Goal: Transaction & Acquisition: Purchase product/service

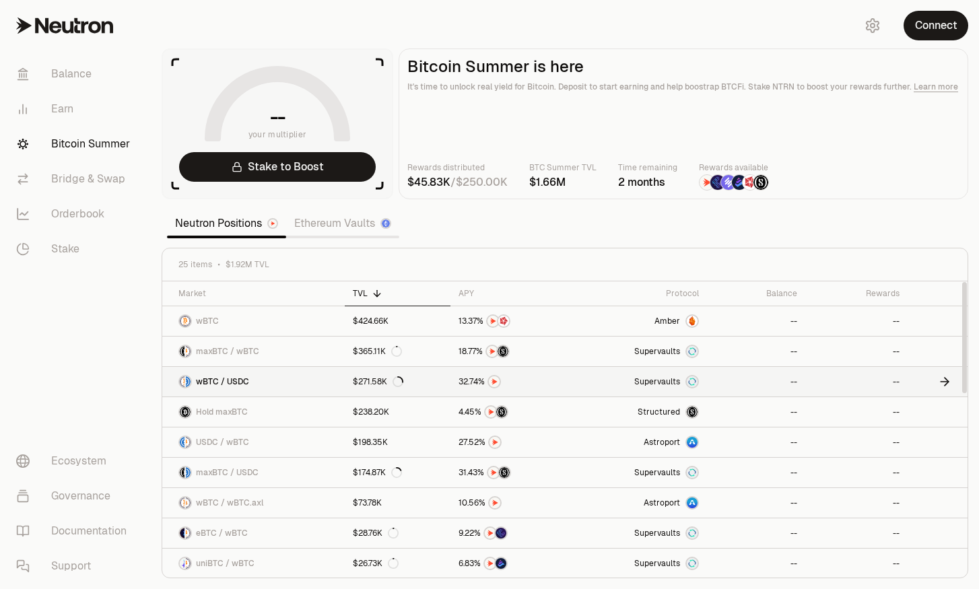
click at [304, 378] on link "wBTC / USDC" at bounding box center [253, 382] width 183 height 30
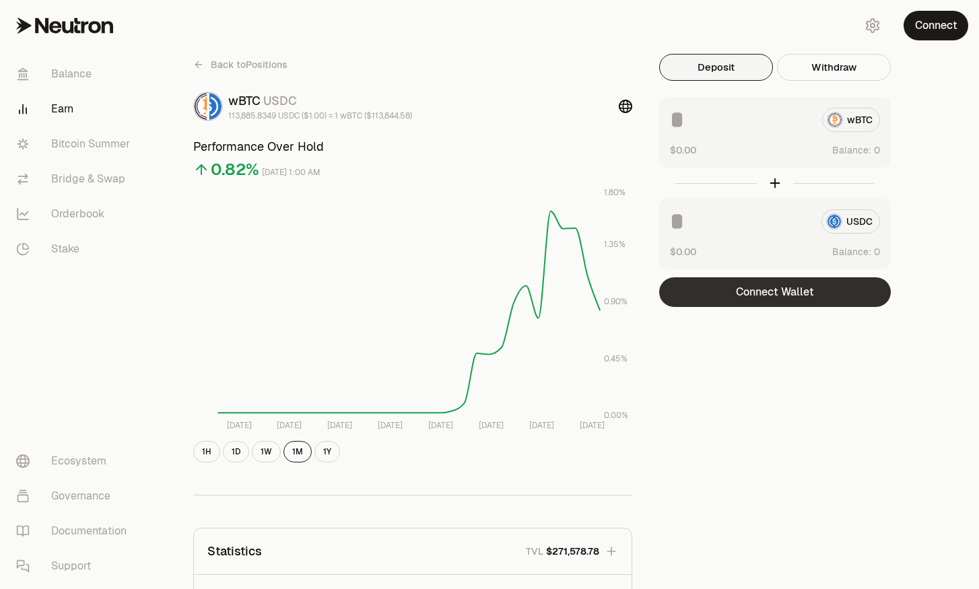
click at [798, 302] on button "Connect Wallet" at bounding box center [775, 293] width 232 height 30
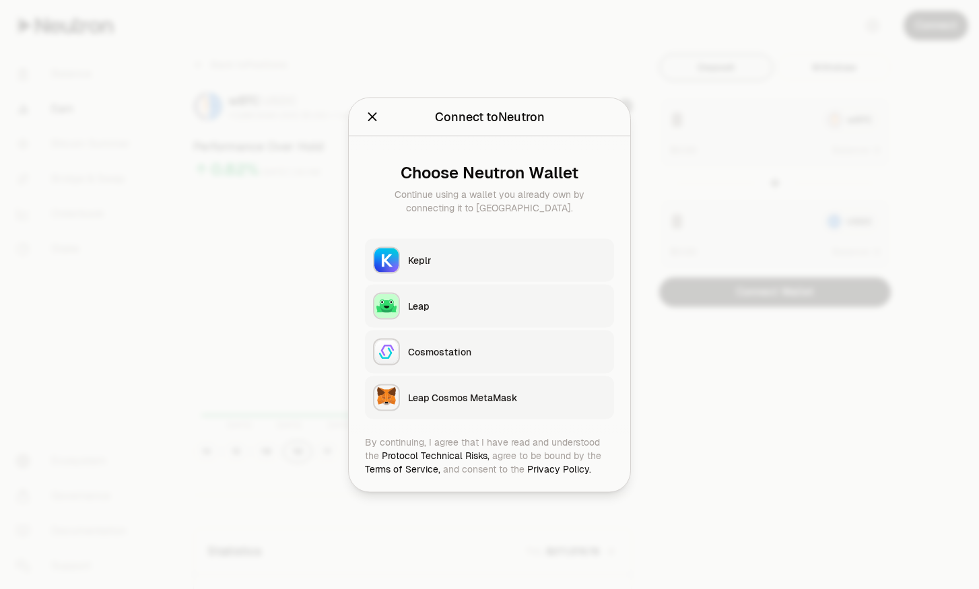
click at [536, 257] on div "Keplr" at bounding box center [507, 259] width 198 height 13
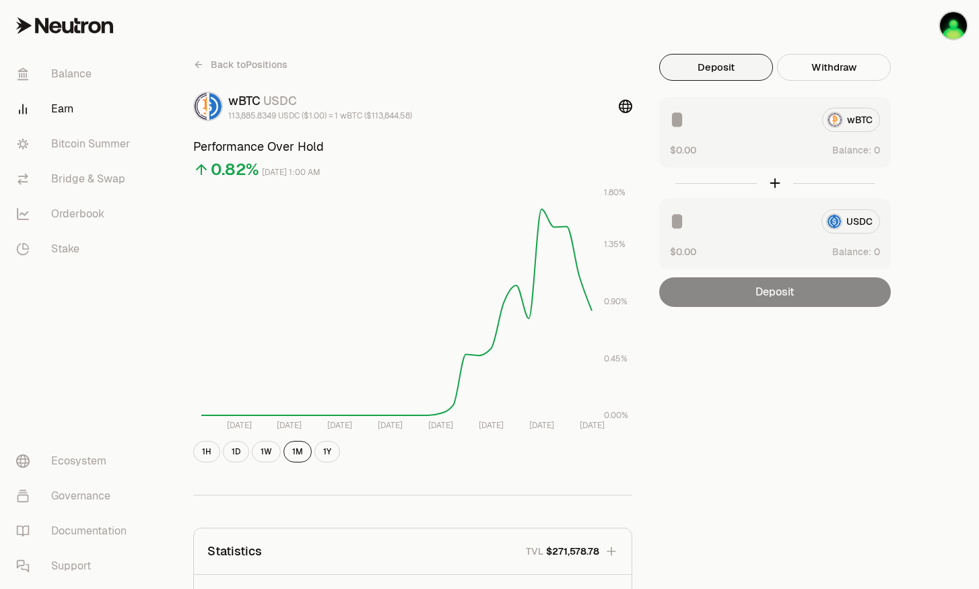
click at [703, 69] on button "Deposit" at bounding box center [716, 67] width 114 height 27
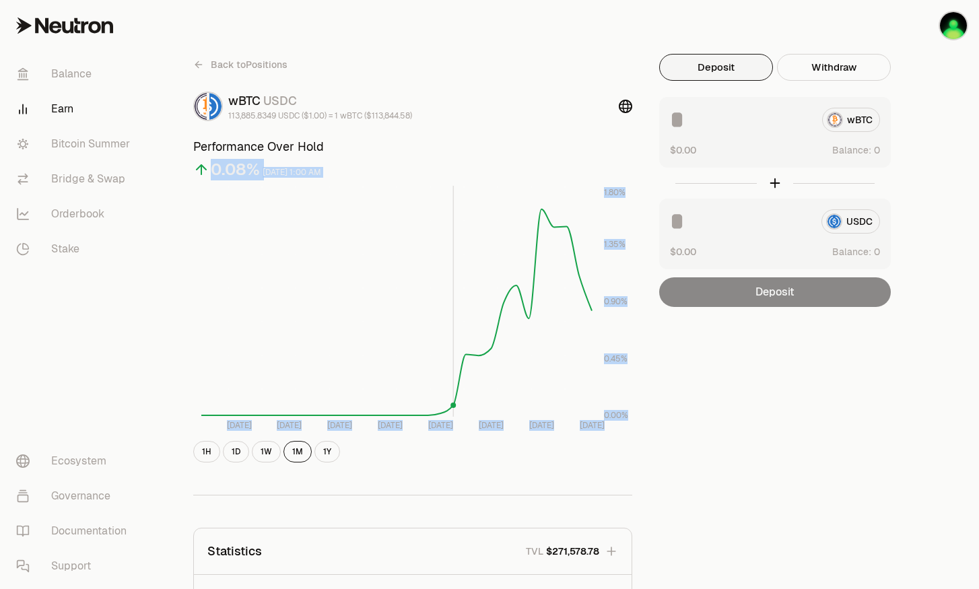
drag, startPoint x: 228, startPoint y: 176, endPoint x: 469, endPoint y: 194, distance: 241.8
click at [469, 194] on div "0.08% September 18, 2025, 1:00 AM Sep 1 Sep 5 Sep 9 Sep 13 Sep 17 Sep 21 Sep 25…" at bounding box center [412, 309] width 439 height 306
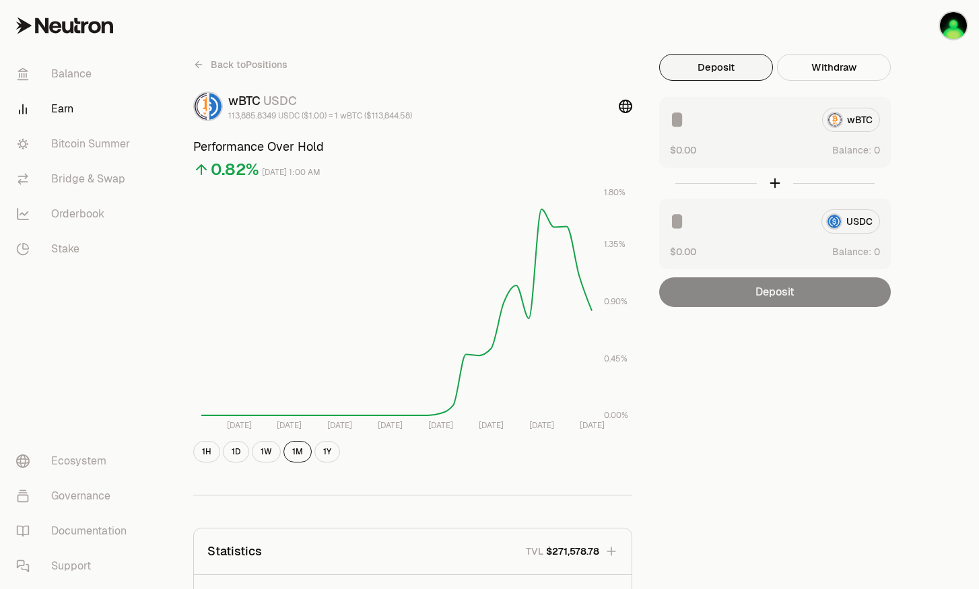
click at [901, 71] on div "Back to Positions wBTC USDC 113,885.8349 USDC ($1.00) = 1 wBTC ($113,844.58) Pe…" at bounding box center [565, 442] width 776 height 777
click at [862, 130] on div "wBTC" at bounding box center [775, 120] width 210 height 24
click at [860, 124] on div "wBTC" at bounding box center [775, 120] width 210 height 24
click at [61, 77] on link "Balance" at bounding box center [75, 74] width 140 height 35
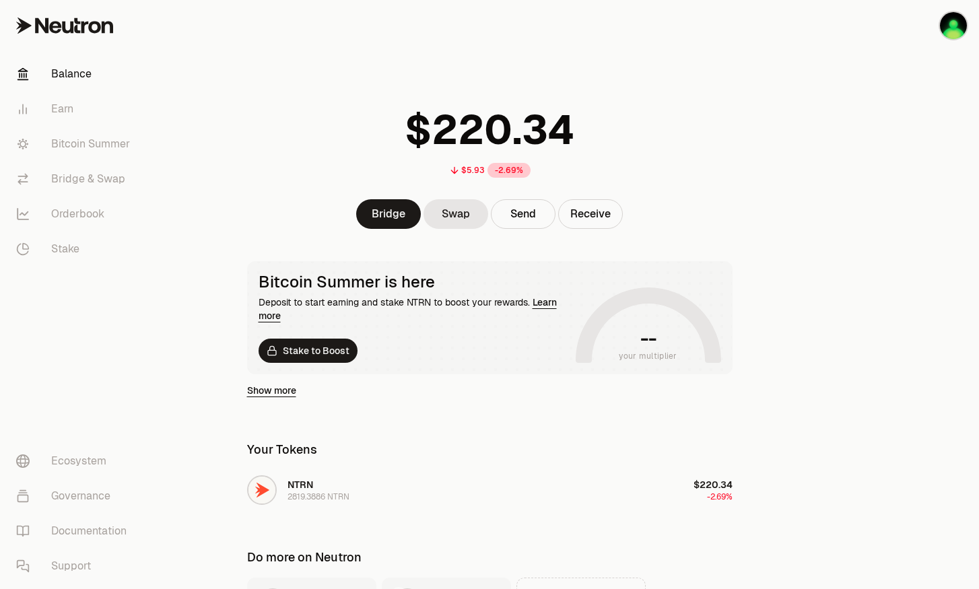
scroll to position [149, 0]
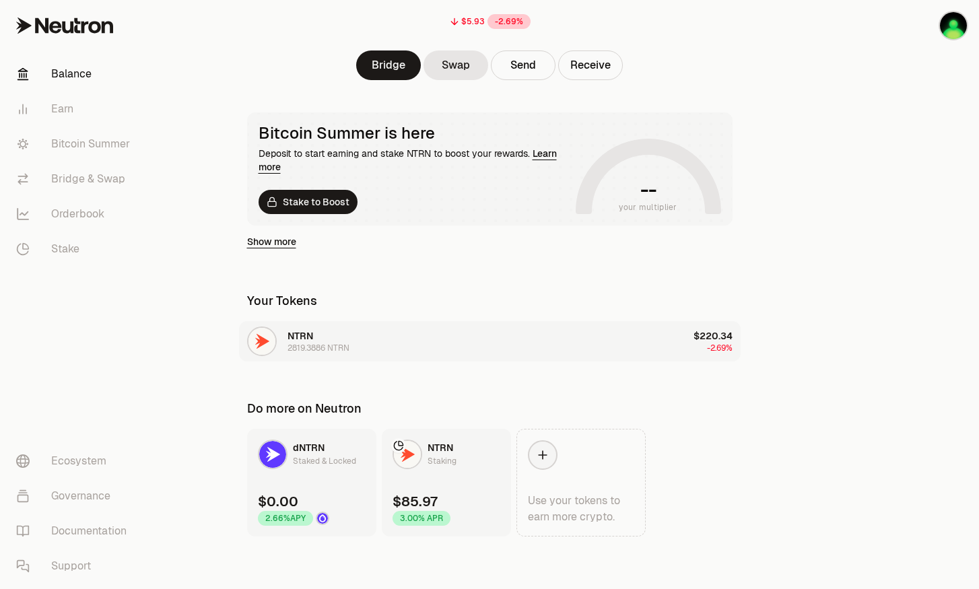
click at [646, 345] on button "NTRN 2819.3886 NTRN $220.34 -2.69%" at bounding box center [490, 341] width 502 height 40
drag, startPoint x: 334, startPoint y: 340, endPoint x: 257, endPoint y: 344, distance: 77.5
click at [330, 340] on div "NTRN 2819.3886 NTRN" at bounding box center [319, 341] width 62 height 24
click at [242, 340] on button "NTRN 2819.3886 NTRN $220.34 -2.69%" at bounding box center [490, 341] width 502 height 40
click at [464, 449] on link "NTRN Staking $85.97 3.00% APR" at bounding box center [446, 483] width 129 height 108
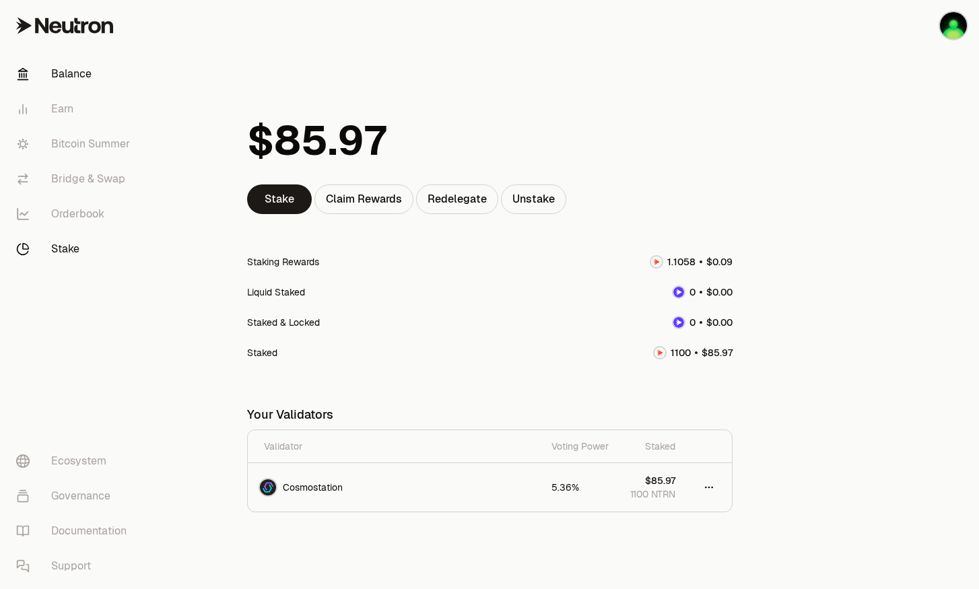
click at [65, 78] on link "Balance" at bounding box center [75, 74] width 140 height 35
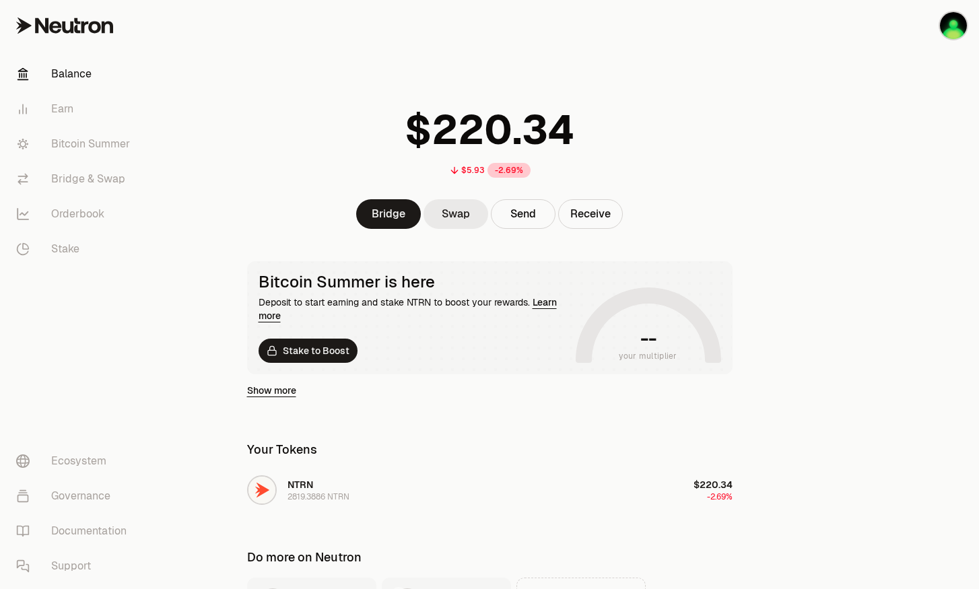
click at [467, 209] on link "Swap" at bounding box center [456, 214] width 65 height 30
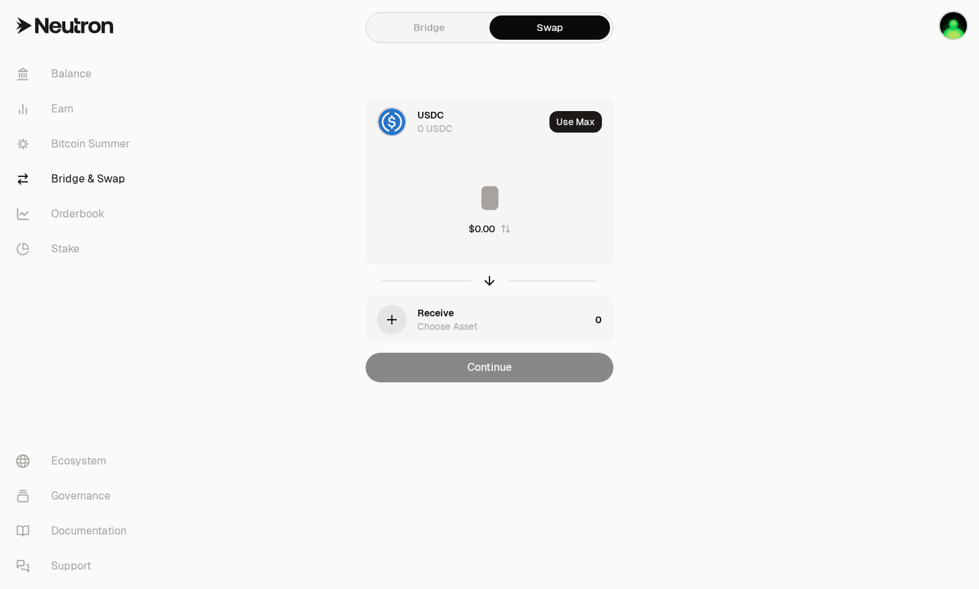
click at [426, 122] on div "0 USDC" at bounding box center [435, 128] width 35 height 13
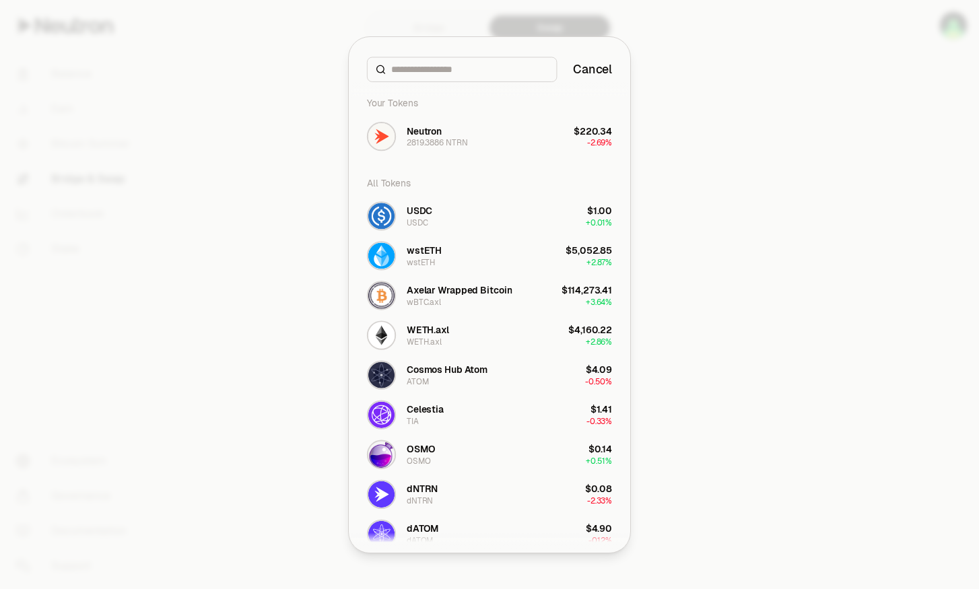
click at [426, 113] on div "Your Tokens" at bounding box center [489, 103] width 261 height 26
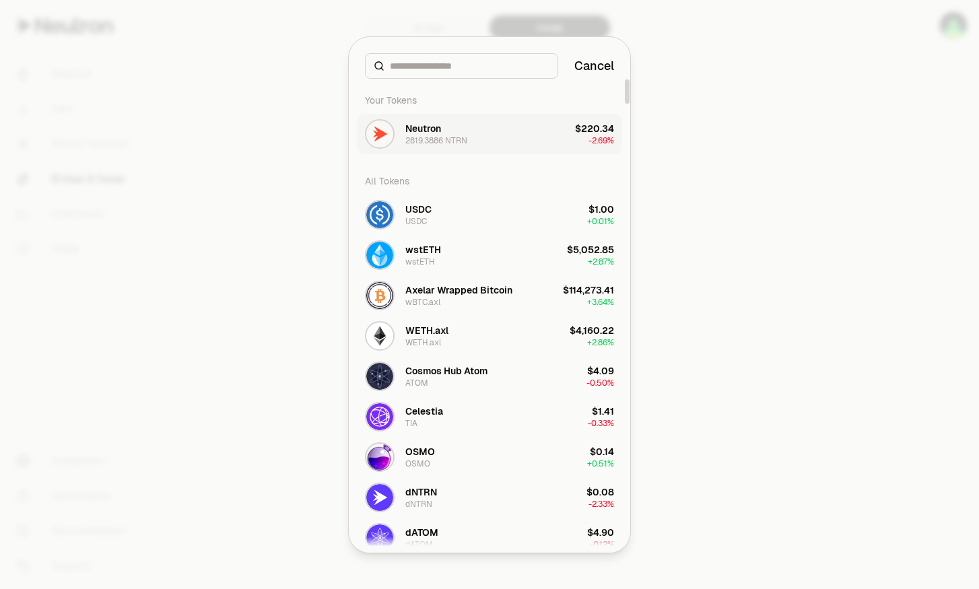
click at [415, 125] on div "Neutron" at bounding box center [424, 128] width 36 height 13
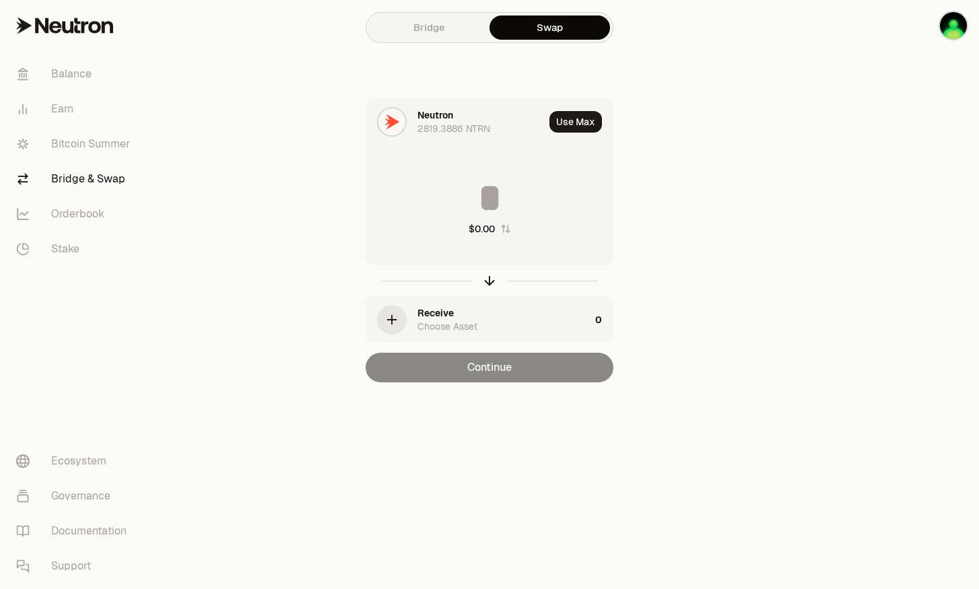
click at [477, 312] on div "Receive Choose Asset" at bounding box center [504, 319] width 172 height 27
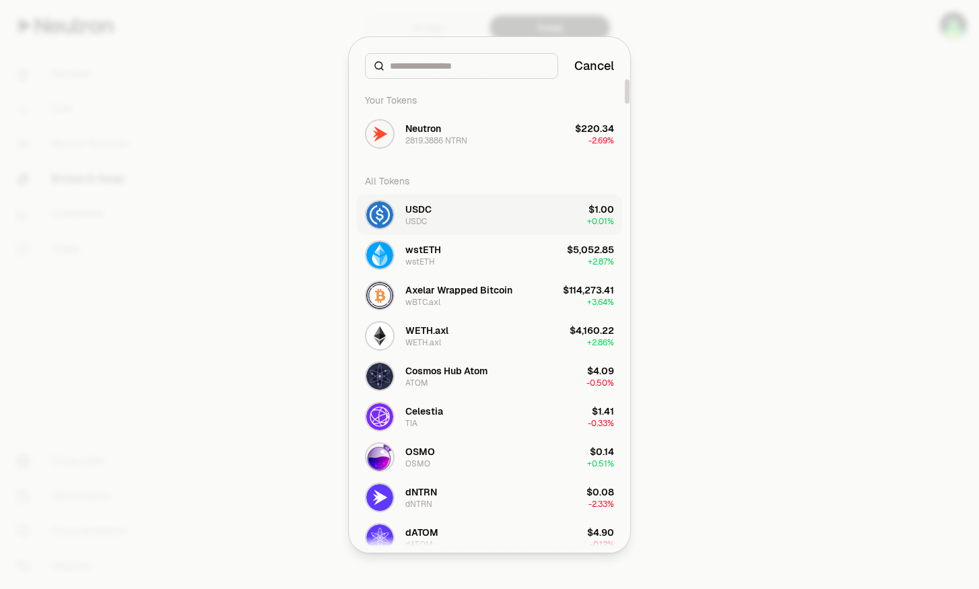
click at [435, 209] on button "USDC USDC $1.00 + 0.01%" at bounding box center [489, 215] width 265 height 40
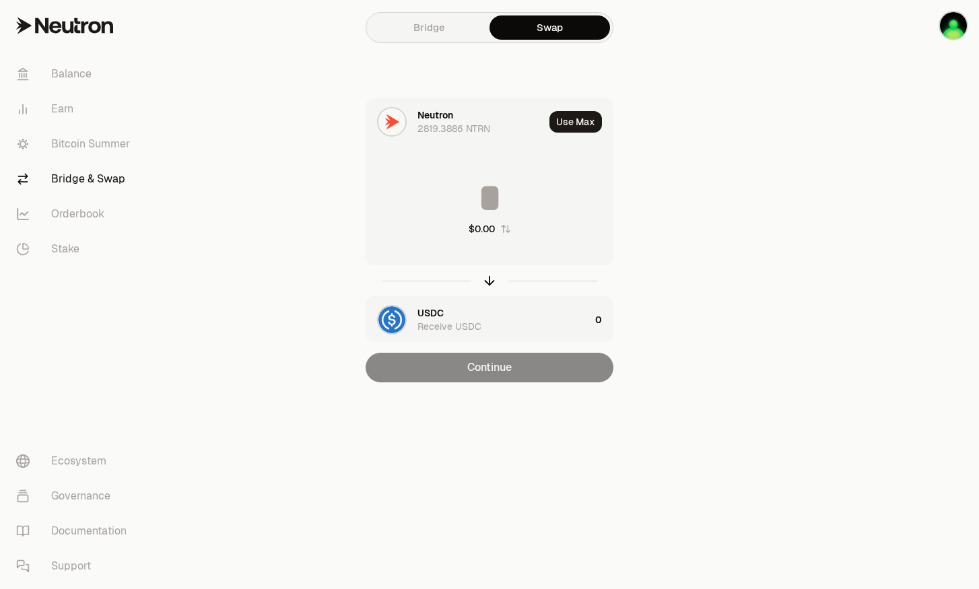
click at [513, 188] on input at bounding box center [489, 198] width 247 height 40
click at [482, 318] on div "USDC Receive USDC" at bounding box center [504, 319] width 172 height 27
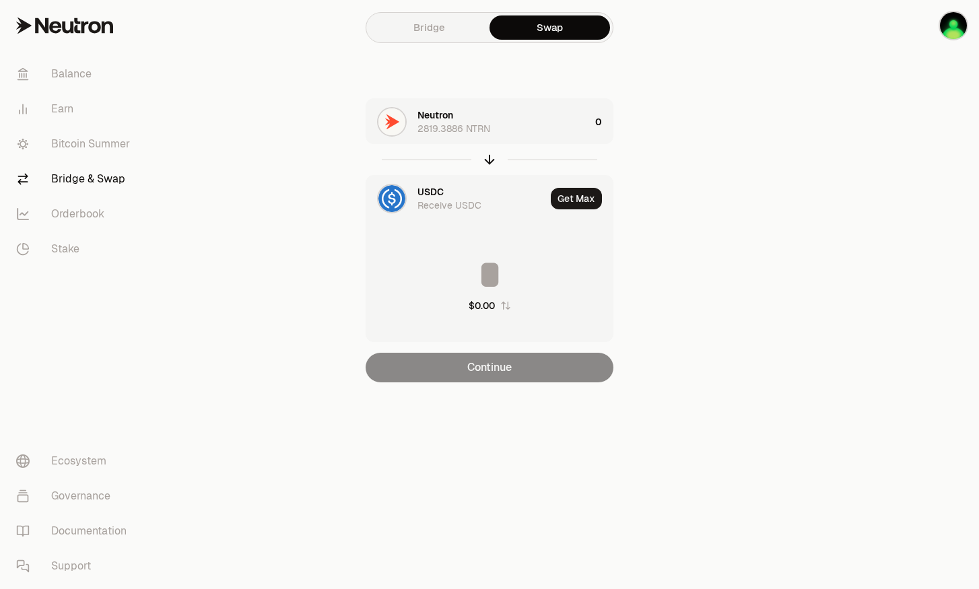
click at [447, 210] on div "Receive USDC" at bounding box center [450, 205] width 64 height 13
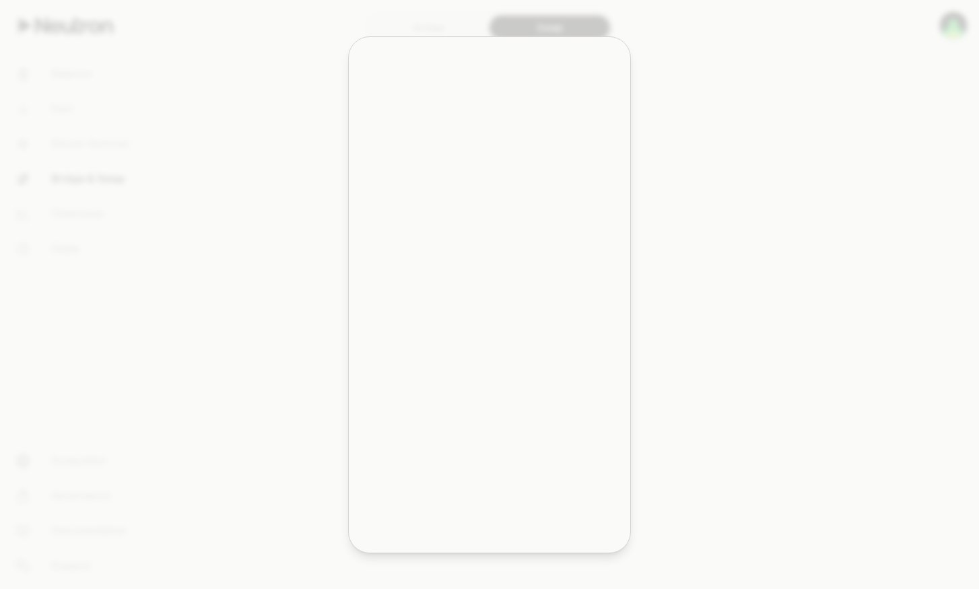
click at [481, 257] on button "wstETH wstETH $5,052.85 + 2.87%" at bounding box center [490, 255] width 264 height 40
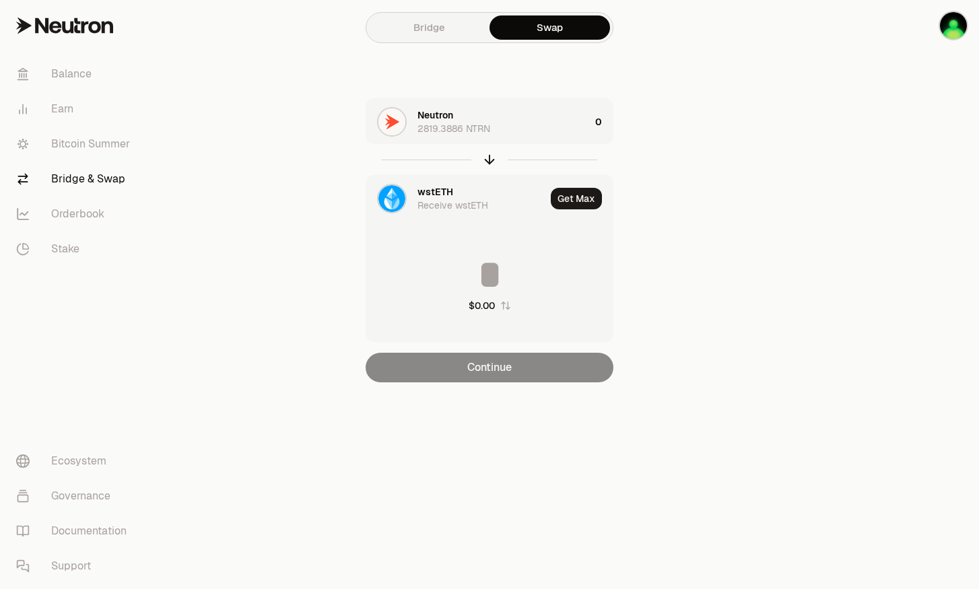
click at [467, 189] on div "wstETH Receive wstETH" at bounding box center [482, 198] width 128 height 27
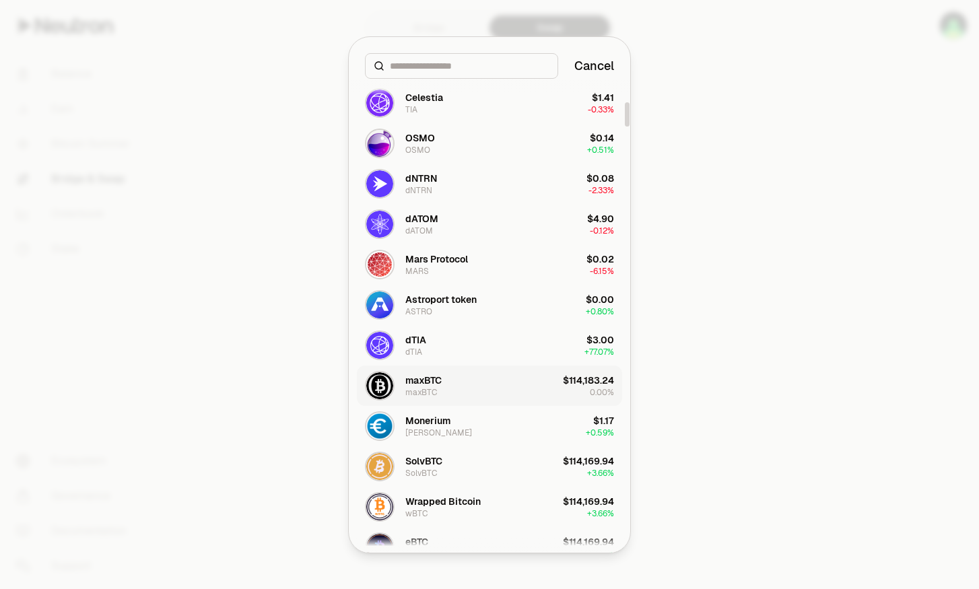
scroll to position [539, 0]
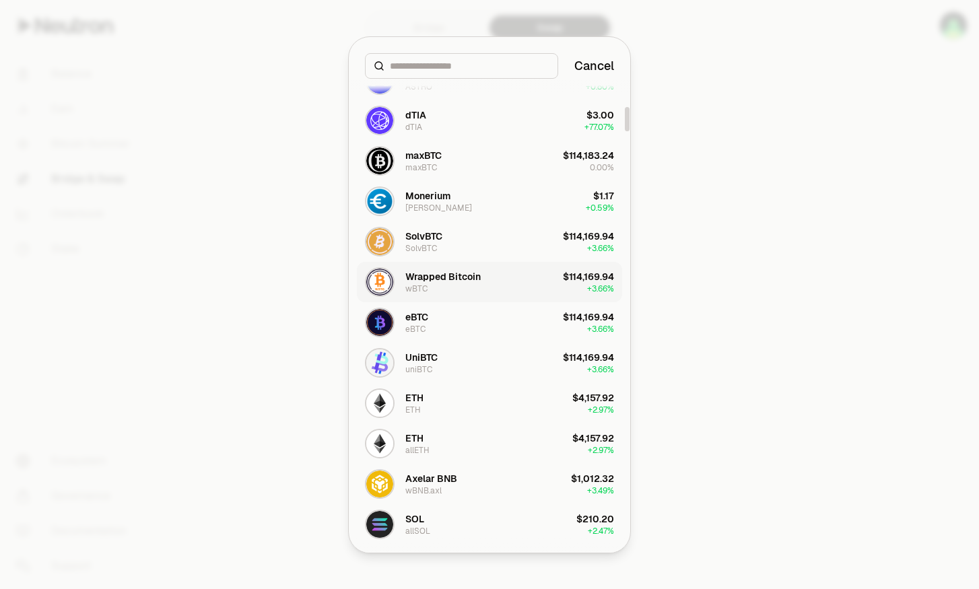
click at [489, 271] on button "Wrapped Bitcoin wBTC $114,169.94 + 3.66%" at bounding box center [489, 282] width 265 height 40
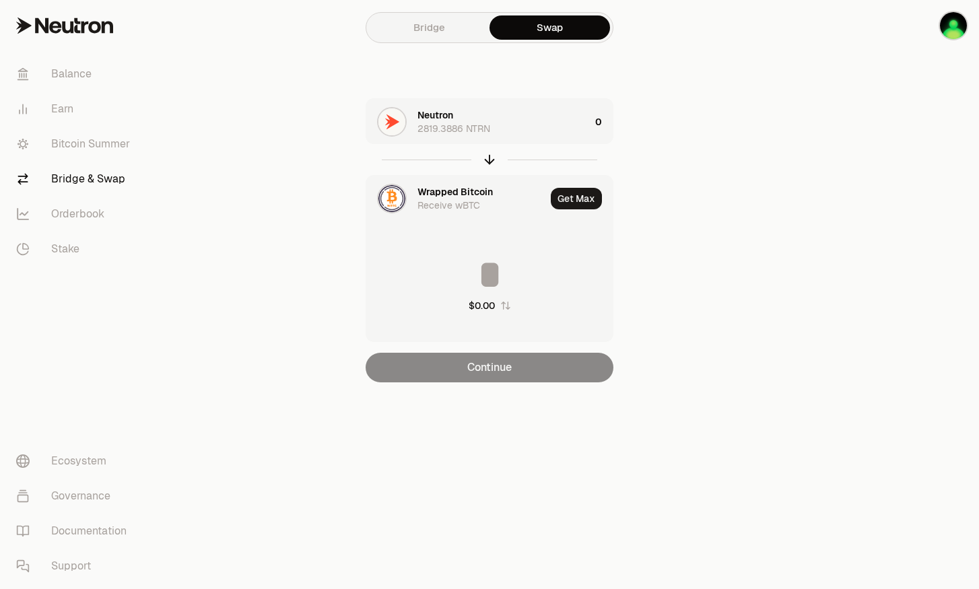
click at [491, 291] on input at bounding box center [489, 275] width 247 height 40
click at [504, 306] on icon "button" at bounding box center [505, 306] width 9 height 8
click at [496, 276] on input at bounding box center [489, 275] width 247 height 40
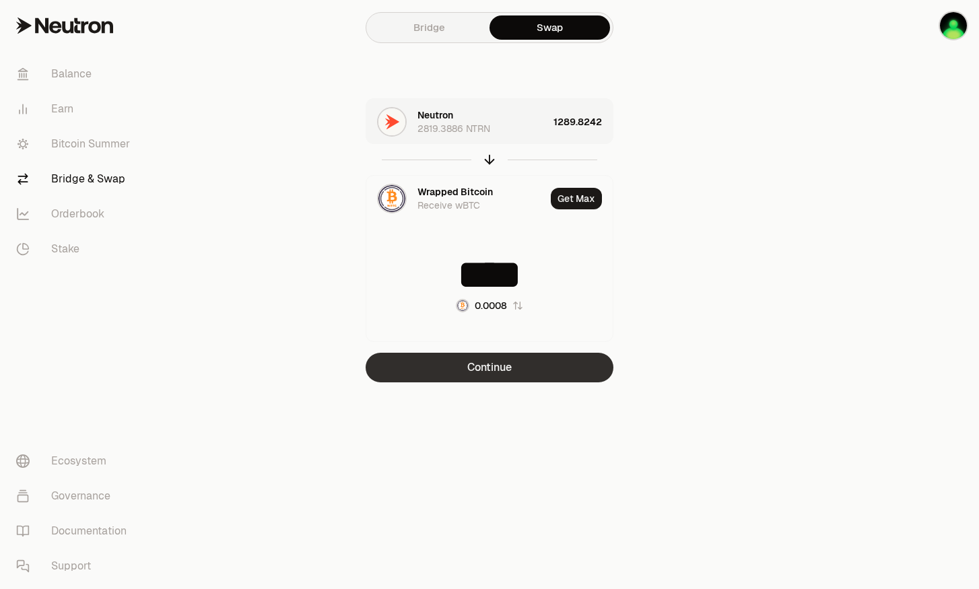
type input "****"
click at [528, 360] on button "Continue" at bounding box center [490, 368] width 248 height 30
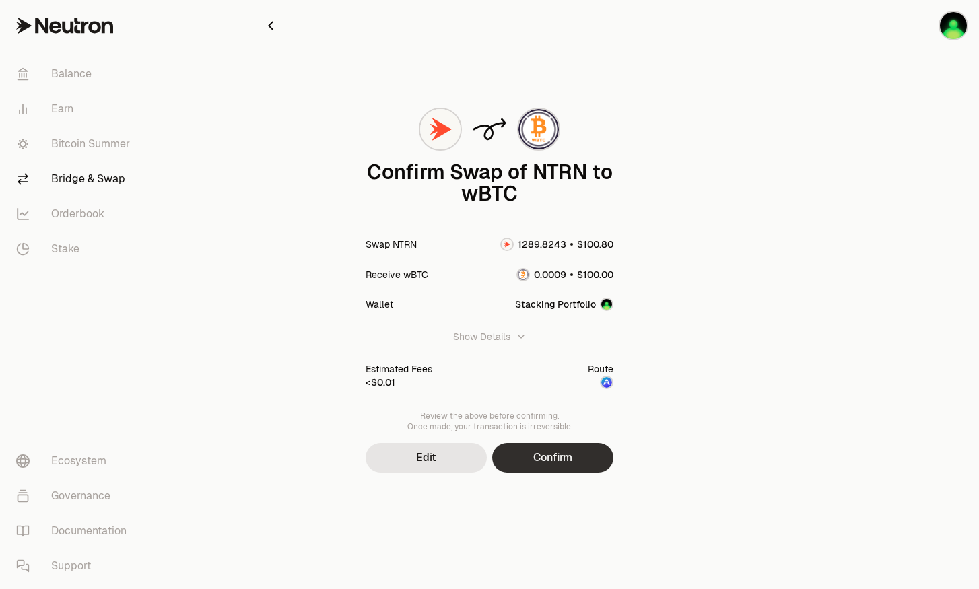
click at [545, 452] on button "Confirm" at bounding box center [552, 458] width 121 height 30
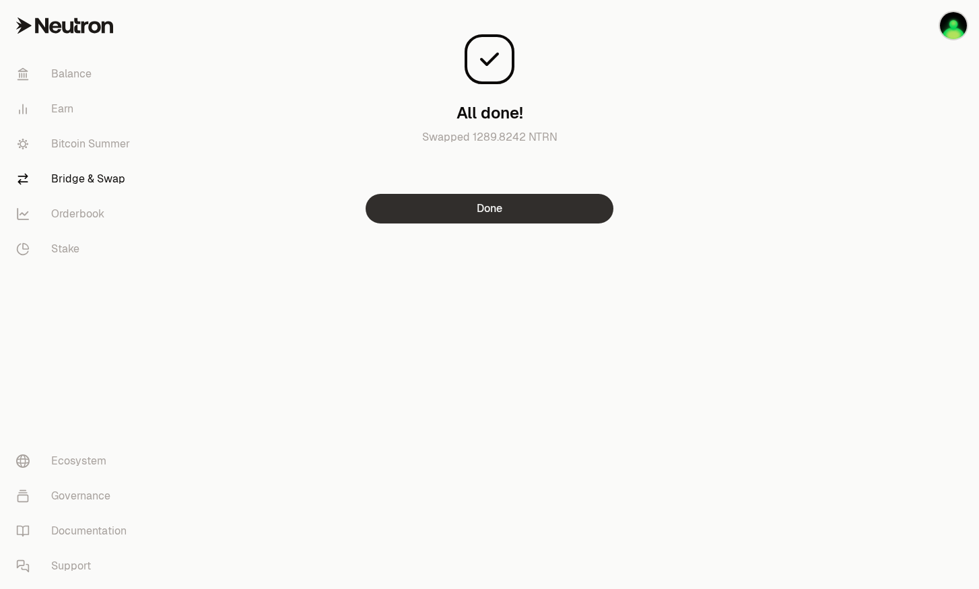
click at [548, 214] on button "Done" at bounding box center [490, 209] width 248 height 30
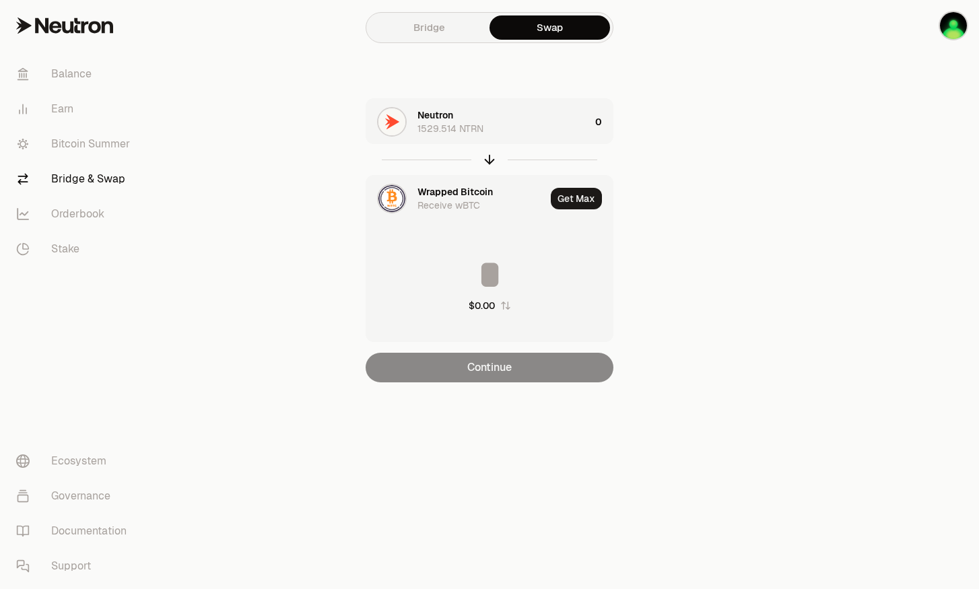
click at [466, 193] on div "Wrapped Bitcoin" at bounding box center [455, 191] width 75 height 13
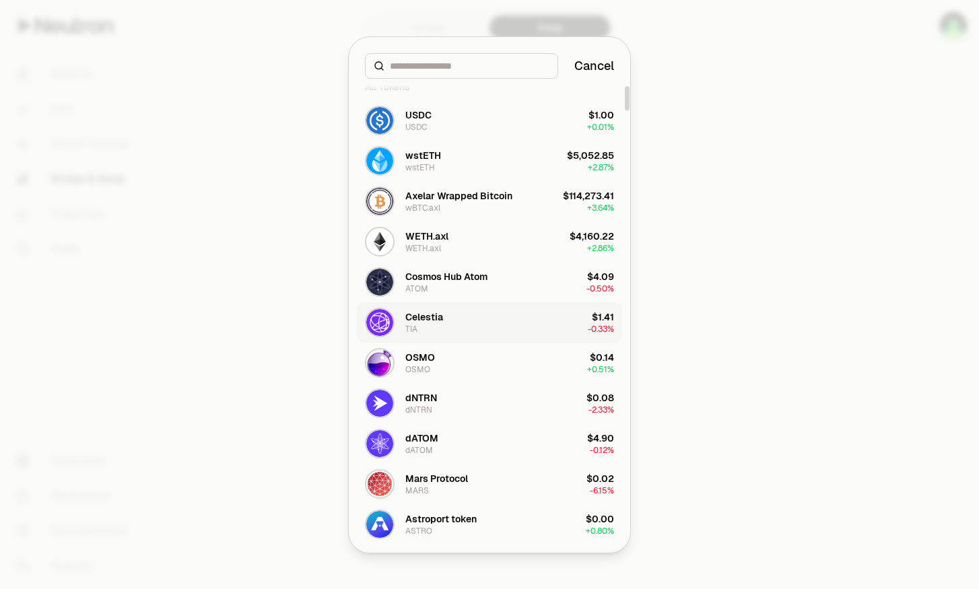
scroll to position [44, 0]
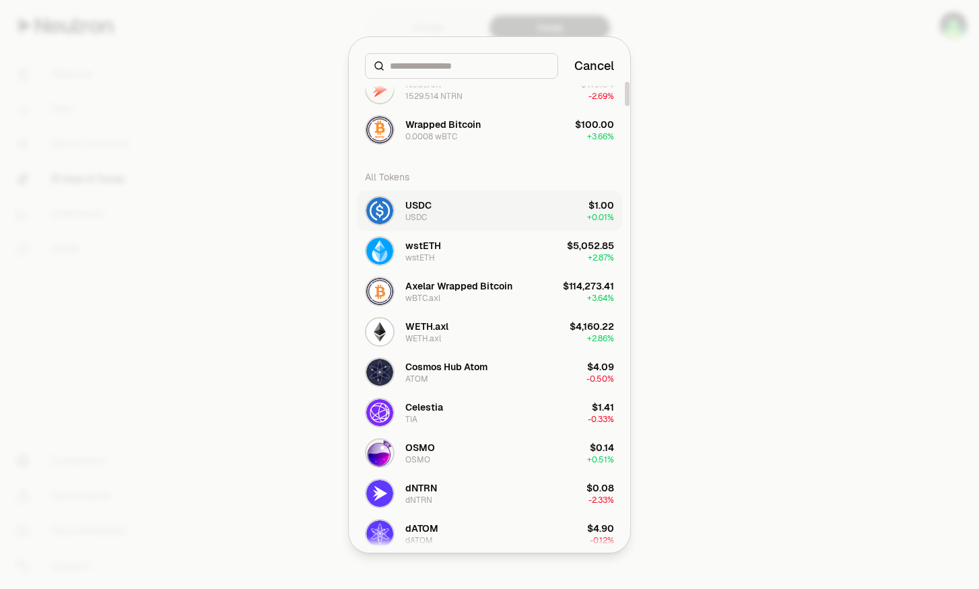
click at [436, 197] on button "USDC USDC $1.00 + 0.01%" at bounding box center [489, 211] width 265 height 40
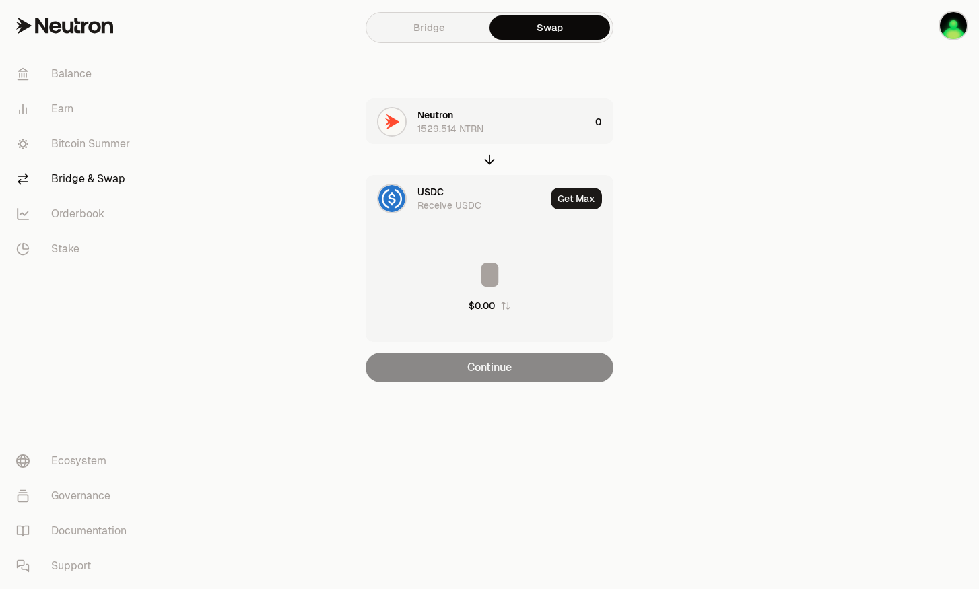
click at [487, 290] on input at bounding box center [489, 275] width 247 height 40
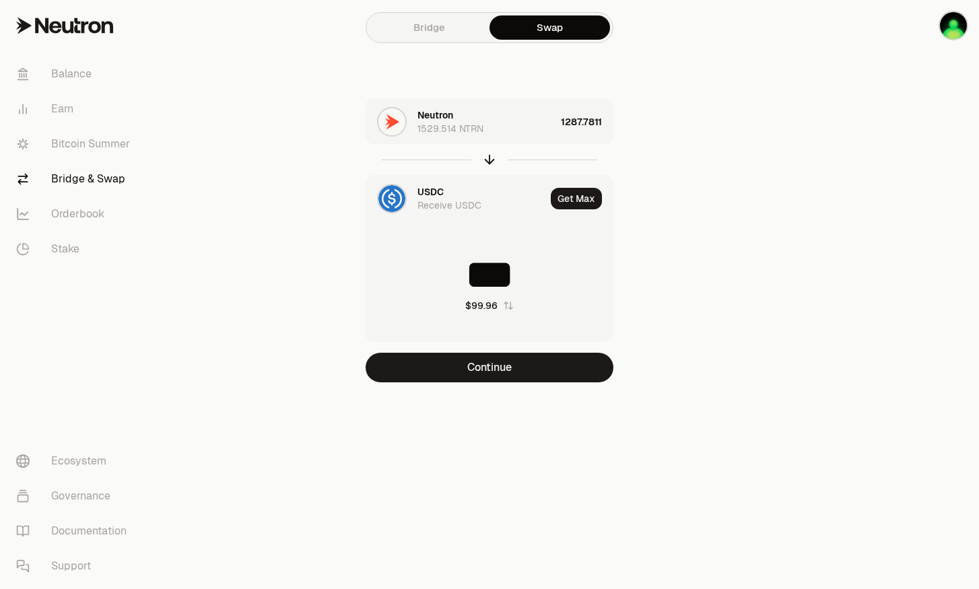
click at [507, 302] on icon "button" at bounding box center [508, 306] width 9 height 8
click at [498, 272] on input "******" at bounding box center [489, 275] width 247 height 40
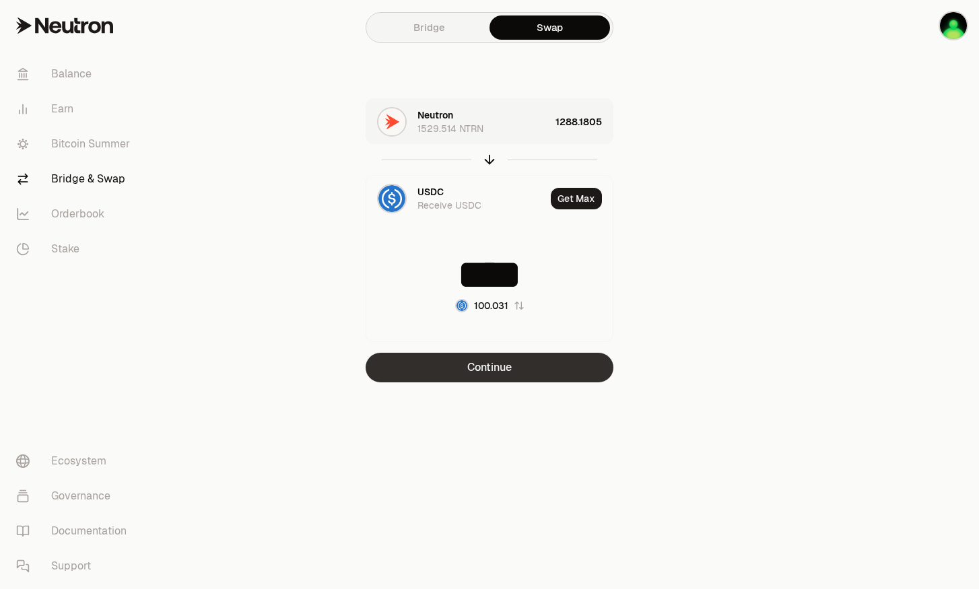
type input "****"
click at [517, 355] on button "Continue" at bounding box center [490, 368] width 248 height 30
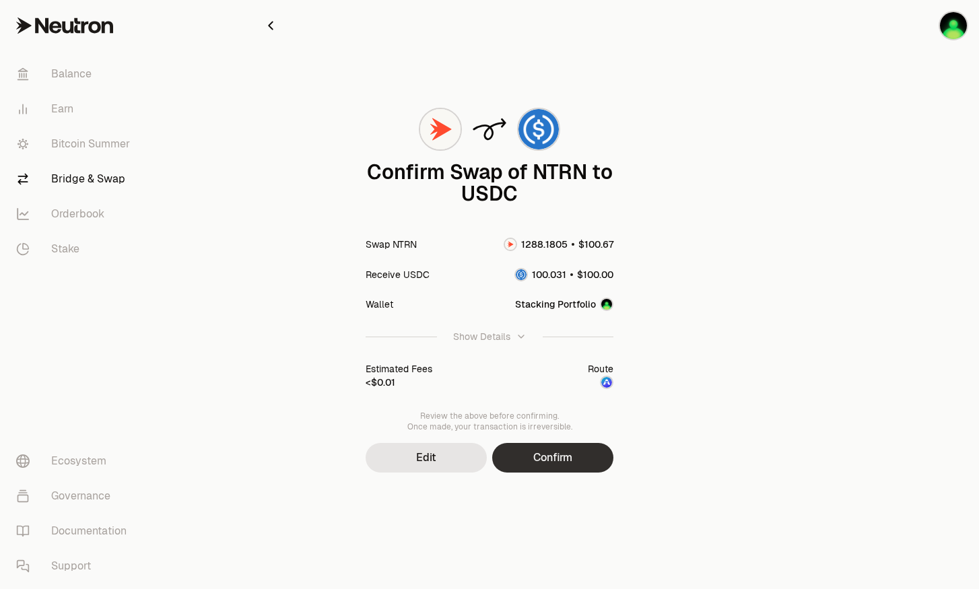
click at [579, 446] on button "Confirm" at bounding box center [552, 458] width 121 height 30
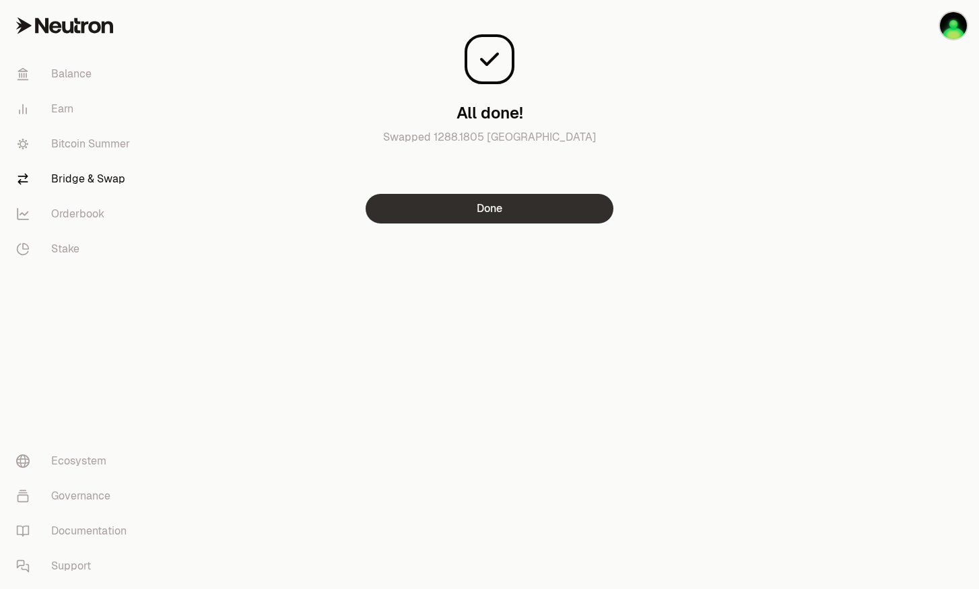
click at [487, 202] on button "Done" at bounding box center [490, 209] width 248 height 30
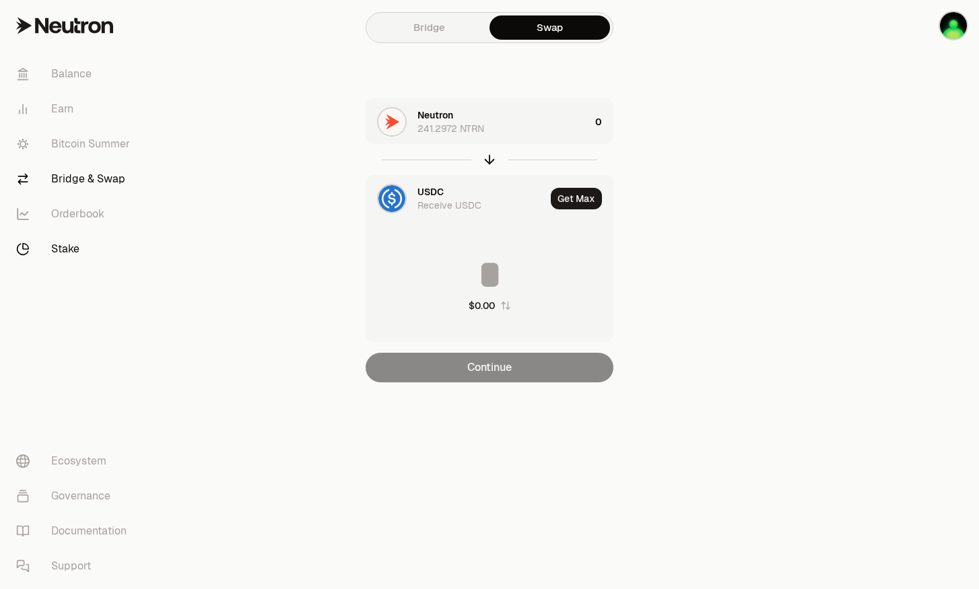
click at [70, 240] on link "Stake" at bounding box center [75, 249] width 140 height 35
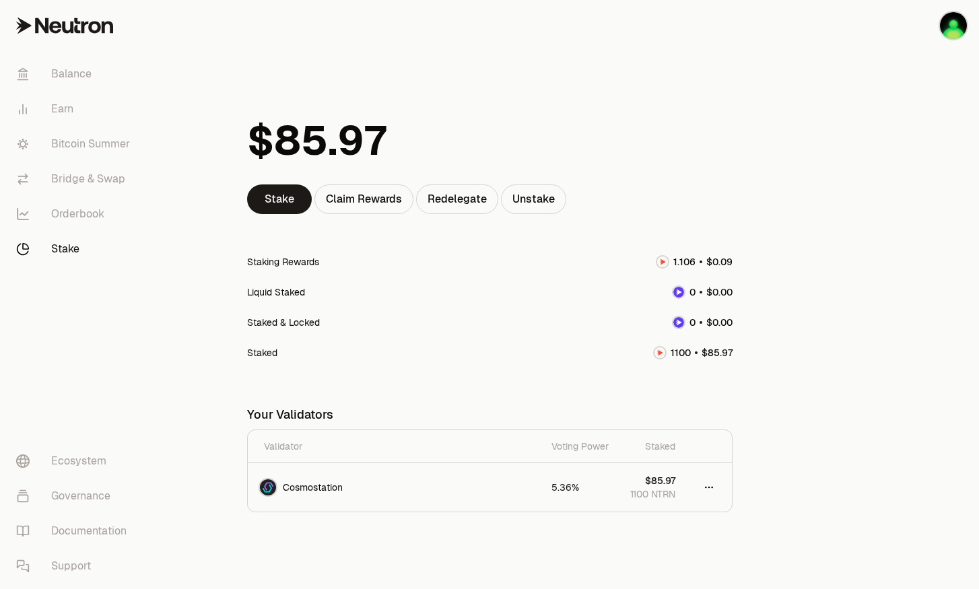
scroll to position [30, 0]
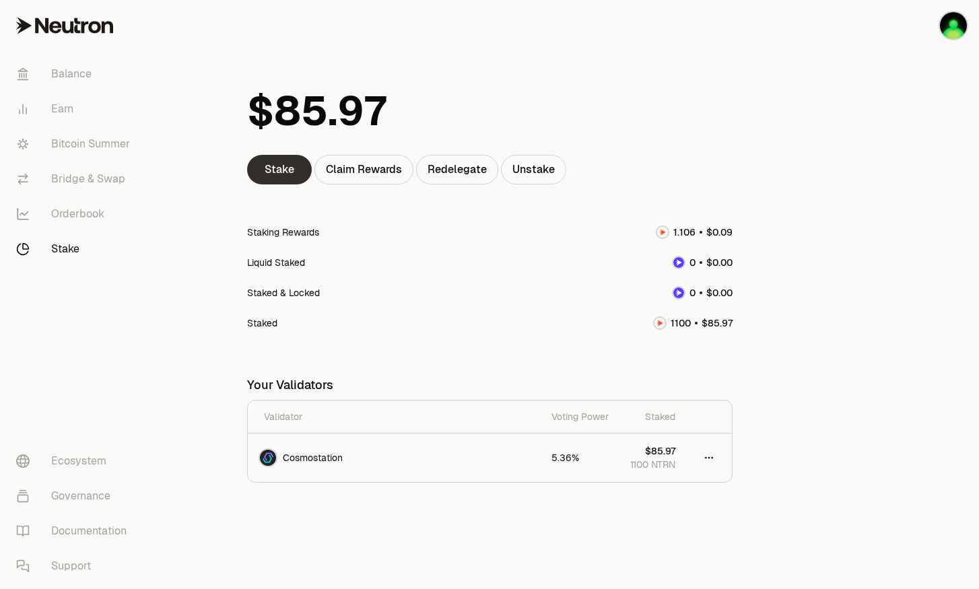
click at [267, 163] on link "Stake" at bounding box center [279, 170] width 65 height 30
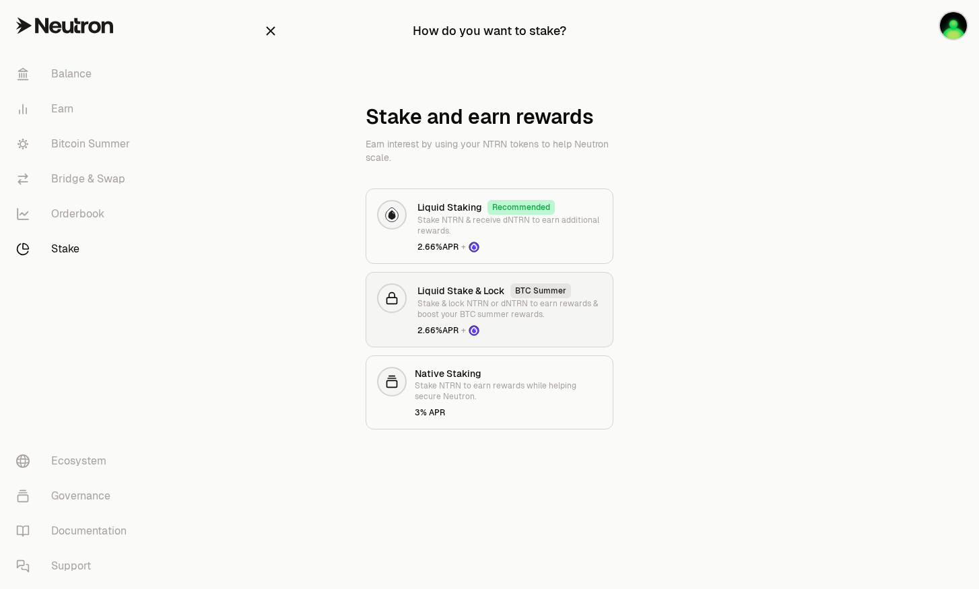
click at [549, 282] on link "Liquid Stake & Lock BTC Summer Stake & lock NTRN or dNTRN to earn rewards & boo…" at bounding box center [490, 309] width 248 height 75
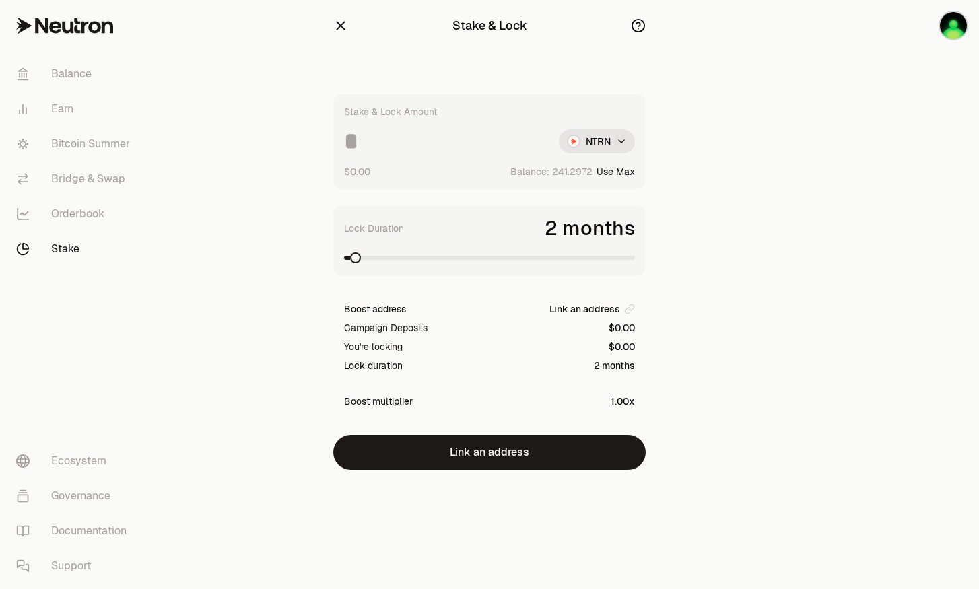
click at [622, 163] on div "Stake & Lock Amount NTRN $0.00 Balance: Use Max" at bounding box center [489, 141] width 313 height 95
click at [622, 172] on button "Use Max" at bounding box center [616, 171] width 38 height 13
click at [368, 143] on input "**********" at bounding box center [446, 141] width 204 height 24
drag, startPoint x: 364, startPoint y: 142, endPoint x: 513, endPoint y: 155, distance: 149.4
click at [513, 155] on div "**********" at bounding box center [489, 141] width 313 height 95
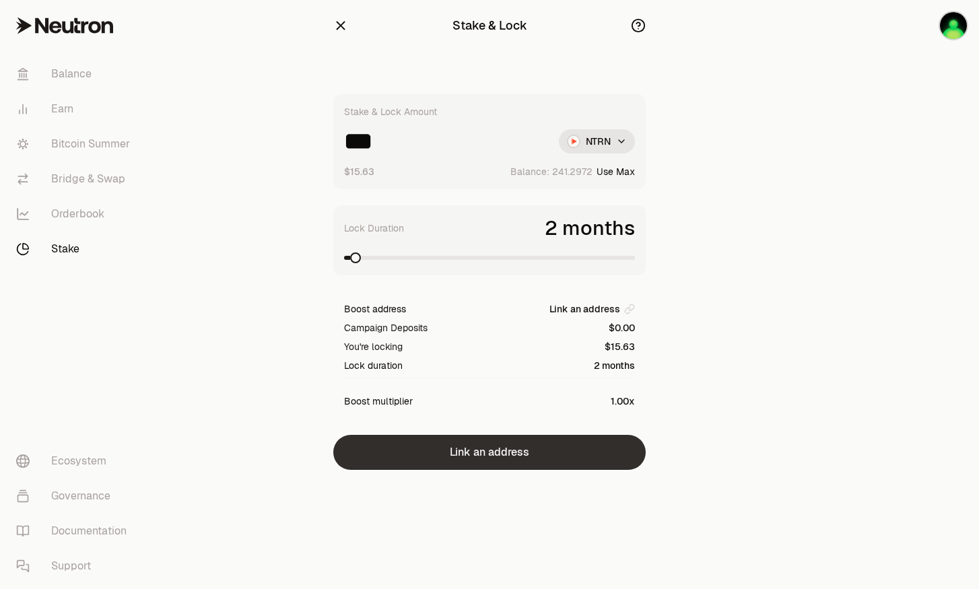
type input "***"
click at [562, 443] on button "Link an address" at bounding box center [489, 452] width 313 height 35
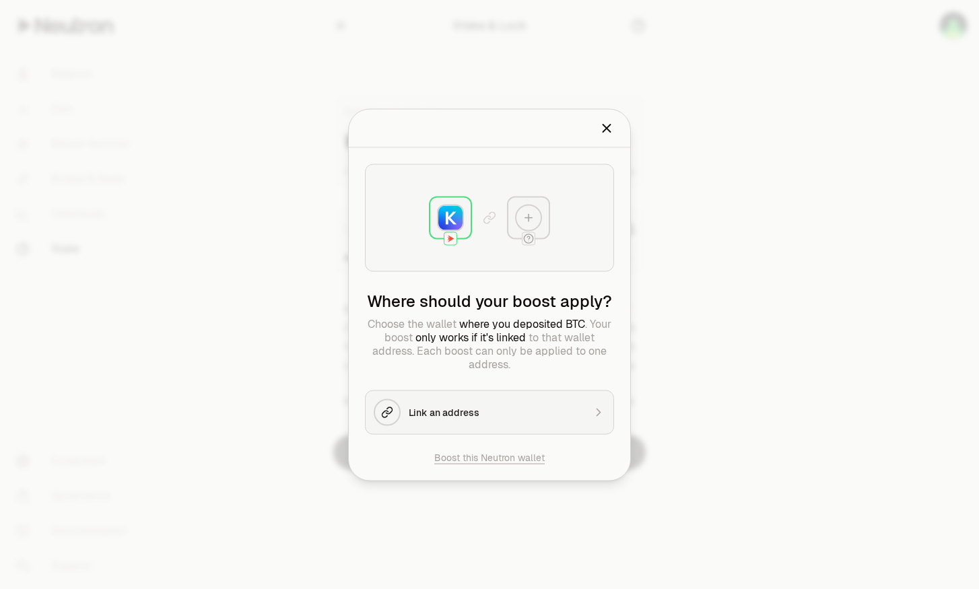
click at [432, 409] on div "Link an address" at bounding box center [496, 412] width 175 height 13
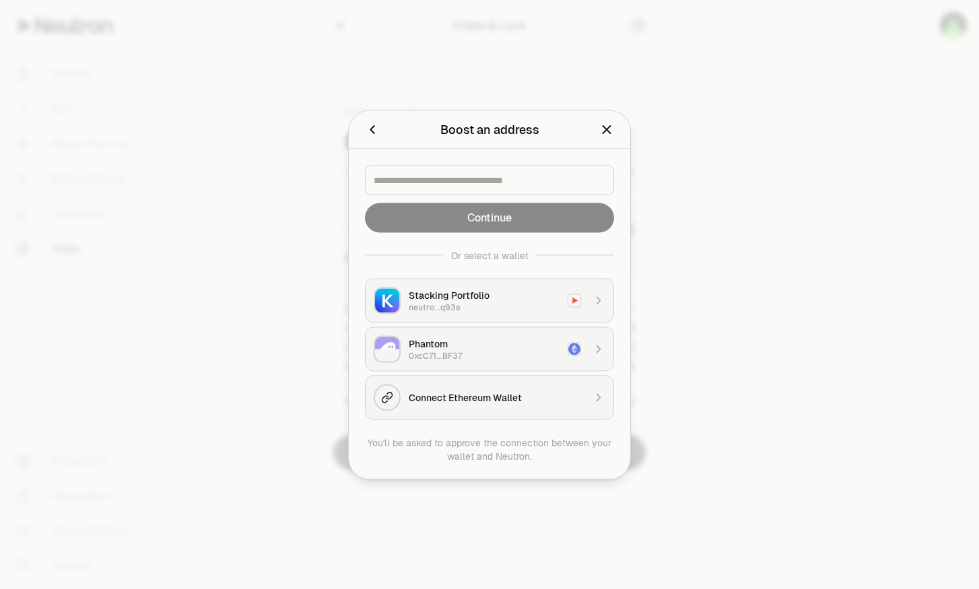
click at [471, 350] on div "0xcC71...BF37" at bounding box center [484, 355] width 151 height 11
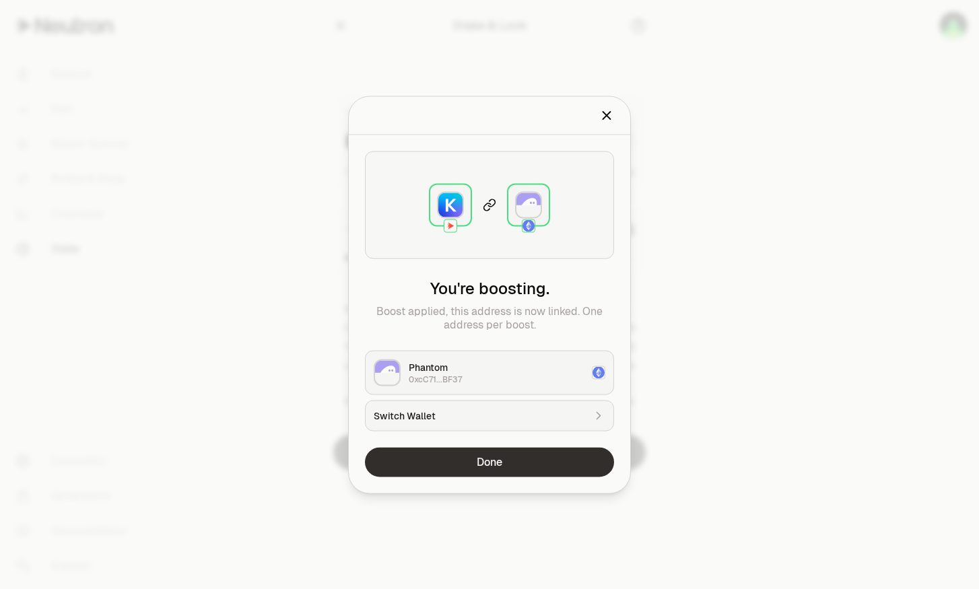
click at [551, 453] on button "Done" at bounding box center [489, 462] width 249 height 30
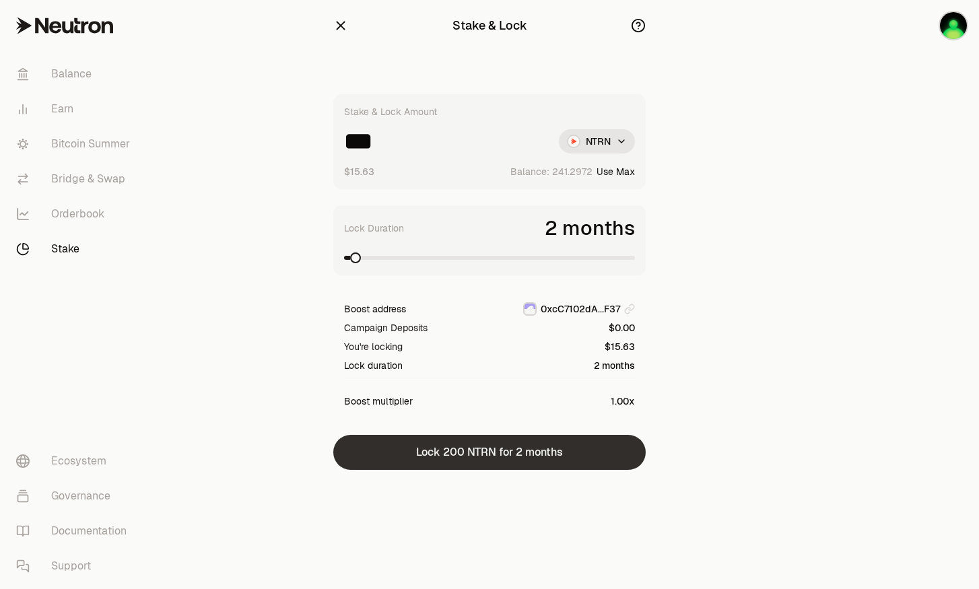
click at [522, 453] on button "Lock 200 NTRN for 2 months" at bounding box center [489, 452] width 313 height 35
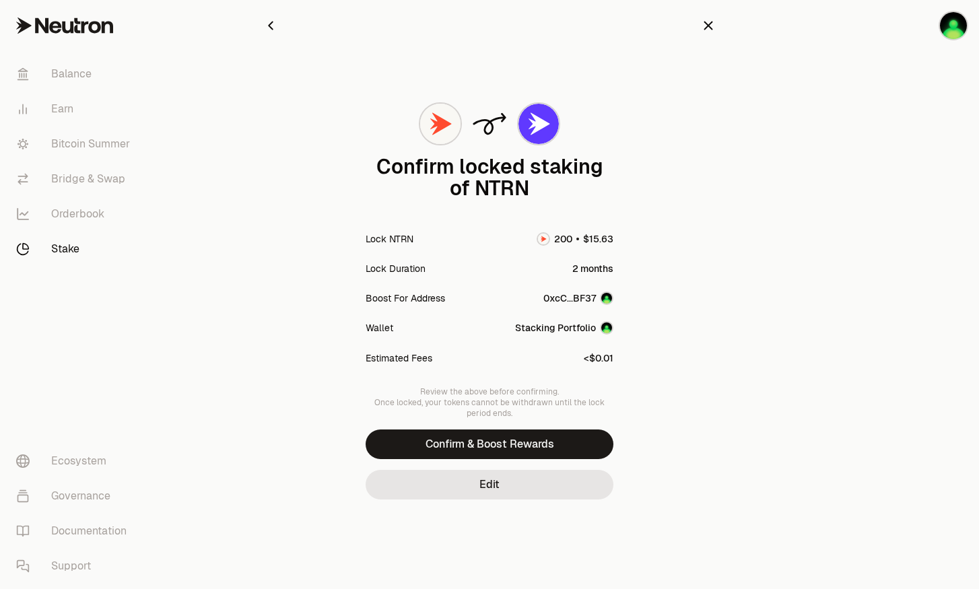
click at [517, 451] on button "Confirm & Boost Rewards" at bounding box center [490, 445] width 248 height 30
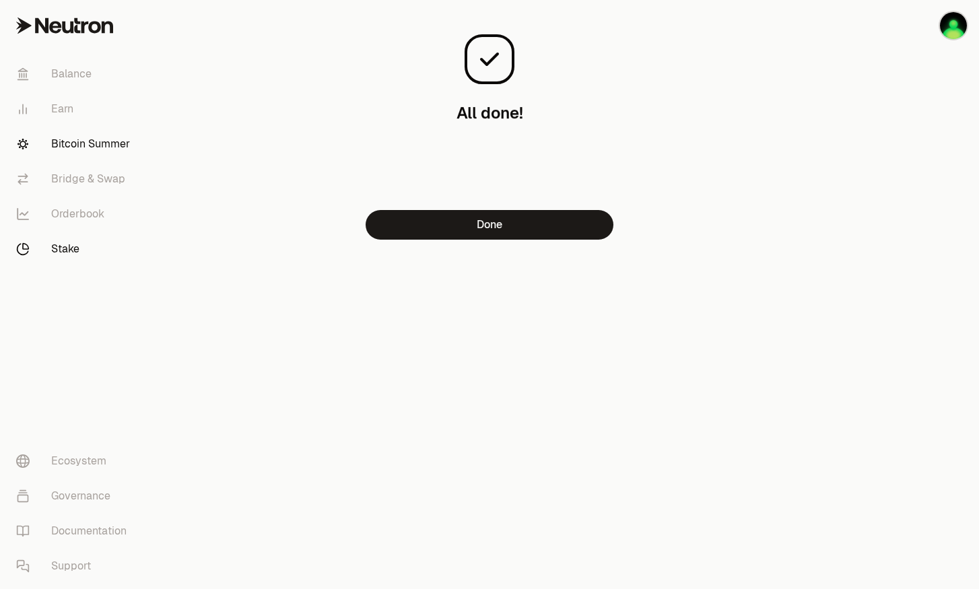
click at [97, 145] on link "Bitcoin Summer" at bounding box center [75, 144] width 140 height 35
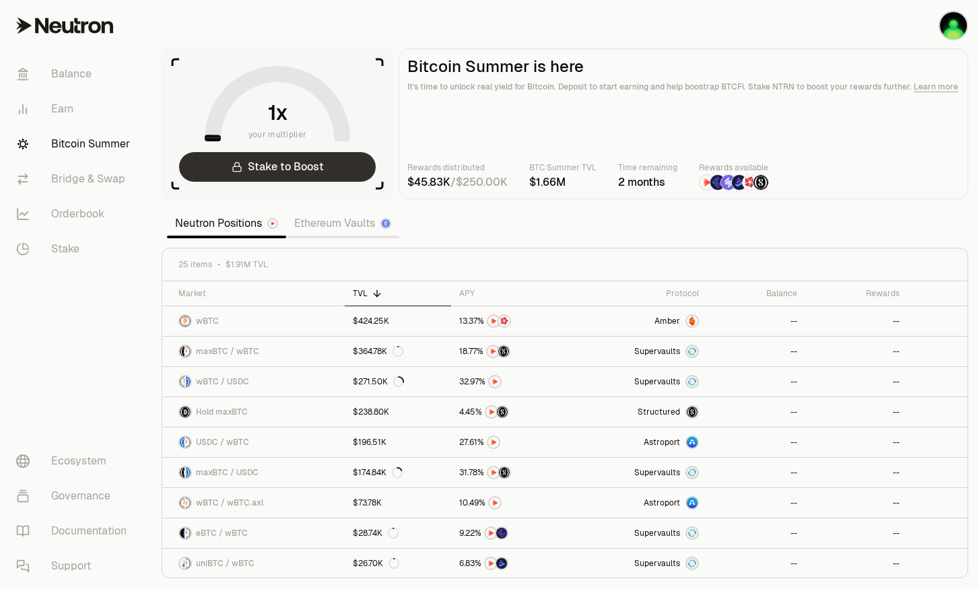
drag, startPoint x: 280, startPoint y: 105, endPoint x: 365, endPoint y: 165, distance: 103.9
click at [356, 167] on aside "your multiplier Stake to Boost" at bounding box center [278, 123] width 232 height 151
click at [640, 288] on div "Protocol" at bounding box center [643, 293] width 112 height 11
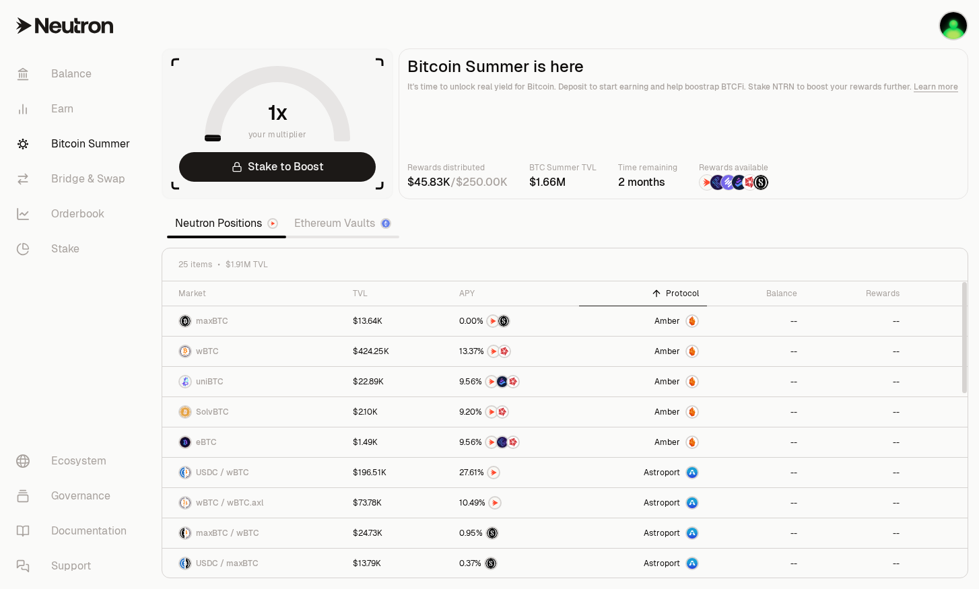
click at [655, 287] on th "Protocol" at bounding box center [643, 294] width 128 height 25
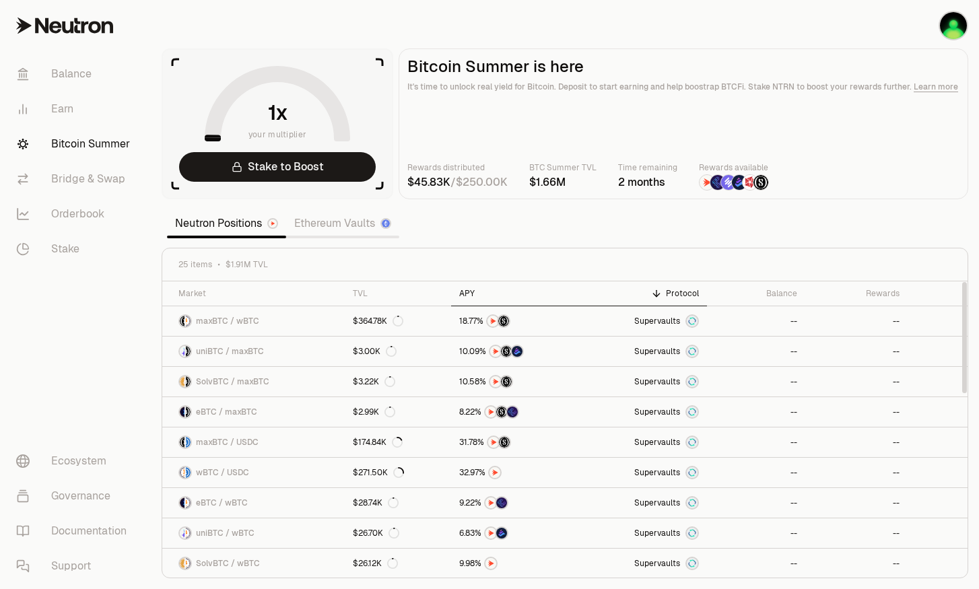
click at [472, 292] on div "APY" at bounding box center [515, 293] width 112 height 11
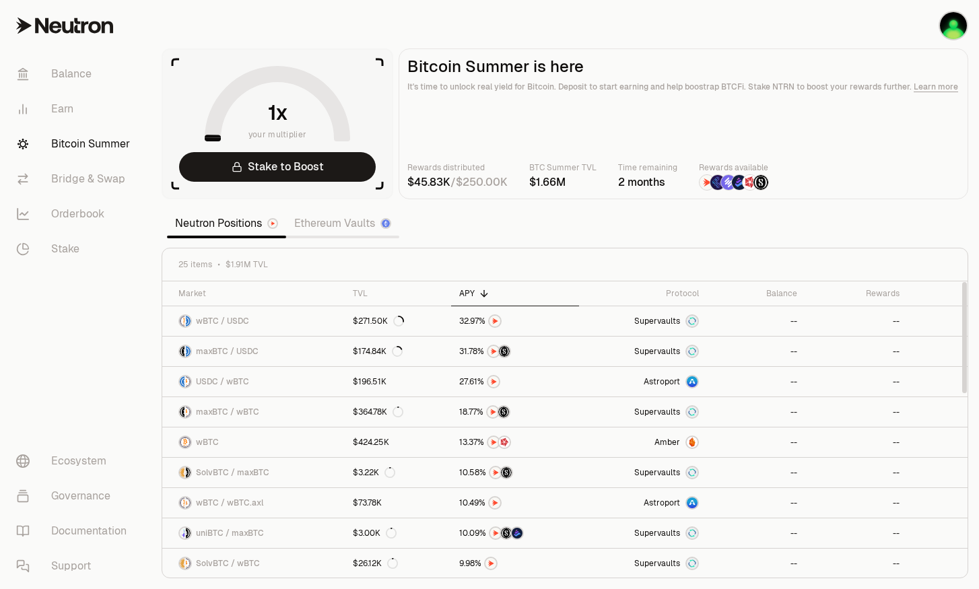
click at [473, 292] on div "APY" at bounding box center [515, 293] width 112 height 11
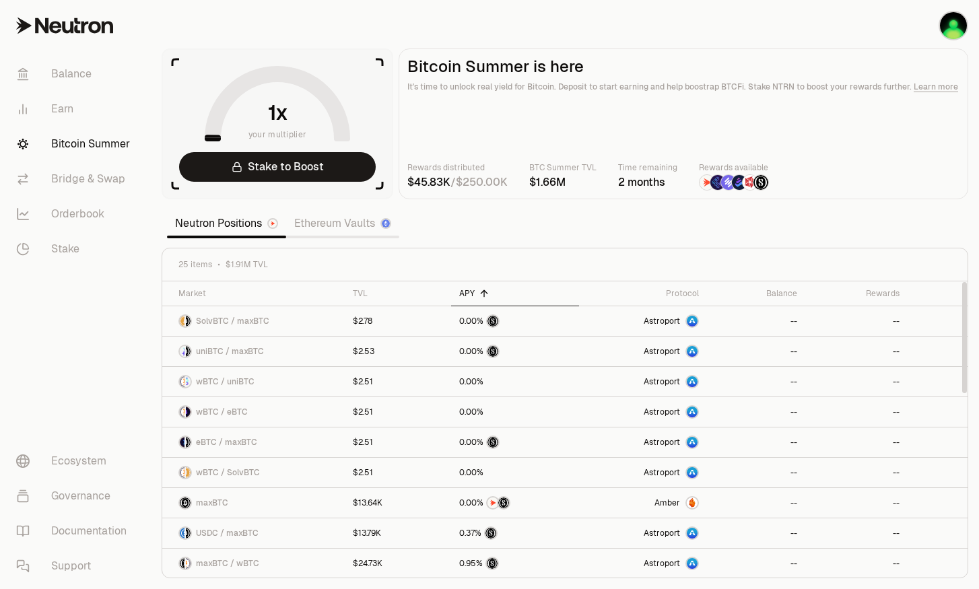
click at [474, 292] on div "APY" at bounding box center [515, 293] width 112 height 11
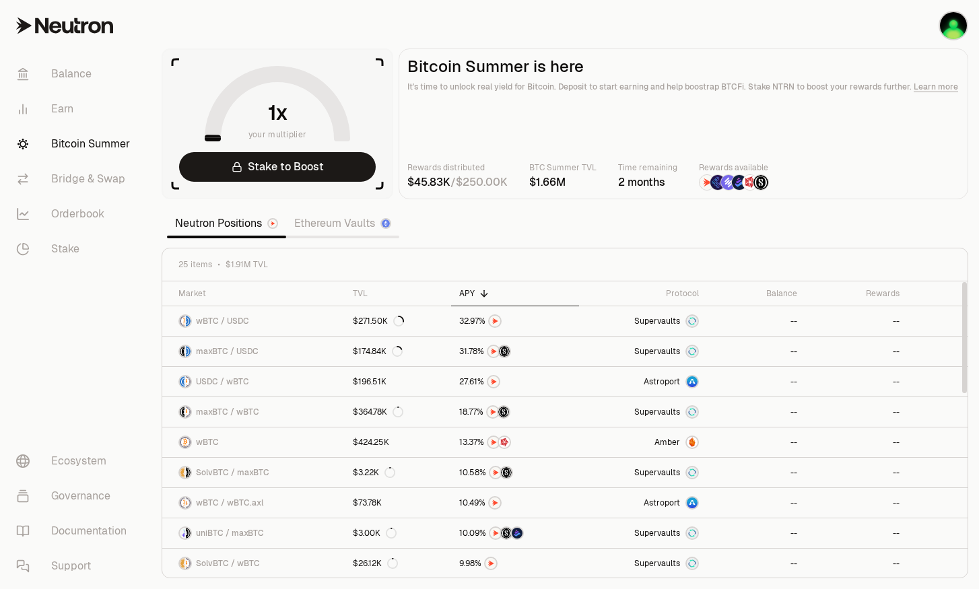
click at [475, 292] on div "APY" at bounding box center [515, 293] width 112 height 11
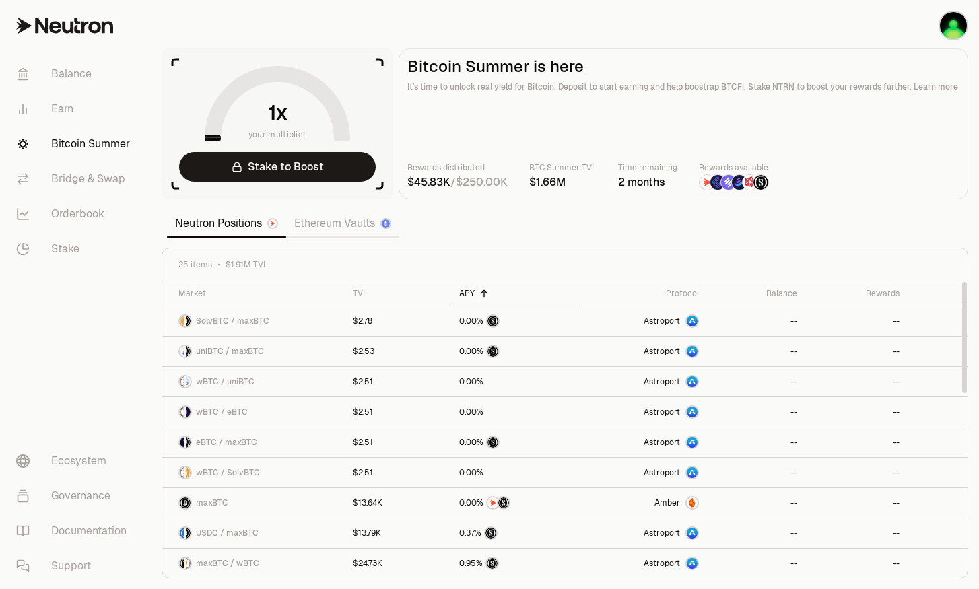
click at [476, 292] on div "APY" at bounding box center [515, 293] width 112 height 11
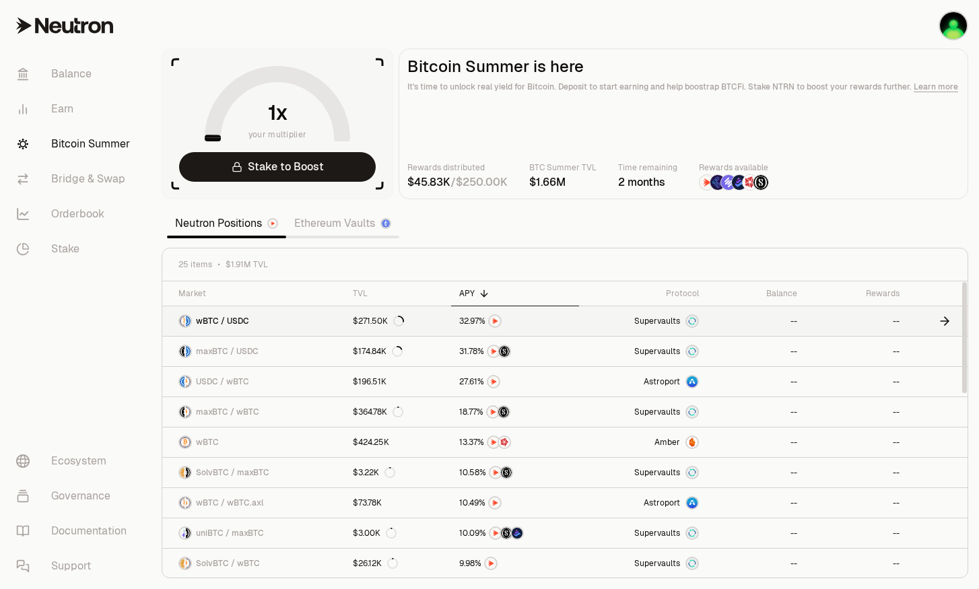
click at [757, 321] on link "--" at bounding box center [756, 321] width 98 height 30
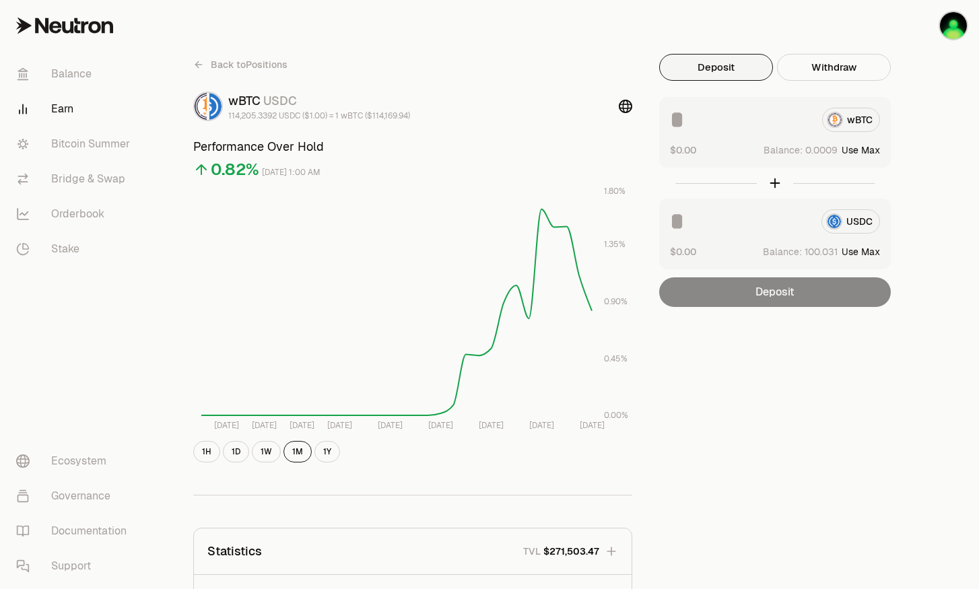
click at [876, 249] on button "Use Max" at bounding box center [861, 251] width 38 height 13
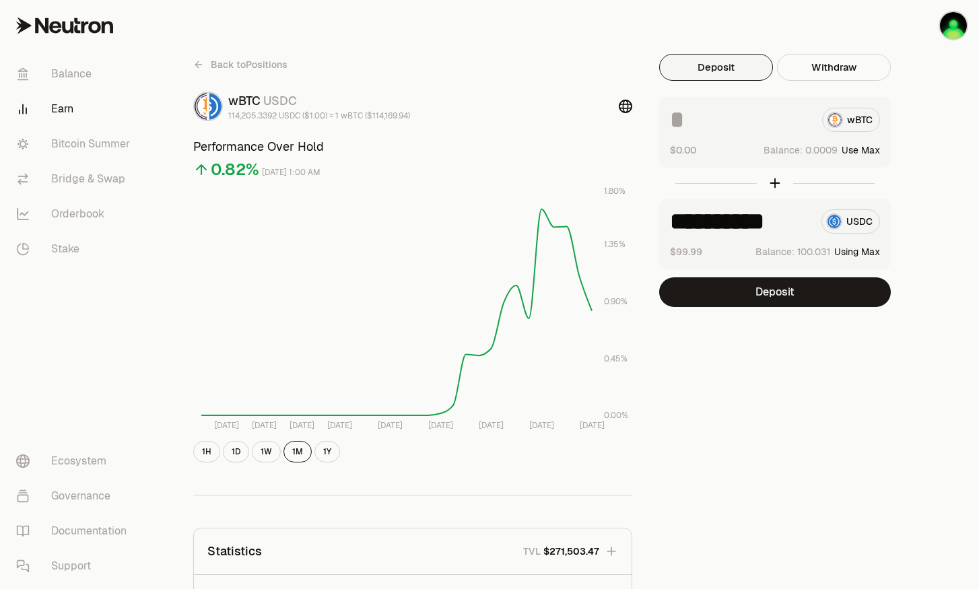
type input "**********"
click at [880, 151] on button "Use Max" at bounding box center [861, 149] width 38 height 13
type input "**********"
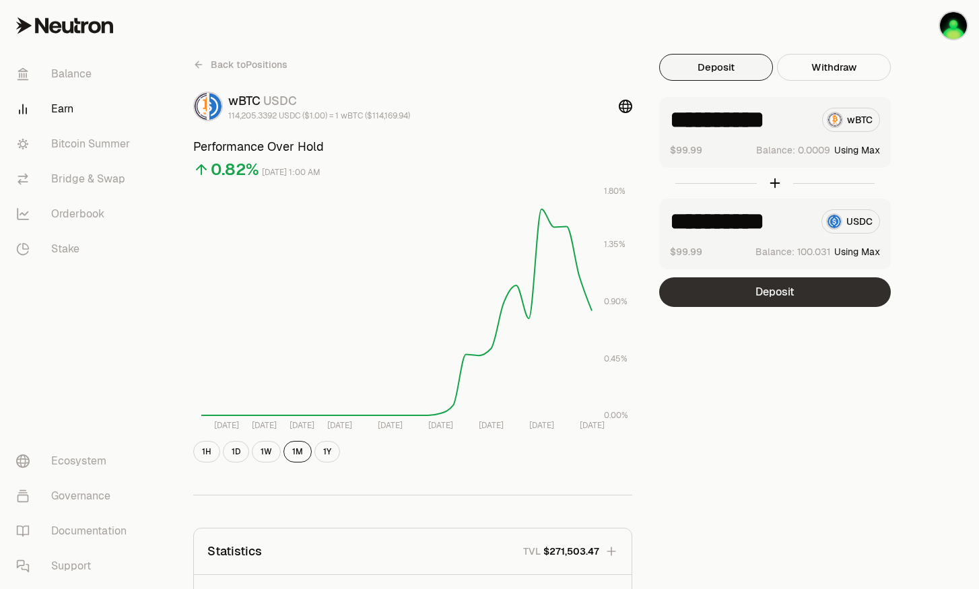
click at [852, 284] on button "Deposit" at bounding box center [775, 293] width 232 height 30
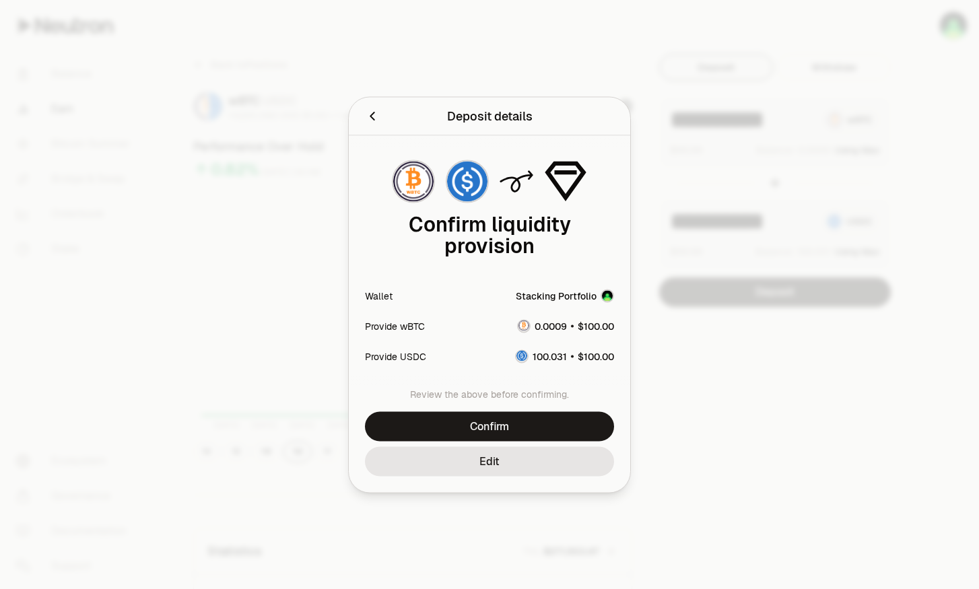
click at [556, 411] on div "Review the above before confirming. Confirm Edit" at bounding box center [490, 439] width 282 height 105
click at [560, 411] on div "Review the above before confirming. Confirm Edit" at bounding box center [490, 439] width 282 height 105
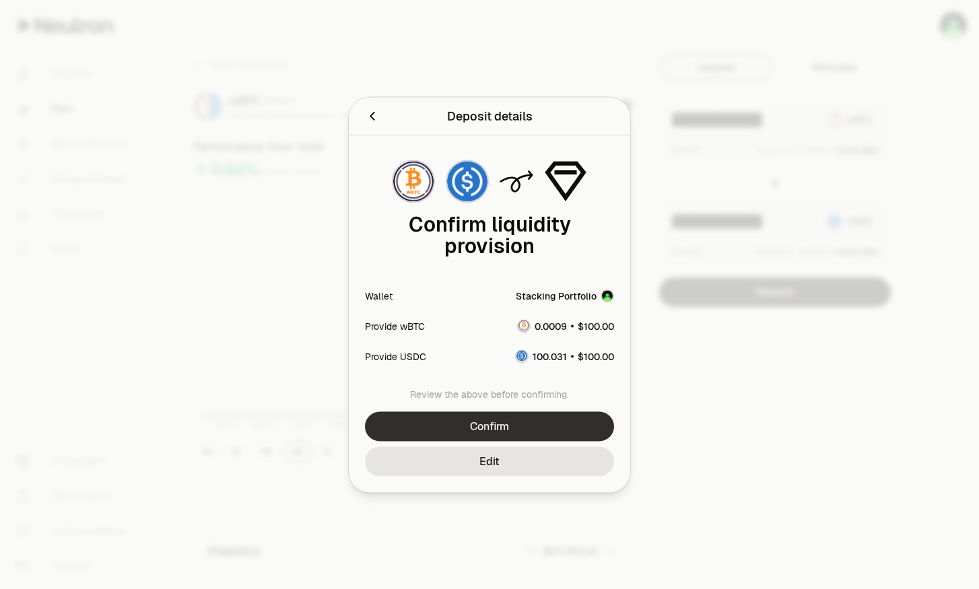
click at [558, 418] on button "Confirm" at bounding box center [489, 427] width 249 height 30
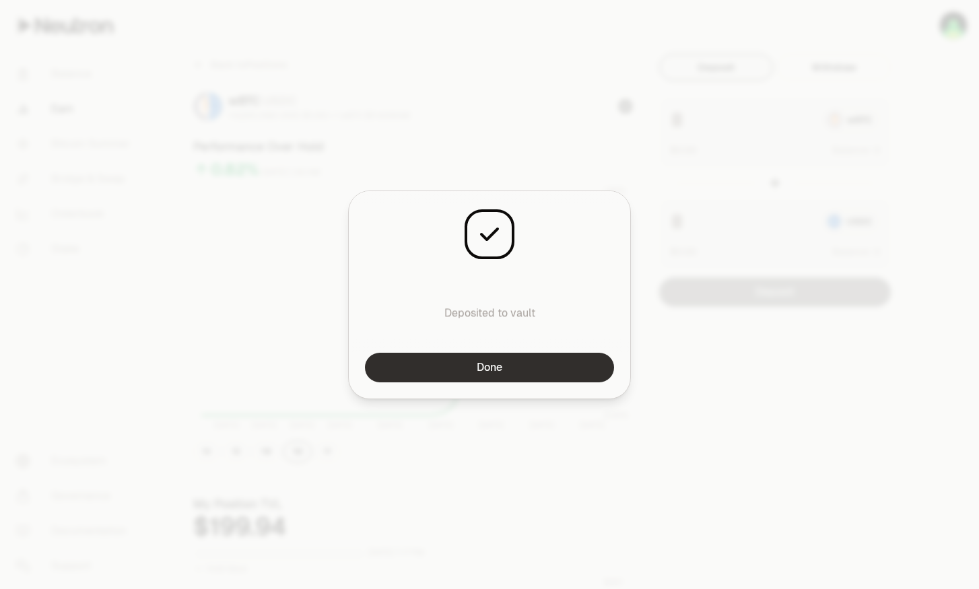
click at [513, 368] on button "Done" at bounding box center [489, 368] width 249 height 30
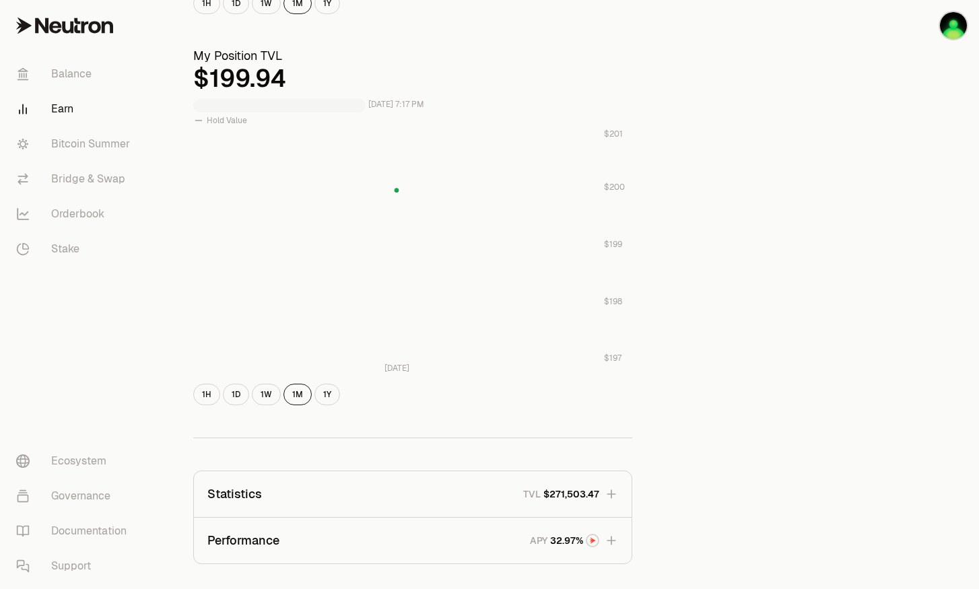
scroll to position [686, 0]
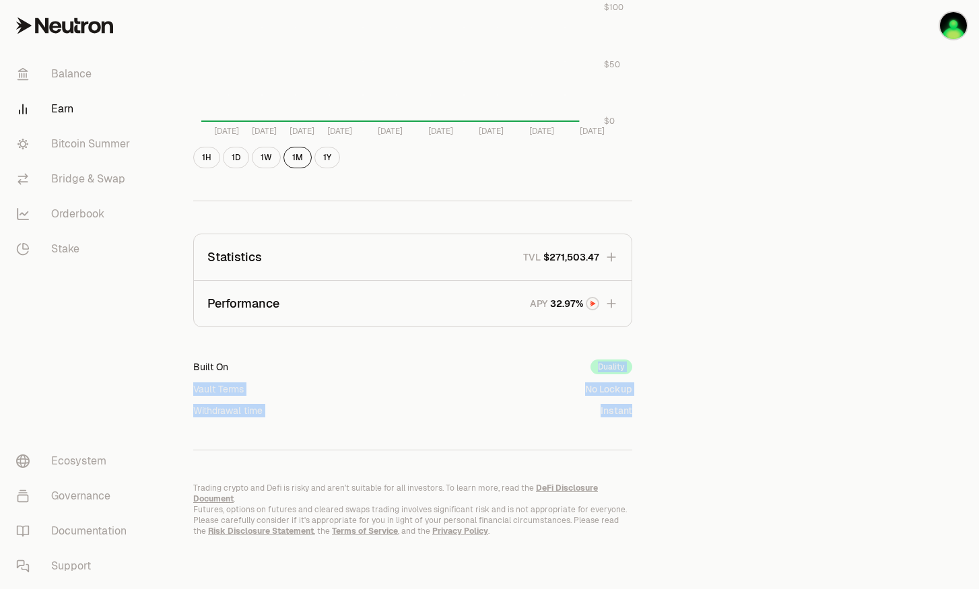
drag, startPoint x: 247, startPoint y: 375, endPoint x: 638, endPoint y: 399, distance: 392.1
click at [387, 301] on button "Performance APY" at bounding box center [413, 304] width 438 height 46
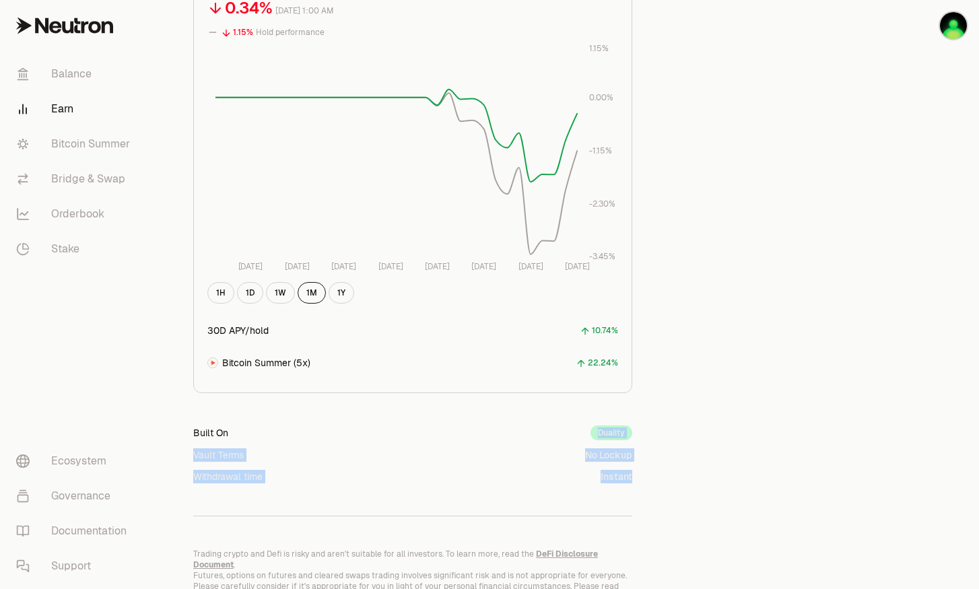
scroll to position [1111, 0]
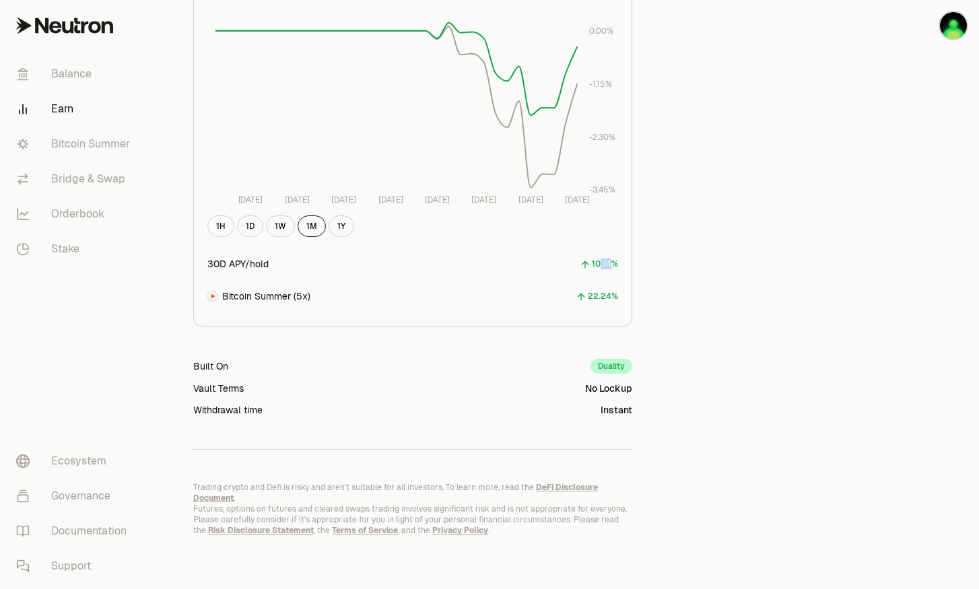
drag, startPoint x: 600, startPoint y: 264, endPoint x: 617, endPoint y: 267, distance: 17.1
click at [616, 267] on div "10.74%" at bounding box center [605, 264] width 26 height 15
drag, startPoint x: 220, startPoint y: 292, endPoint x: 209, endPoint y: 295, distance: 11.1
click at [219, 292] on div "Bitcoin Summer (5x)" at bounding box center [258, 296] width 103 height 13
click at [209, 296] on img at bounding box center [212, 296] width 9 height 9
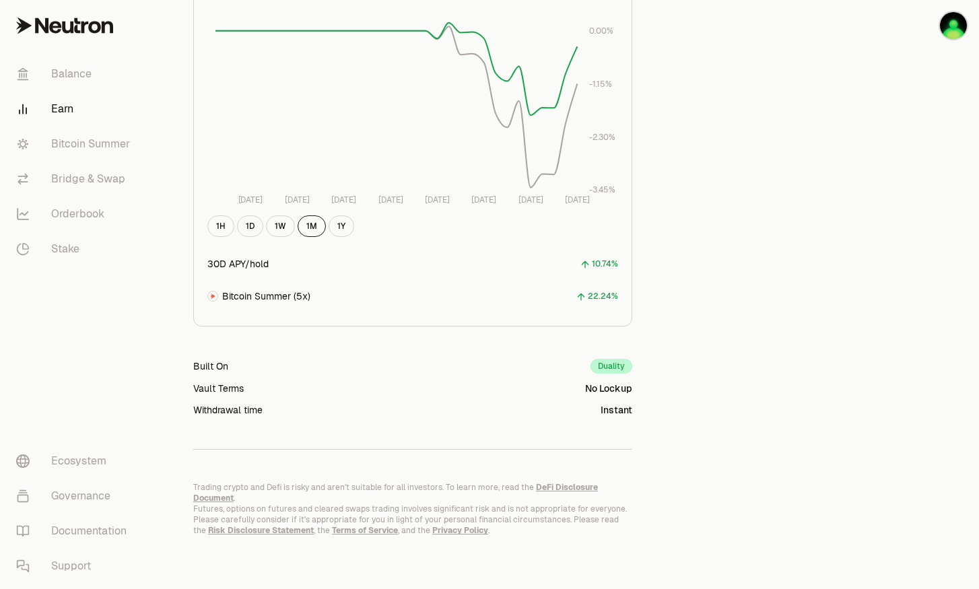
scroll to position [842, 0]
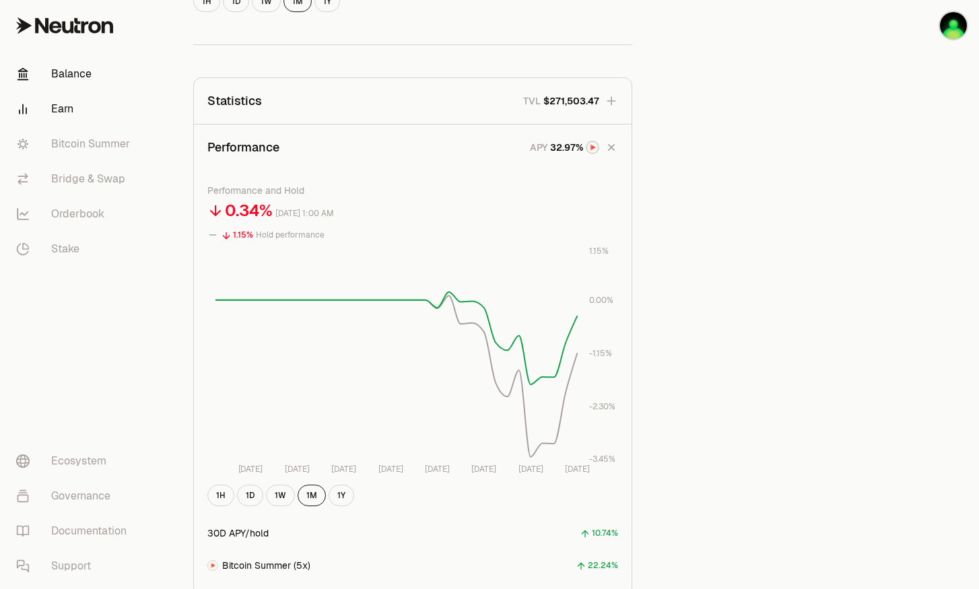
click at [74, 87] on link "Balance" at bounding box center [75, 74] width 140 height 35
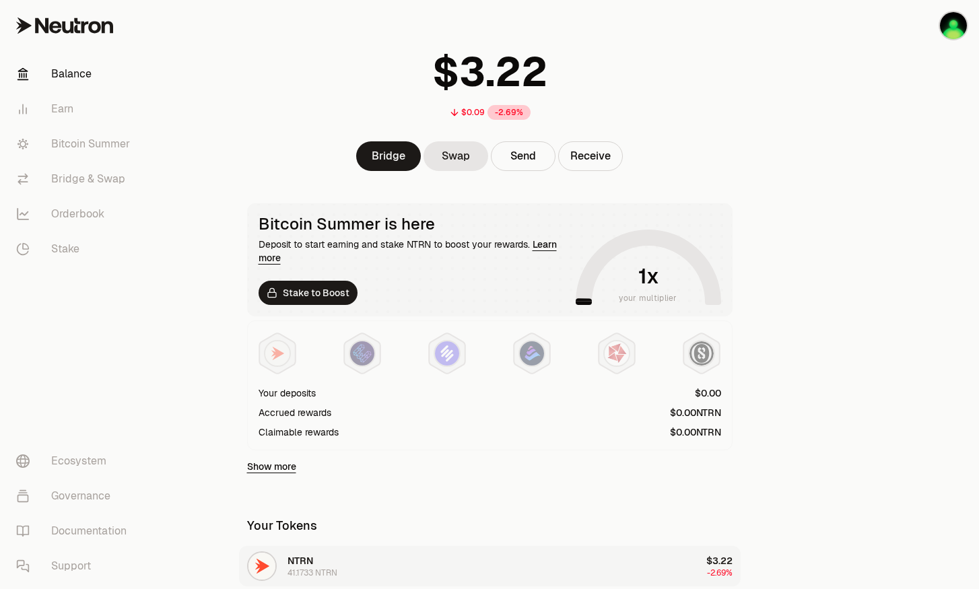
scroll to position [283, 0]
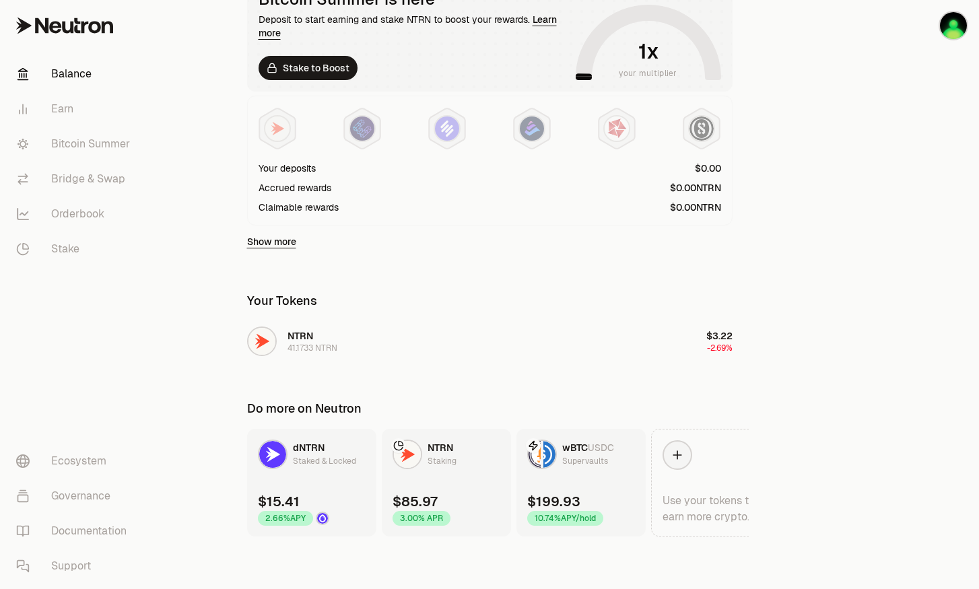
click at [302, 476] on link "dNTRN Staked & Locked $15.41 2.66% APY" at bounding box center [311, 483] width 129 height 108
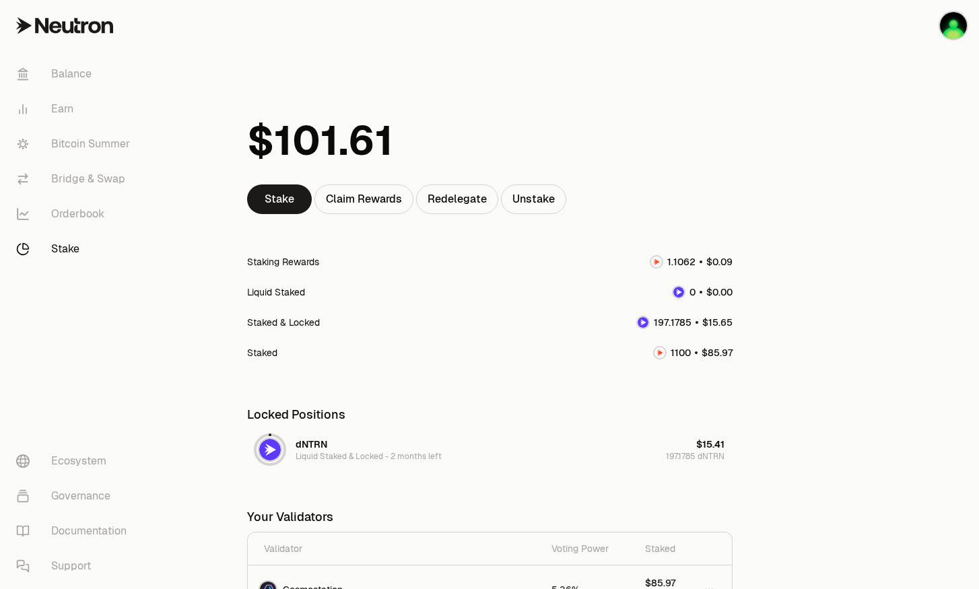
scroll to position [132, 0]
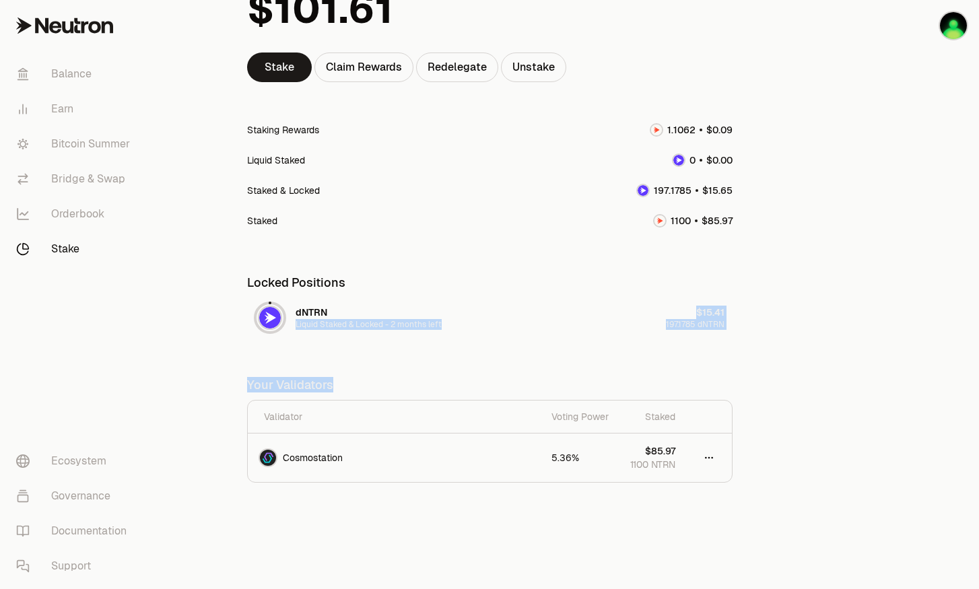
drag, startPoint x: 290, startPoint y: 318, endPoint x: 503, endPoint y: 370, distance: 219.9
click at [503, 370] on div "Stake Claim Rewards Redelegate Unstake Staking Rewards Liquid Staked Staked & L…" at bounding box center [490, 224] width 486 height 518
click at [504, 361] on div "Stake Claim Rewards Redelegate Unstake Staking Rewards Liquid Staked Staked & L…" at bounding box center [490, 224] width 486 height 518
drag, startPoint x: 767, startPoint y: 323, endPoint x: 734, endPoint y: 319, distance: 33.3
click at [734, 319] on main "Stake Claim Rewards Redelegate Unstake Staking Rewards Liquid Staked Staked & L…" at bounding box center [565, 229] width 829 height 723
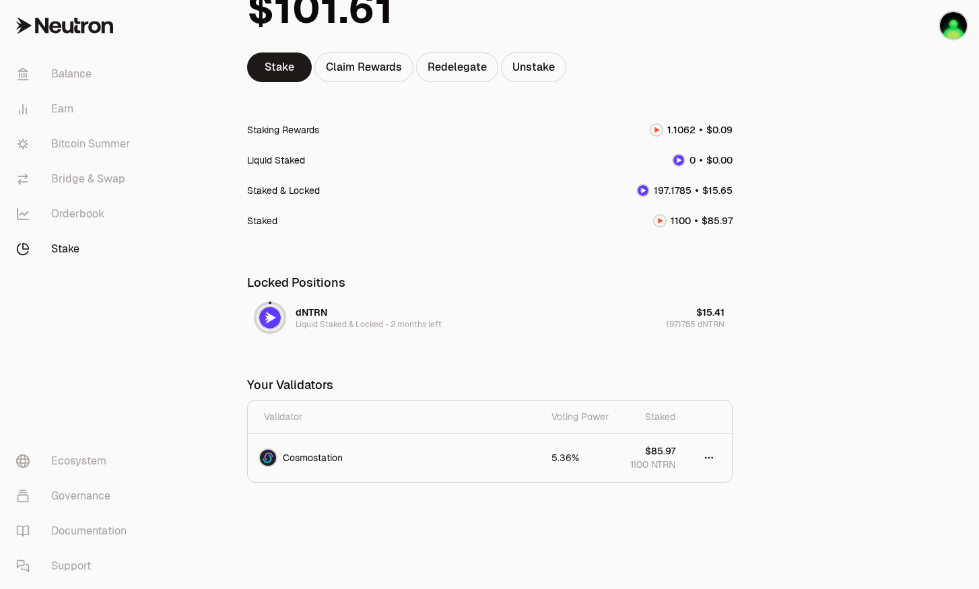
scroll to position [0, 0]
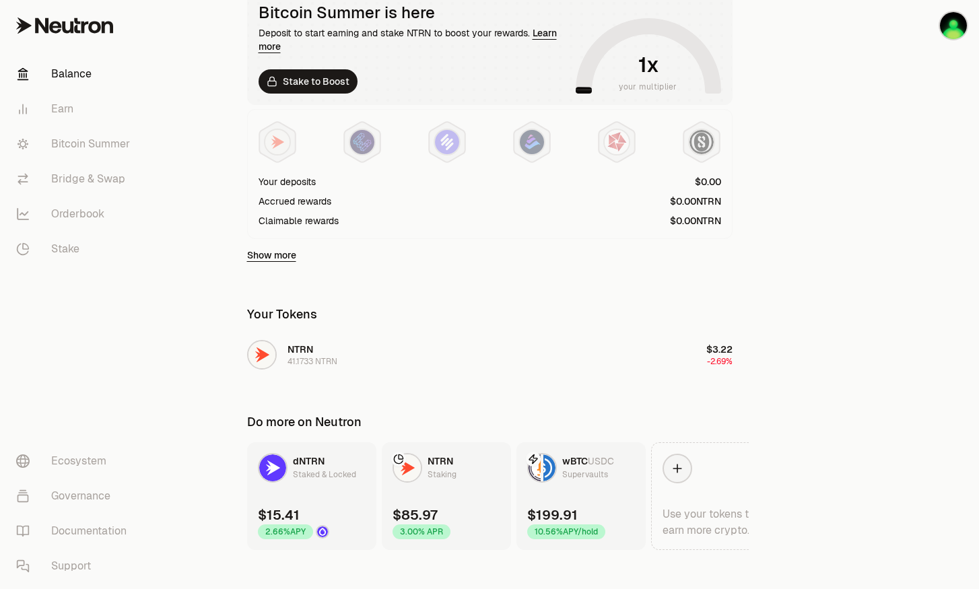
scroll to position [283, 0]
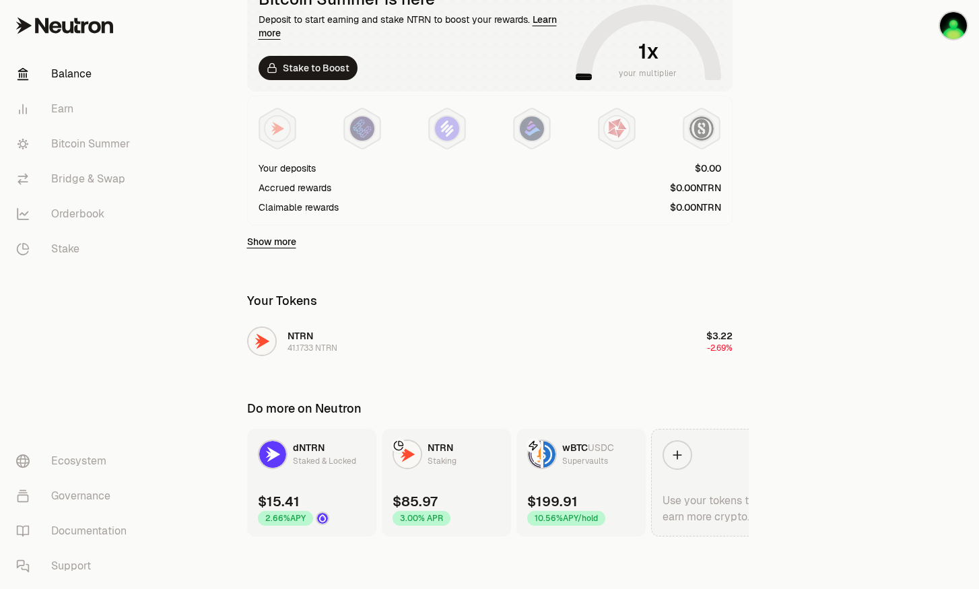
click at [672, 449] on icon at bounding box center [677, 455] width 13 height 13
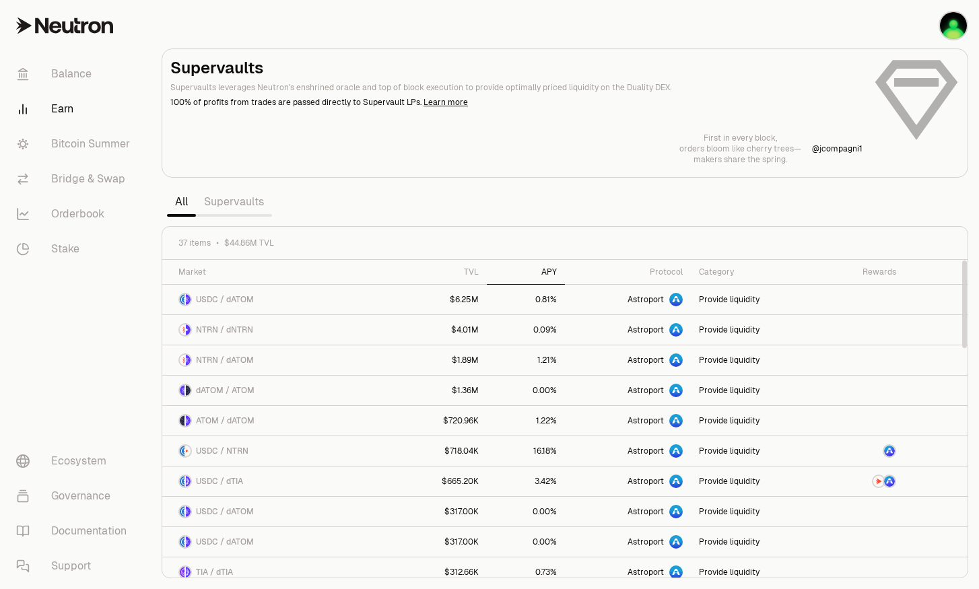
click at [544, 267] on div "APY" at bounding box center [526, 272] width 62 height 11
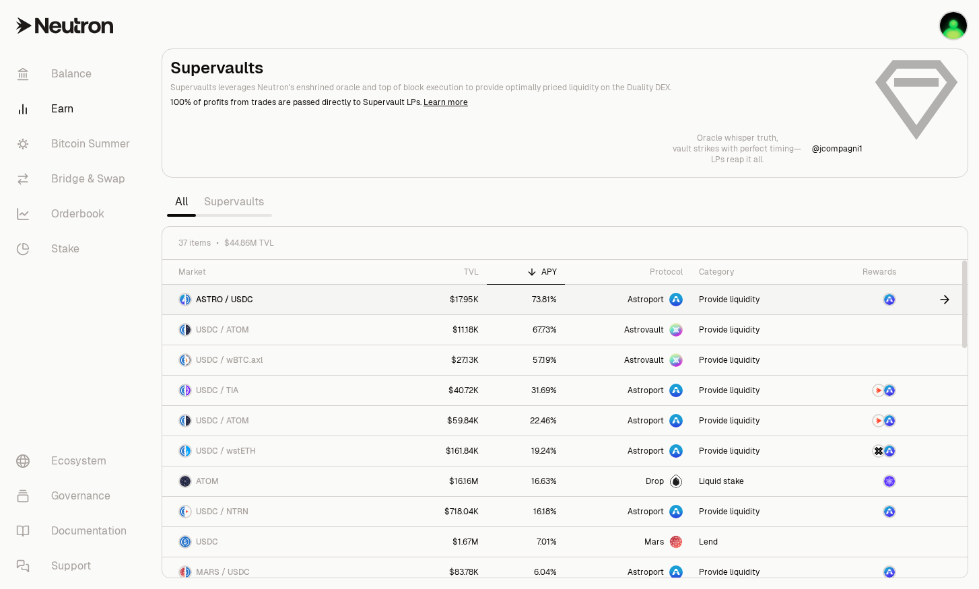
click at [234, 300] on span "ASTRO / USDC" at bounding box center [224, 299] width 57 height 11
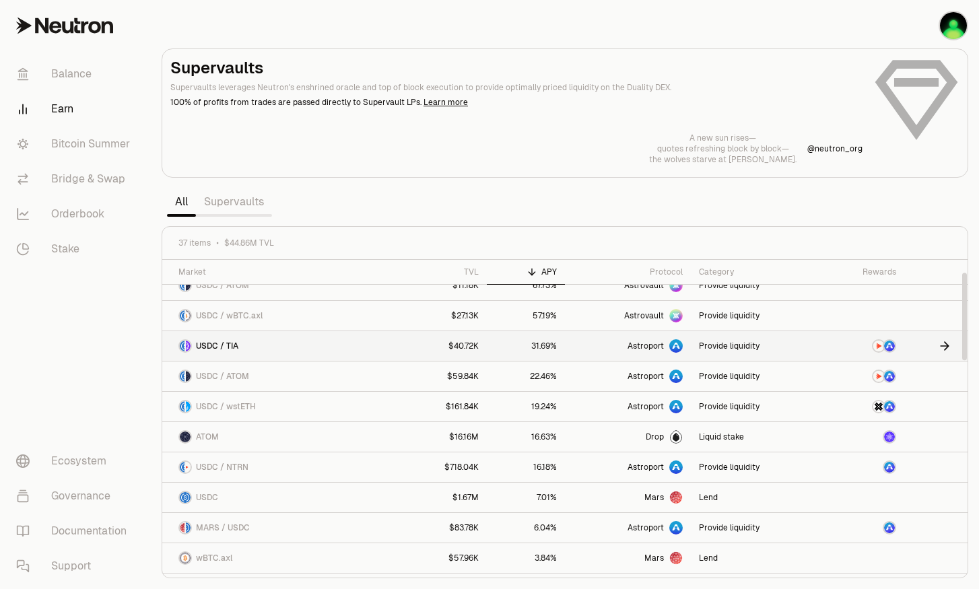
click at [528, 342] on link "31.69%" at bounding box center [526, 346] width 78 height 30
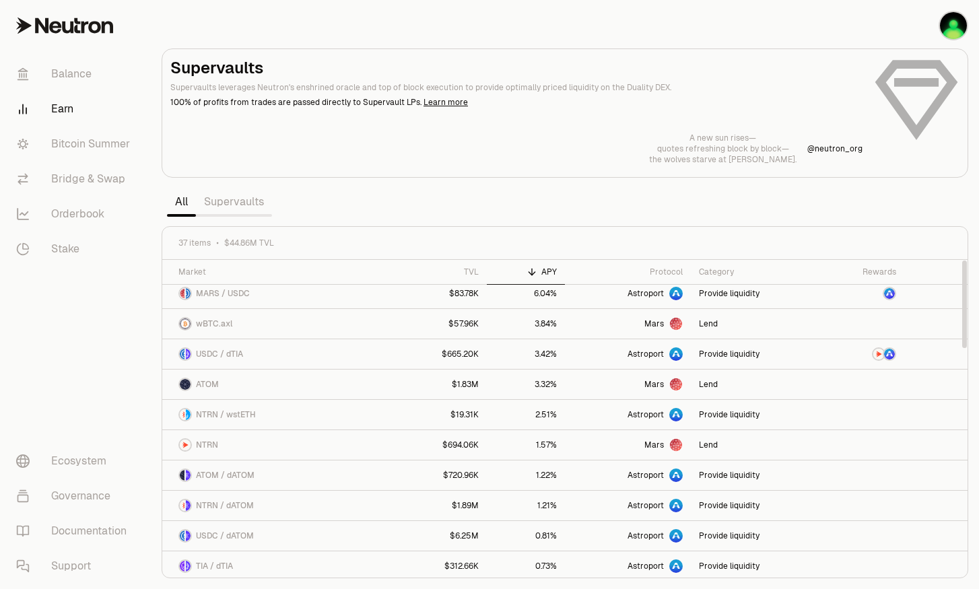
scroll to position [0, 0]
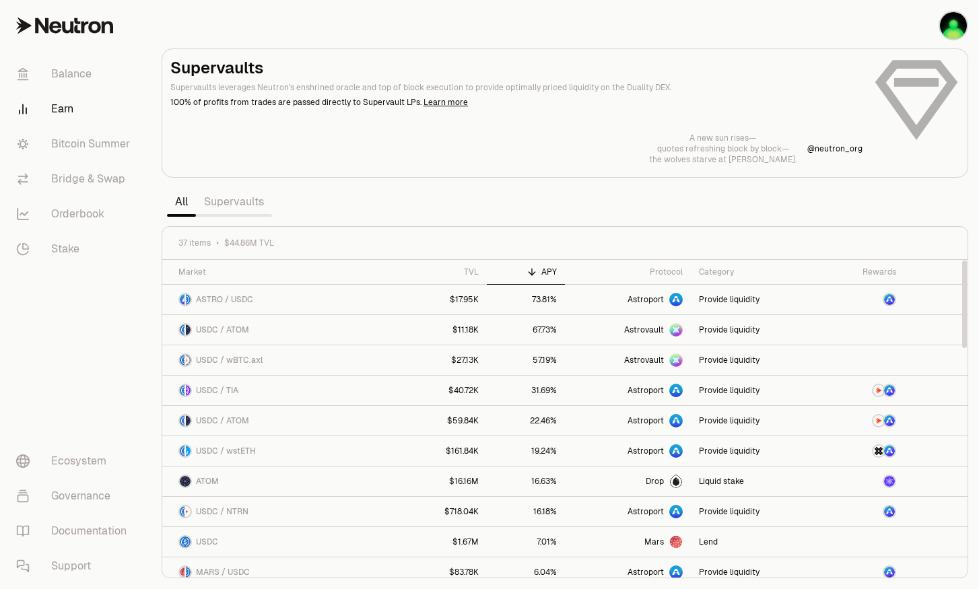
click at [223, 204] on link "Supervaults" at bounding box center [234, 202] width 76 height 27
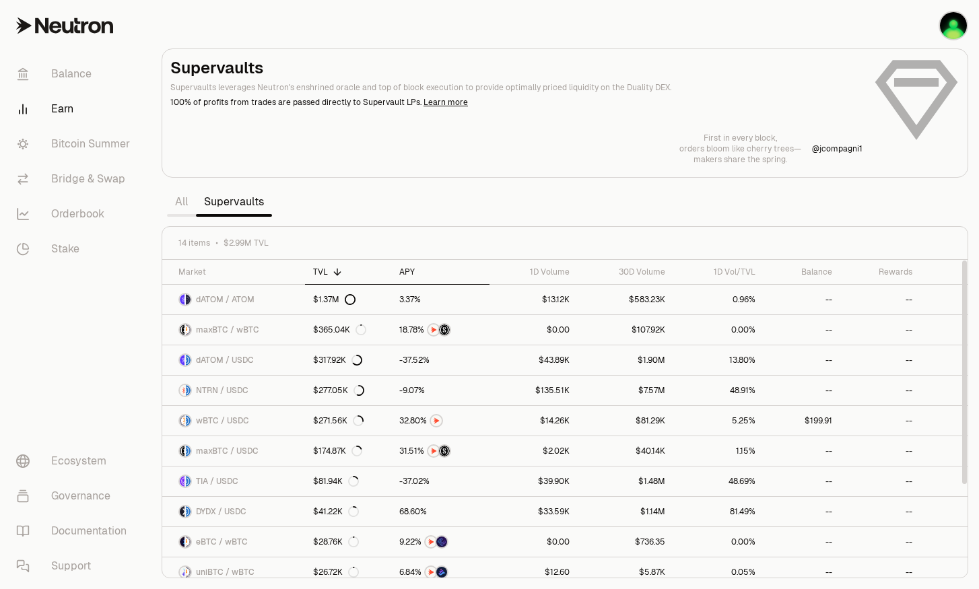
click at [408, 268] on div "APY" at bounding box center [440, 272] width 82 height 11
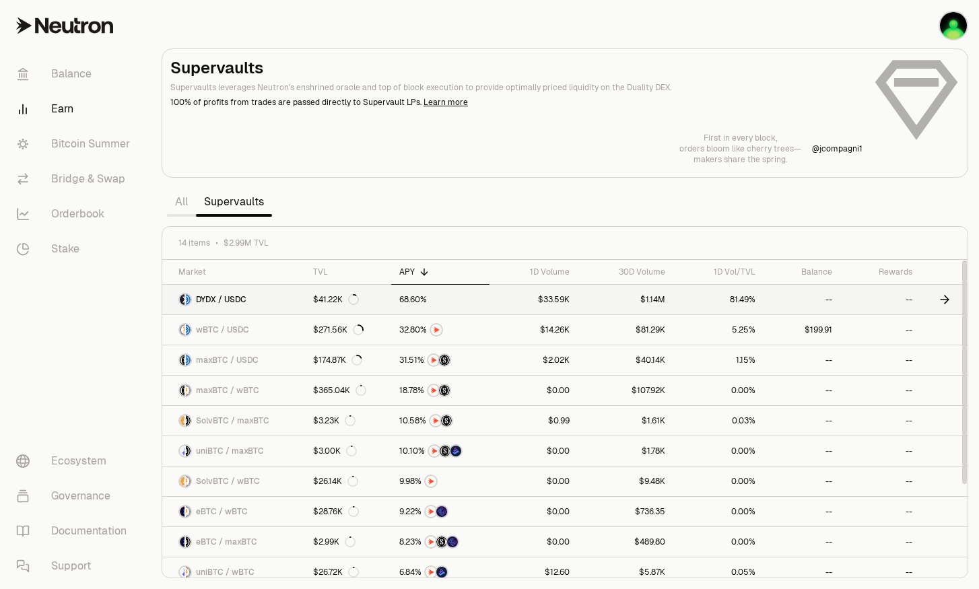
click at [494, 301] on link "$33.59K" at bounding box center [534, 300] width 88 height 30
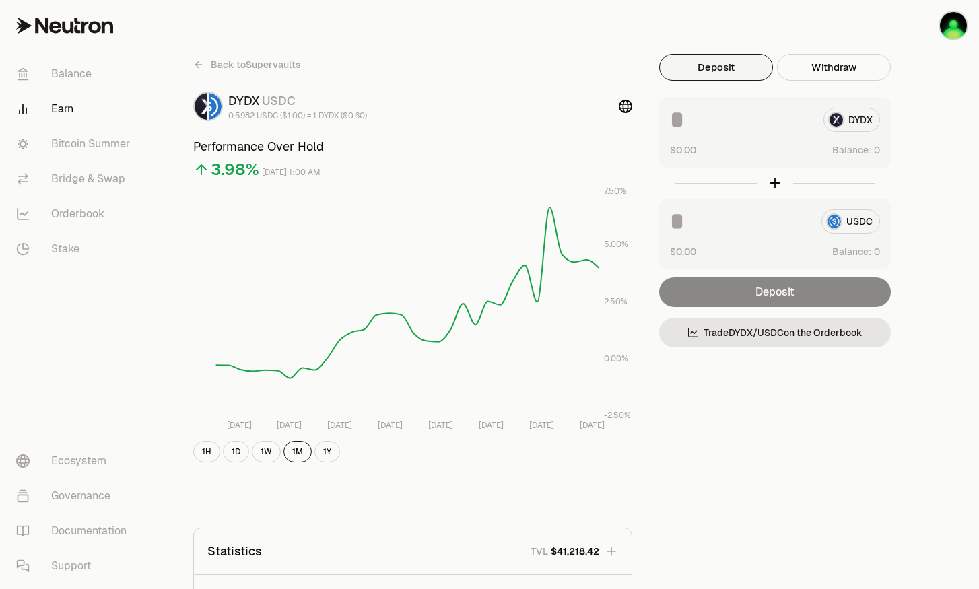
click at [769, 121] on input at bounding box center [741, 120] width 143 height 24
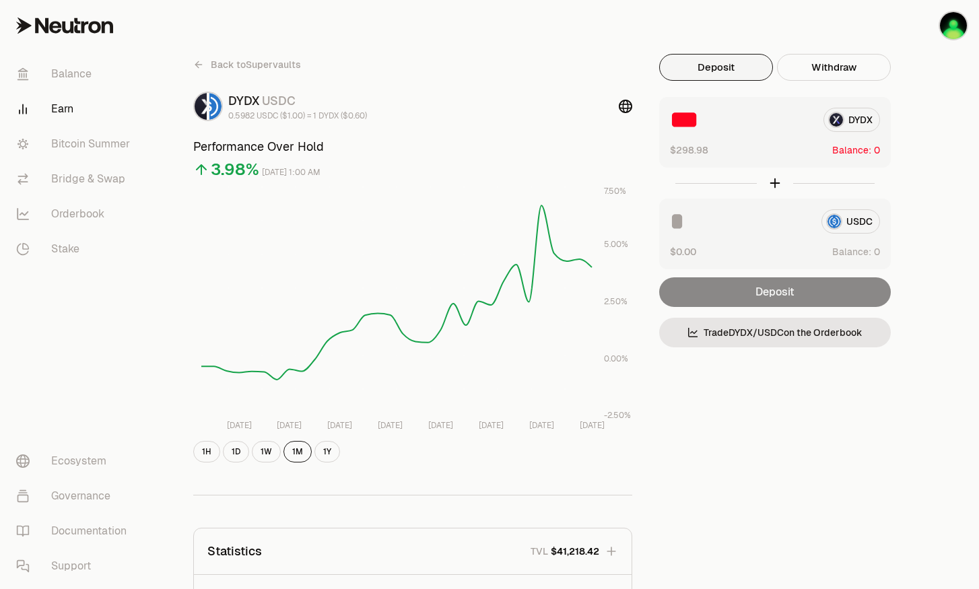
scroll to position [269, 0]
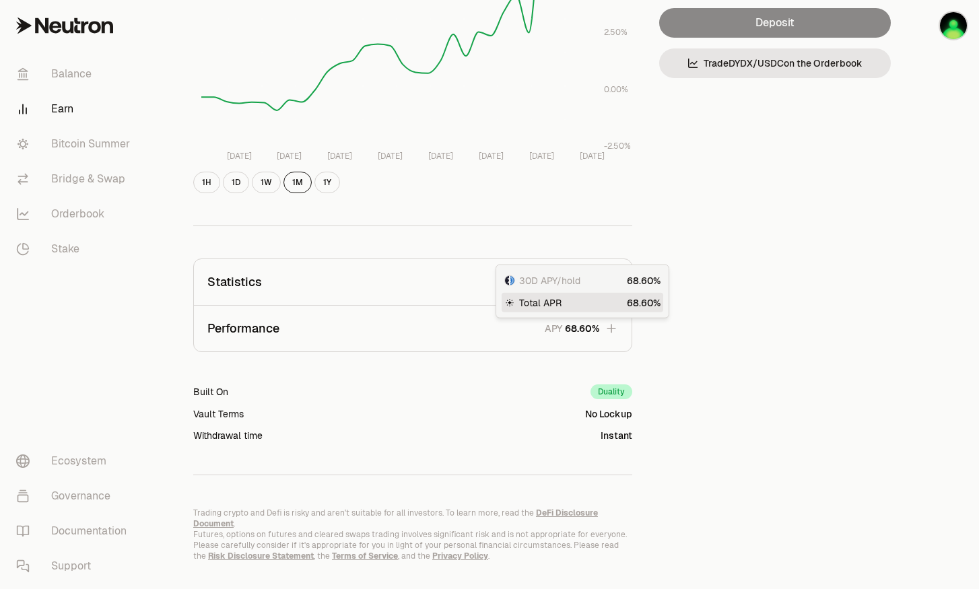
type input "***"
click at [585, 323] on span "6" at bounding box center [582, 329] width 6 height 12
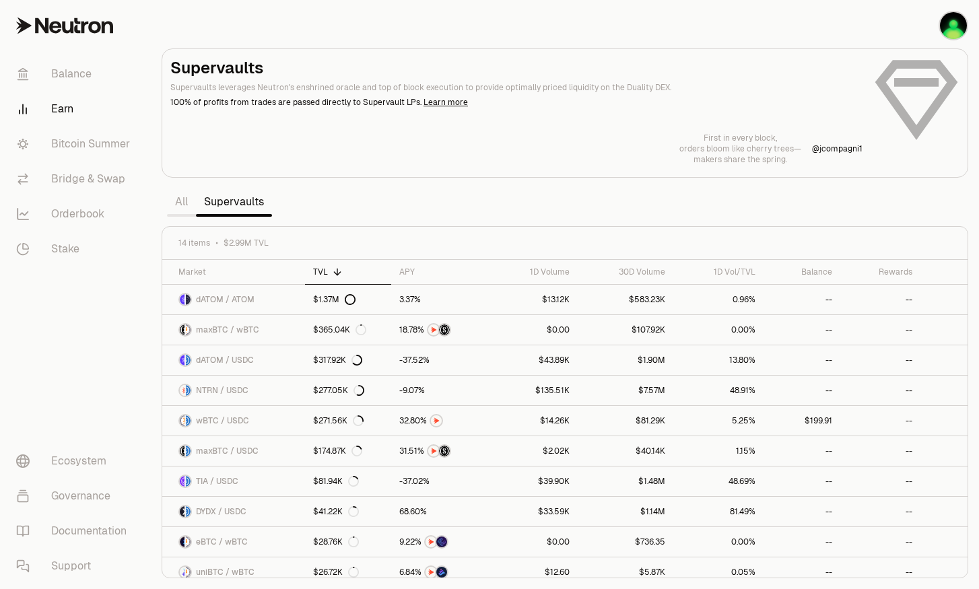
click at [43, 111] on link "Earn" at bounding box center [75, 109] width 140 height 35
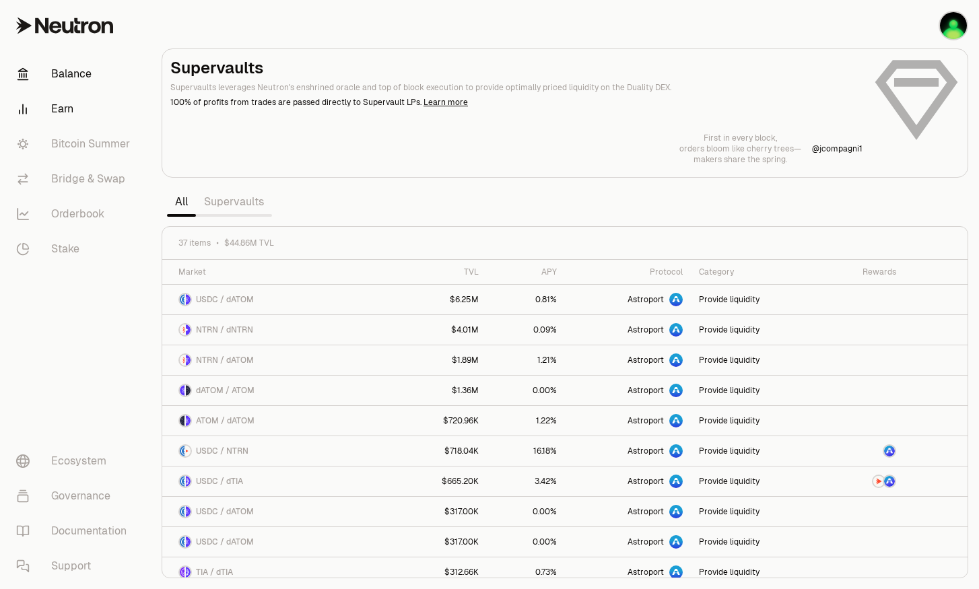
click at [74, 73] on link "Balance" at bounding box center [75, 74] width 140 height 35
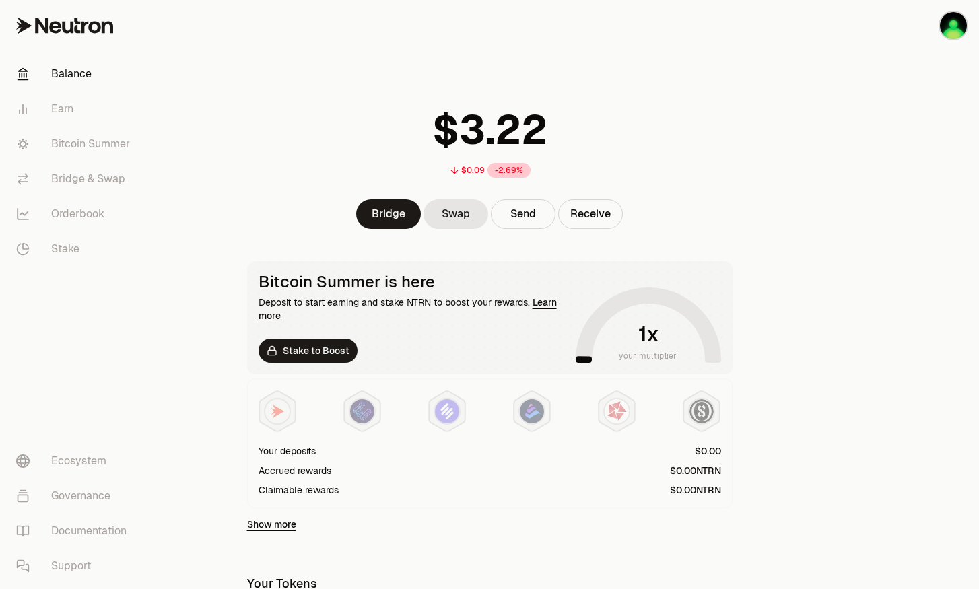
scroll to position [224, 0]
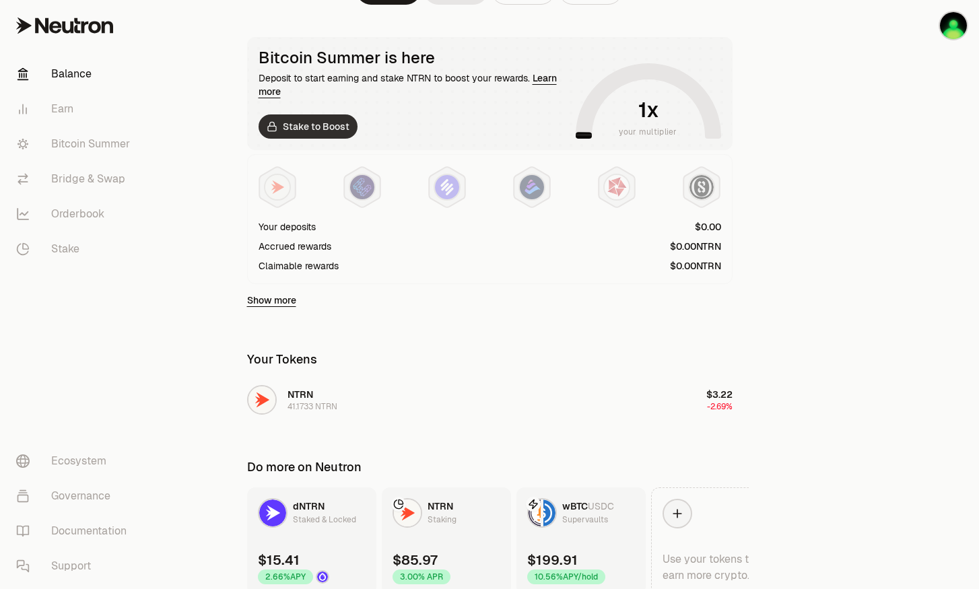
click at [306, 123] on link "Stake to Boost" at bounding box center [308, 127] width 99 height 24
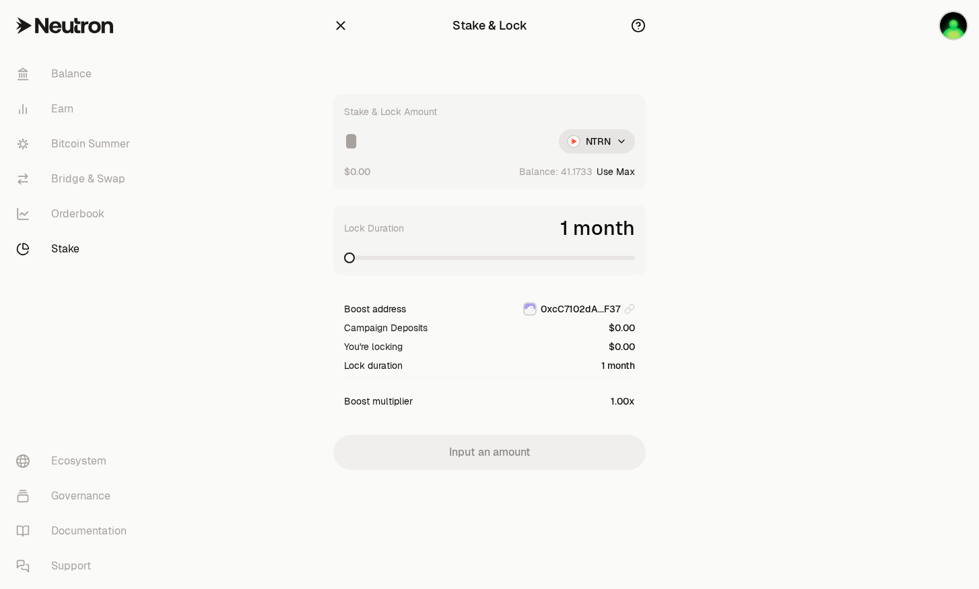
drag, startPoint x: 342, startPoint y: 256, endPoint x: 616, endPoint y: 269, distance: 273.8
click at [589, 265] on div "Lock Duration 1 month" at bounding box center [489, 240] width 313 height 70
click at [621, 271] on div "Lock Duration 1 month" at bounding box center [489, 240] width 313 height 70
drag, startPoint x: 448, startPoint y: 144, endPoint x: 440, endPoint y: 136, distance: 11.4
click at [443, 139] on input at bounding box center [446, 141] width 204 height 24
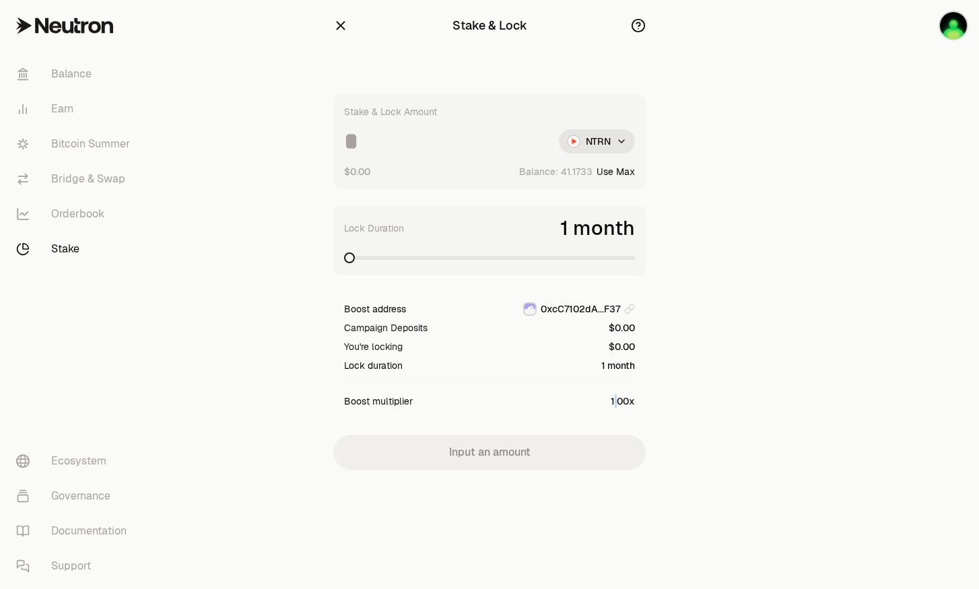
drag, startPoint x: 616, startPoint y: 402, endPoint x: 620, endPoint y: 391, distance: 12.1
click at [620, 393] on div "Boost address 0xcC7102dA...F37 Campaign Deposits $0.00 You're locking $0.00 Loc…" at bounding box center [489, 355] width 291 height 106
click at [428, 151] on input at bounding box center [446, 141] width 204 height 24
click at [419, 134] on input at bounding box center [446, 141] width 204 height 24
type input "****"
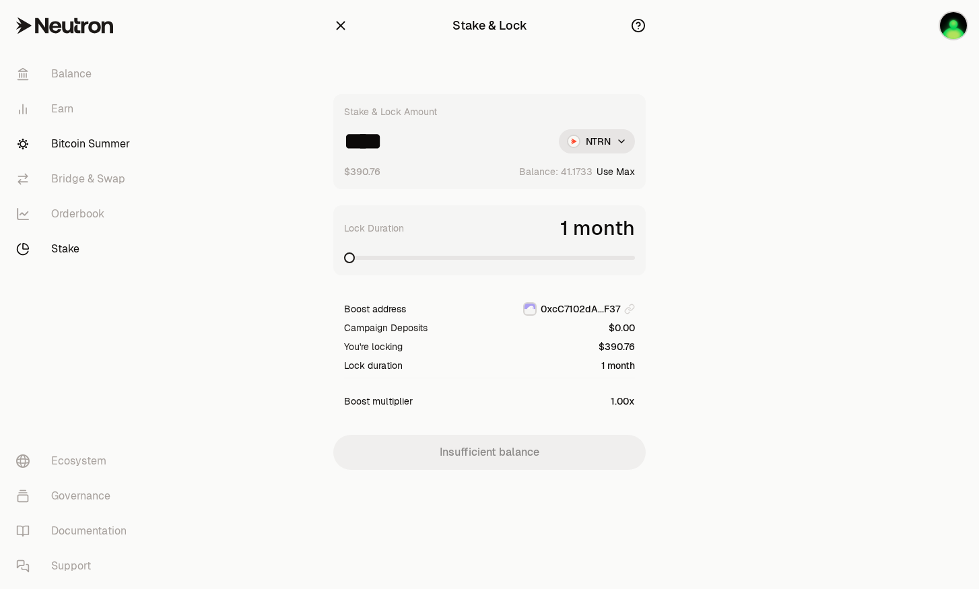
click at [81, 151] on link "Bitcoin Summer" at bounding box center [75, 144] width 140 height 35
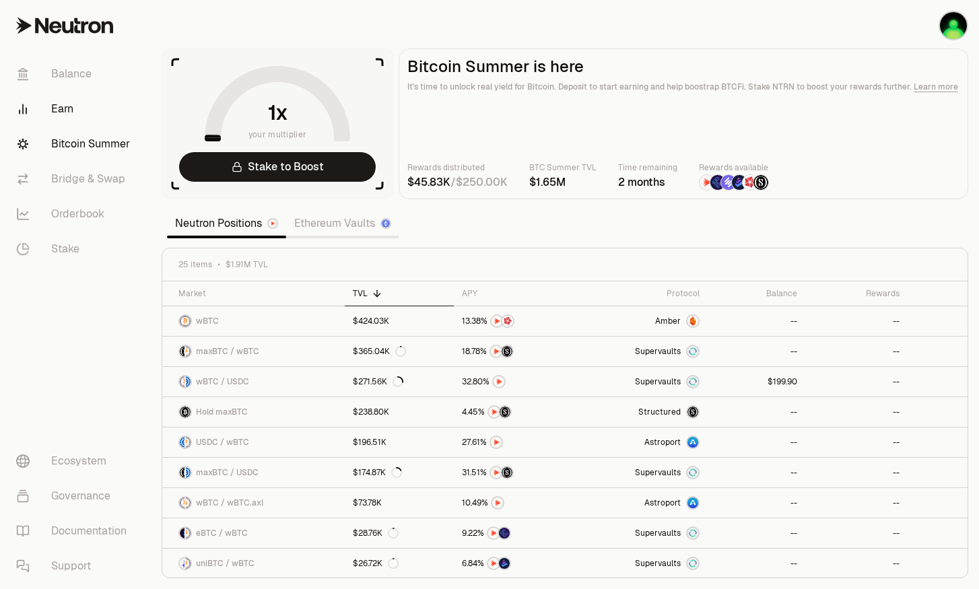
click at [62, 105] on link "Earn" at bounding box center [75, 109] width 140 height 35
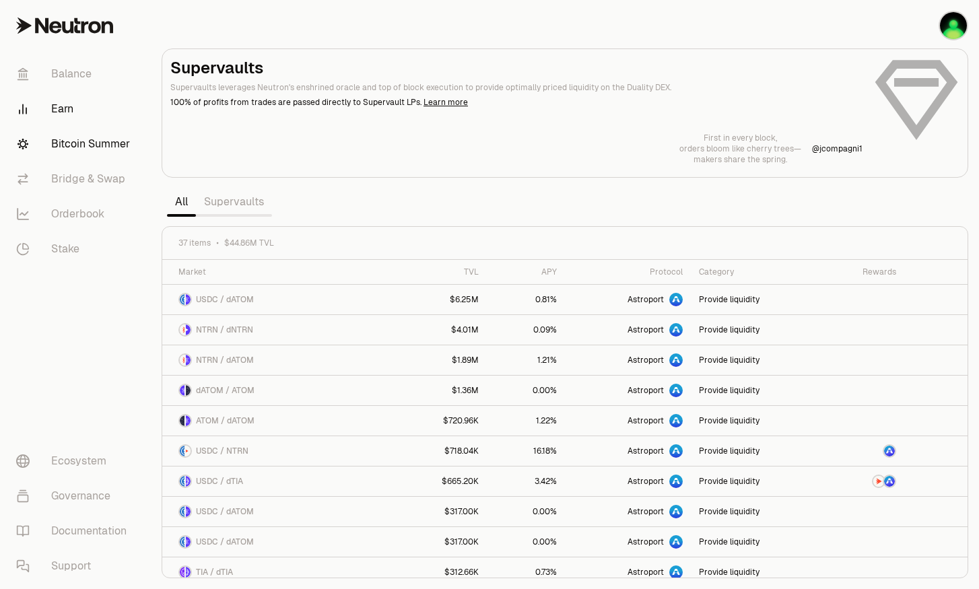
click at [88, 141] on link "Bitcoin Summer" at bounding box center [75, 144] width 140 height 35
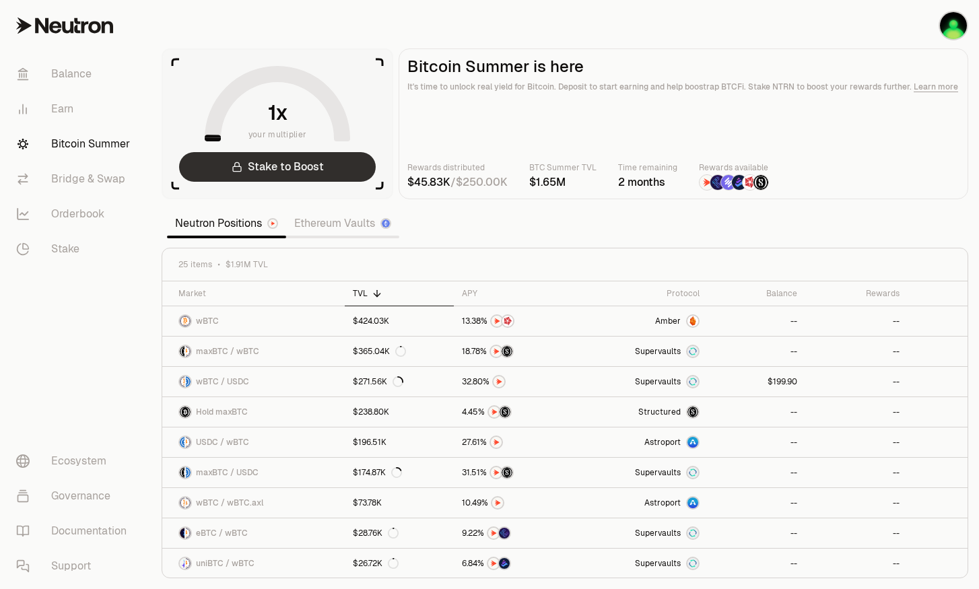
click at [284, 165] on link "Stake to Boost" at bounding box center [277, 167] width 197 height 30
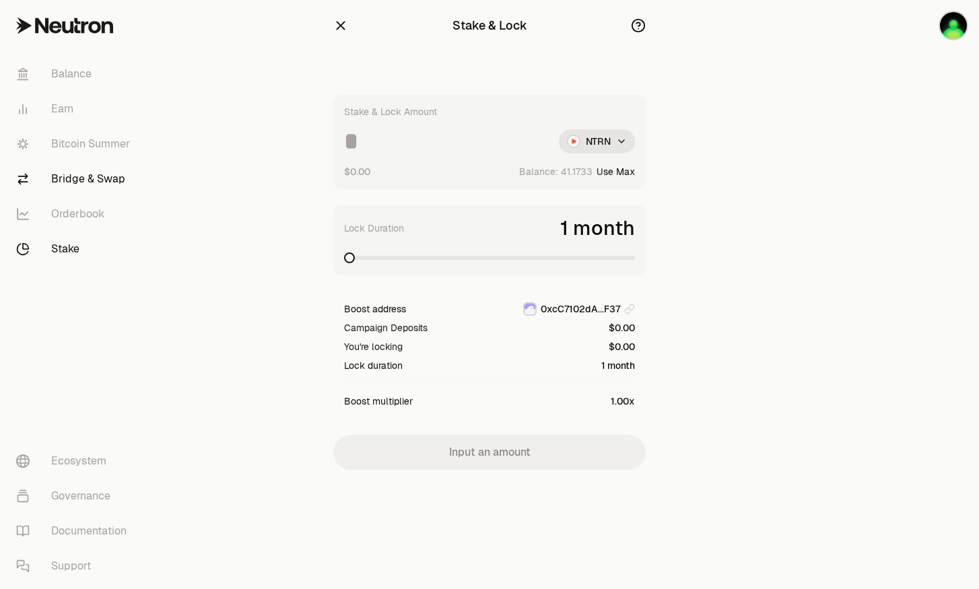
click at [88, 170] on link "Bridge & Swap" at bounding box center [75, 179] width 140 height 35
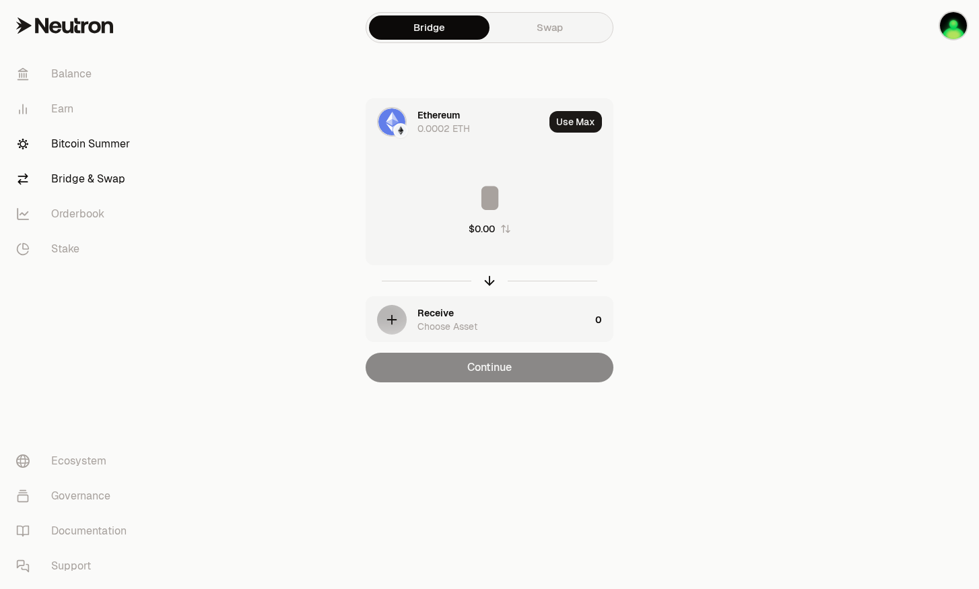
click at [116, 133] on link "Bitcoin Summer" at bounding box center [75, 144] width 140 height 35
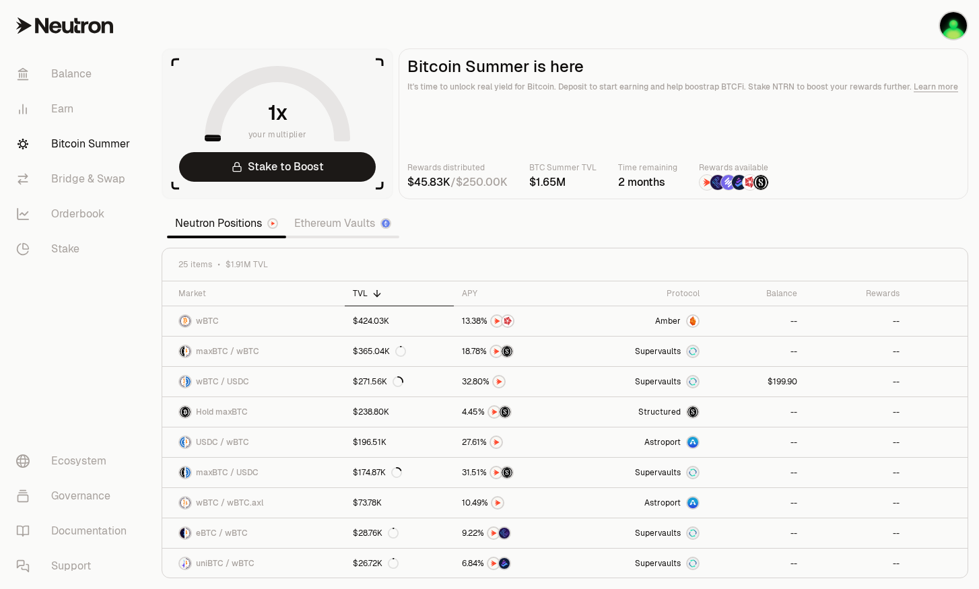
click at [248, 108] on icon at bounding box center [277, 103] width 145 height 75
click at [279, 115] on span "x" at bounding box center [282, 113] width 12 height 20
drag, startPoint x: 286, startPoint y: 122, endPoint x: 339, endPoint y: 102, distance: 57.3
click at [338, 104] on div "your multiplier" at bounding box center [277, 103] width 145 height 75
click at [465, 287] on th "APY" at bounding box center [517, 294] width 126 height 25
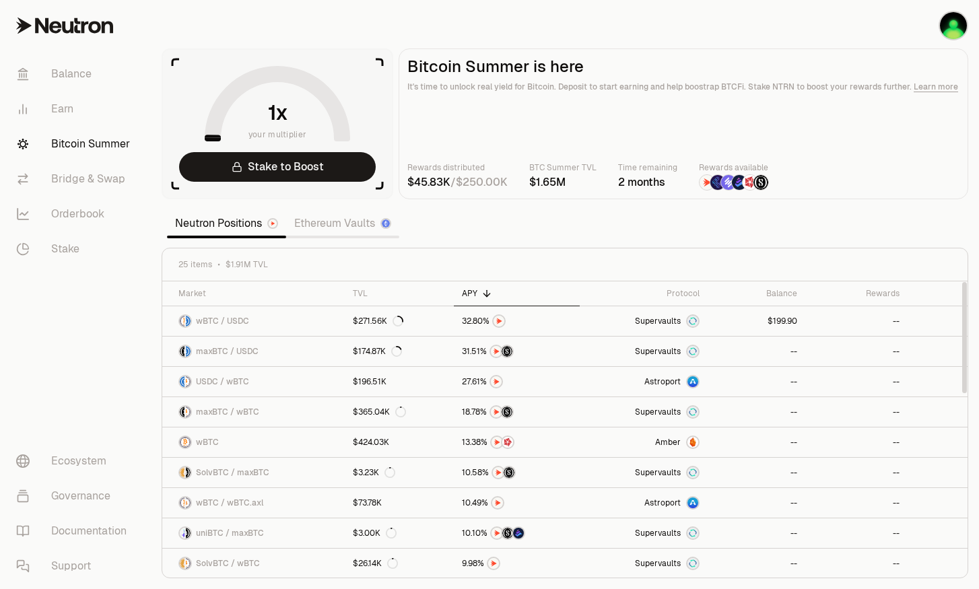
click at [465, 286] on th "APY" at bounding box center [517, 294] width 126 height 25
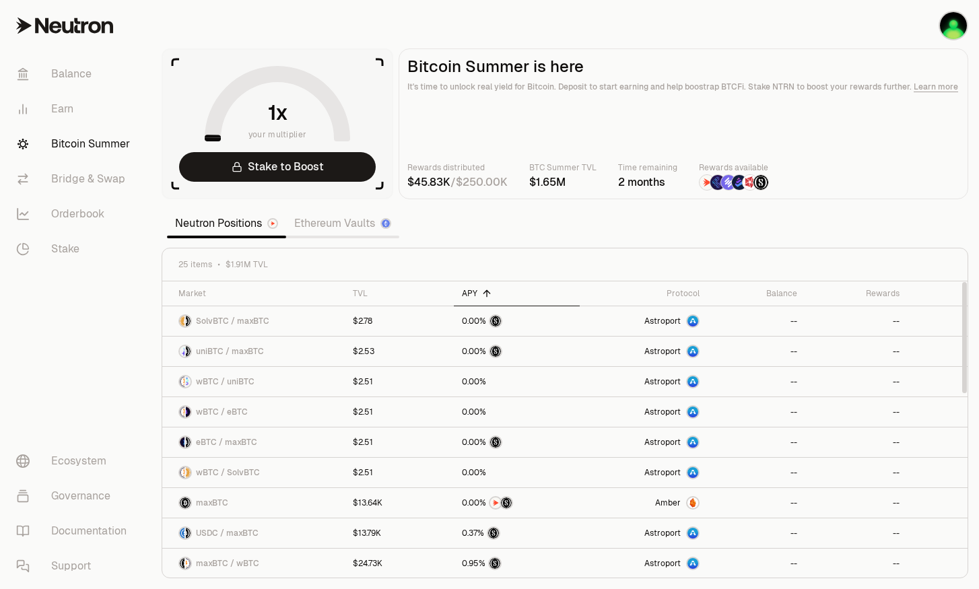
click at [465, 286] on th "APY" at bounding box center [517, 294] width 126 height 25
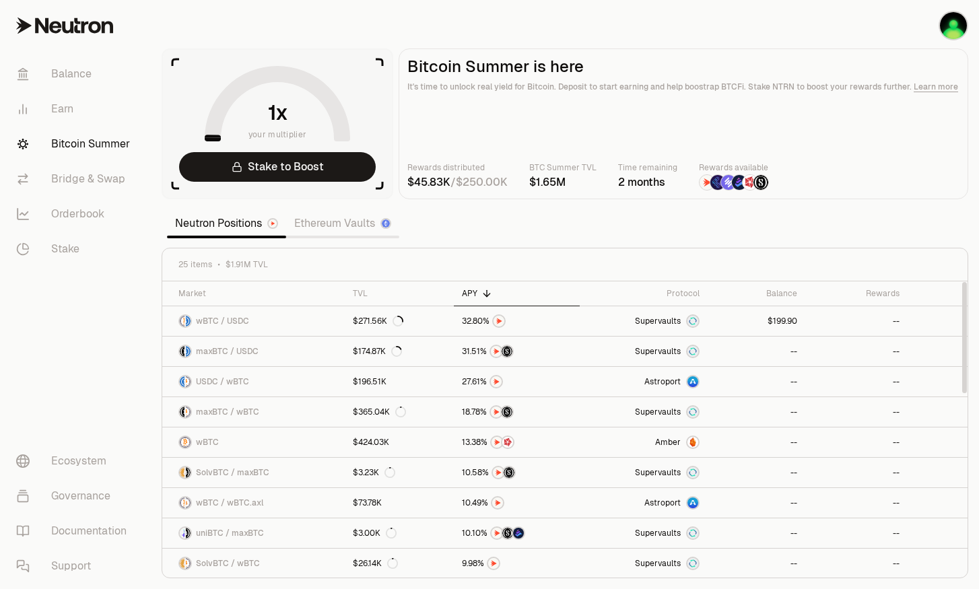
click at [349, 219] on link "Ethereum Vaults" at bounding box center [342, 223] width 113 height 27
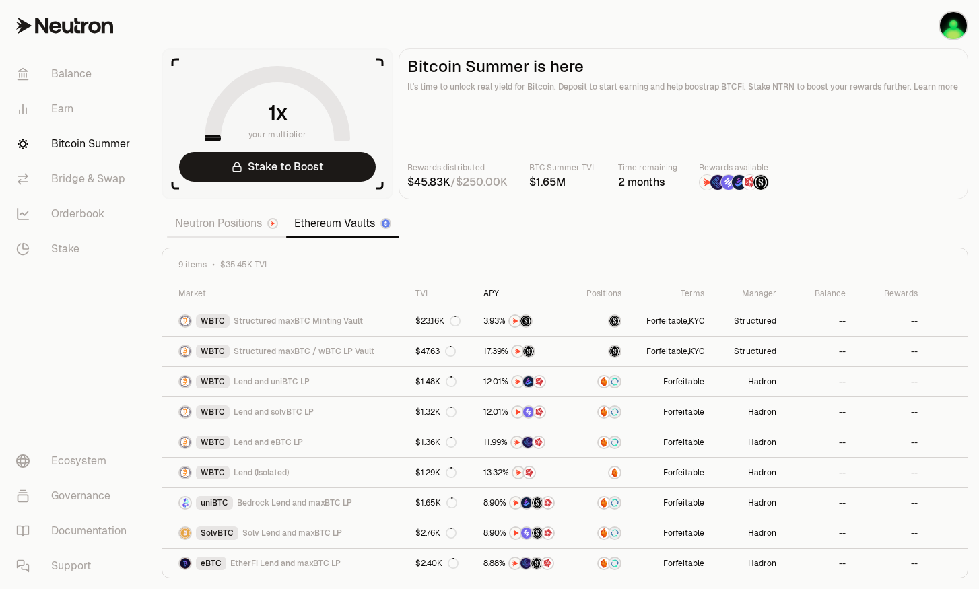
click at [487, 292] on div "APY" at bounding box center [525, 293] width 82 height 11
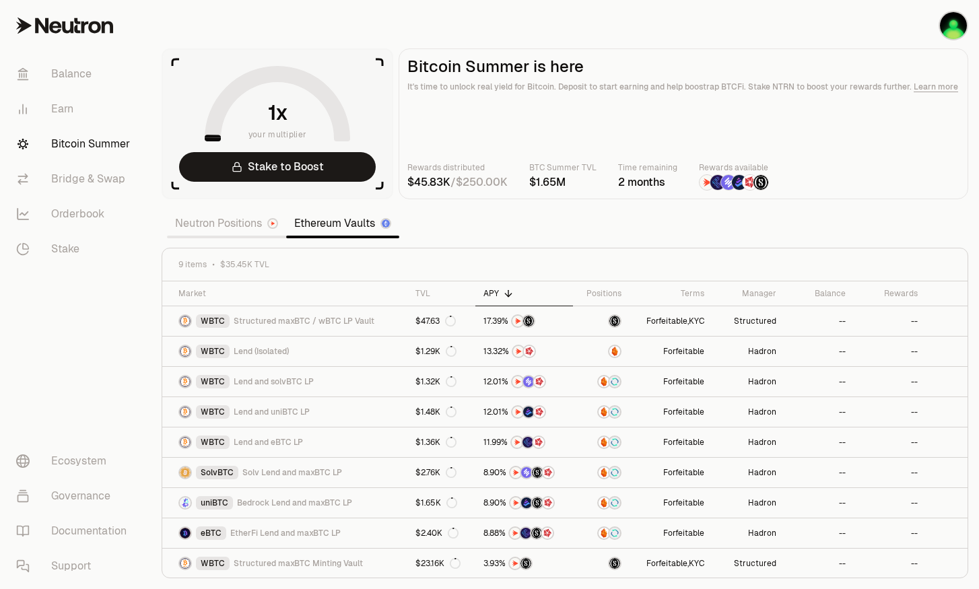
click at [487, 290] on div "APY" at bounding box center [525, 293] width 82 height 11
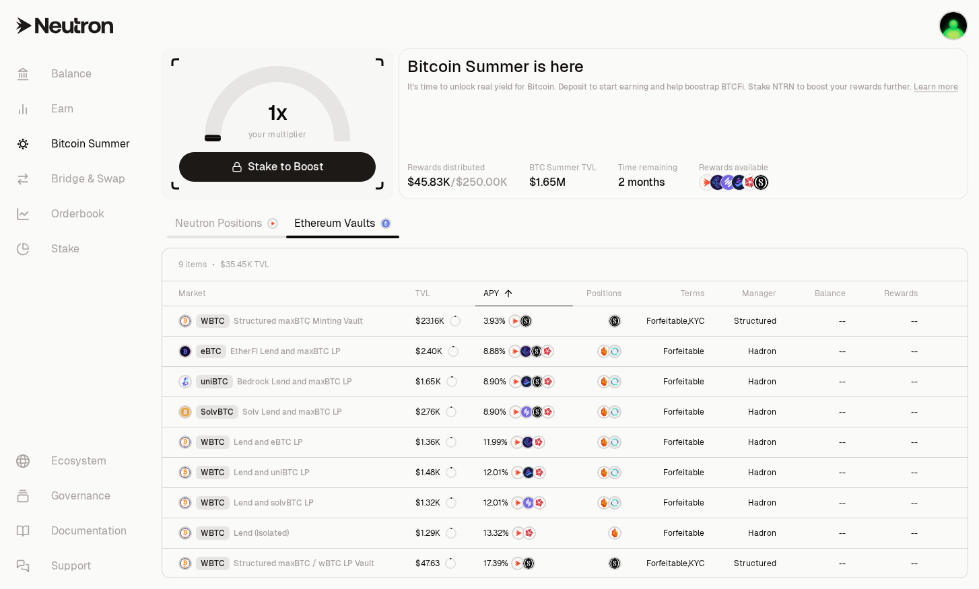
click at [487, 290] on div "APY" at bounding box center [525, 293] width 82 height 11
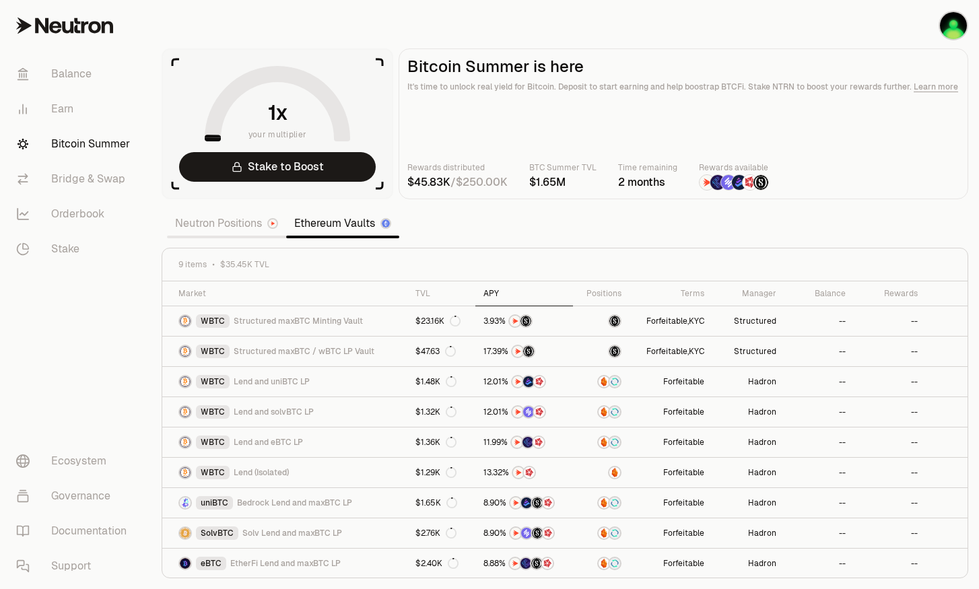
click at [488, 291] on div "APY" at bounding box center [525, 293] width 82 height 11
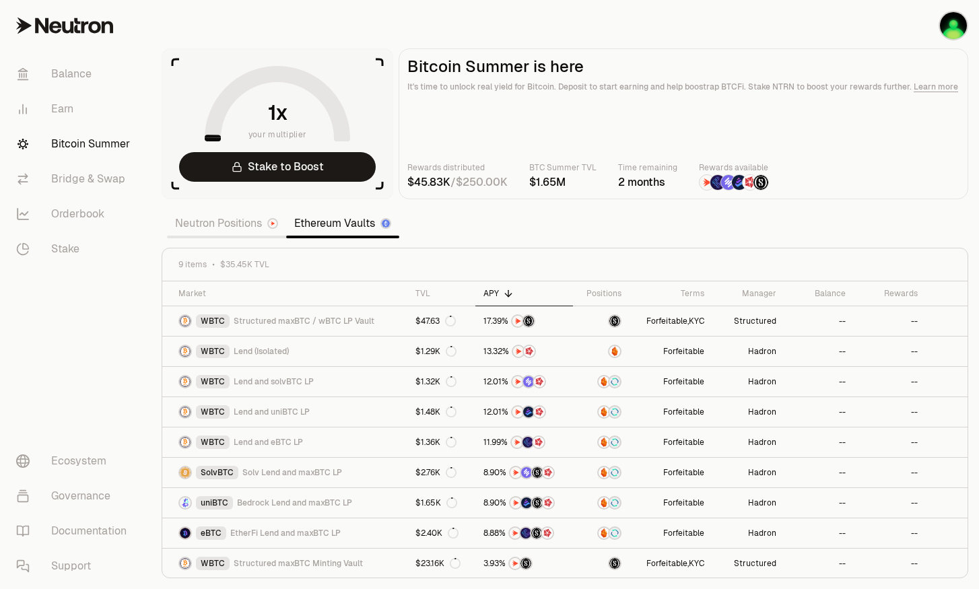
click at [244, 230] on link "Neutron Positions" at bounding box center [226, 223] width 119 height 27
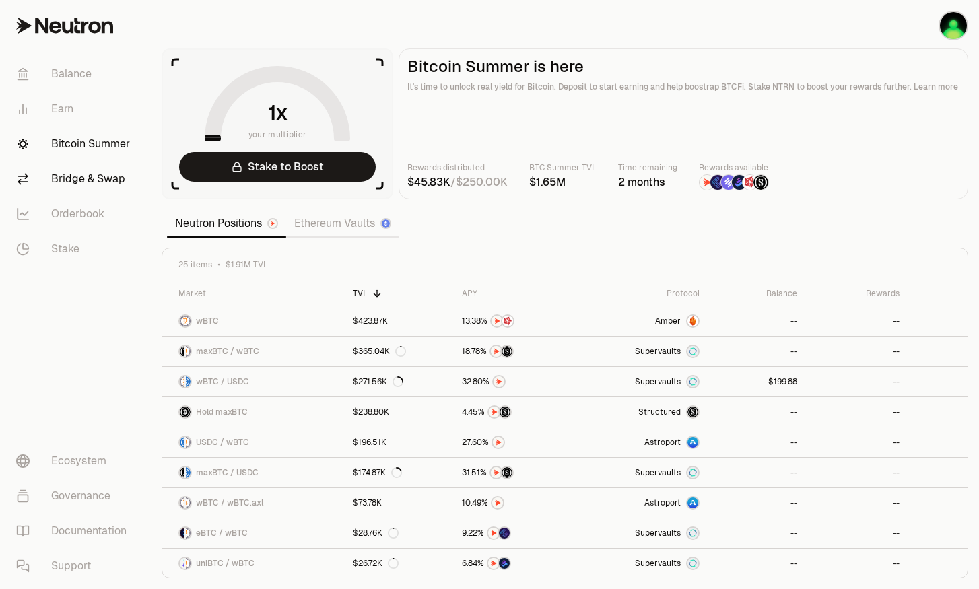
click at [97, 166] on link "Bridge & Swap" at bounding box center [75, 179] width 140 height 35
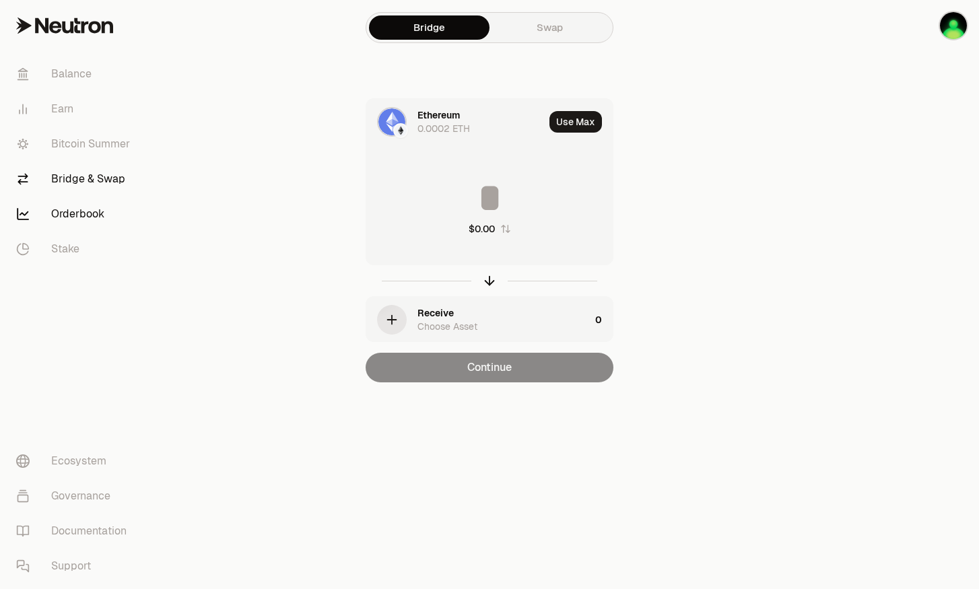
click at [98, 220] on link "Orderbook" at bounding box center [75, 214] width 140 height 35
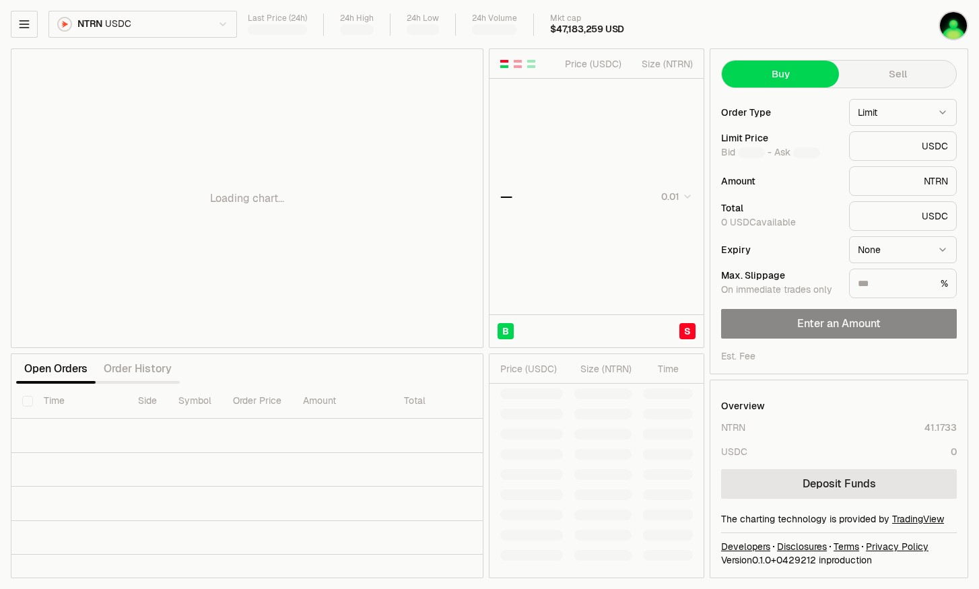
type input "********"
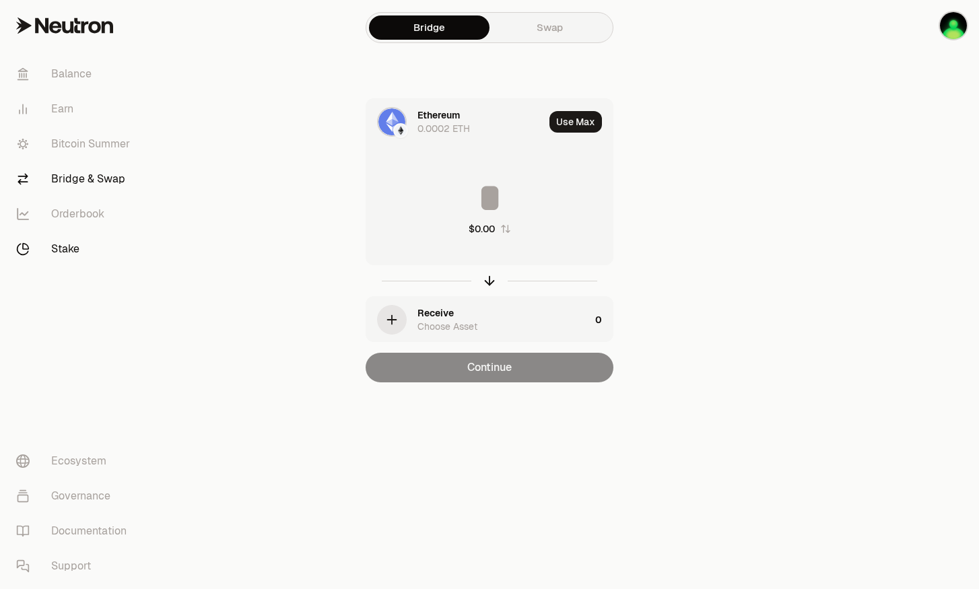
click at [72, 244] on link "Stake" at bounding box center [75, 249] width 140 height 35
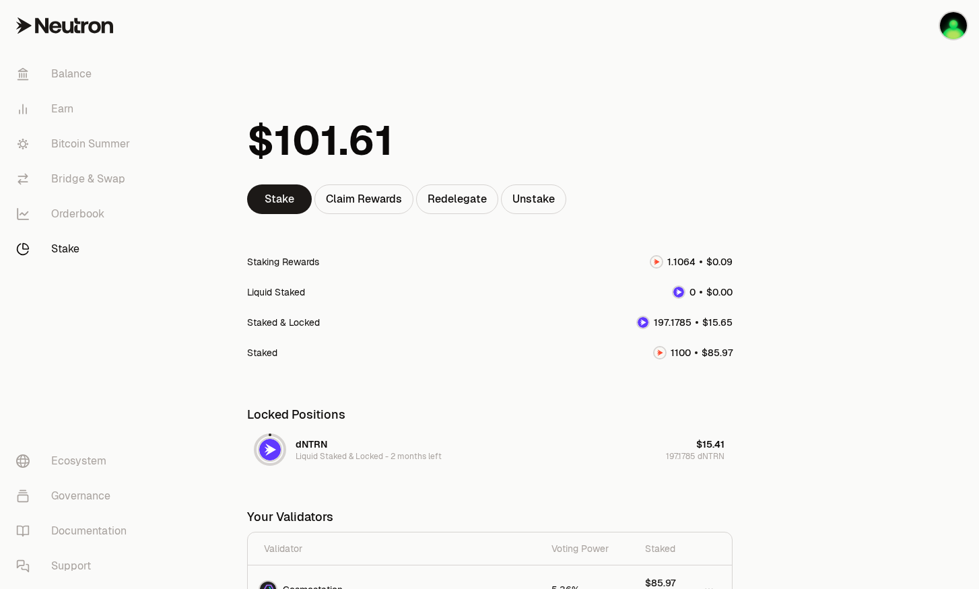
click at [496, 124] on div at bounding box center [490, 141] width 486 height 88
click at [352, 195] on div "Claim Rewards" at bounding box center [364, 200] width 99 height 30
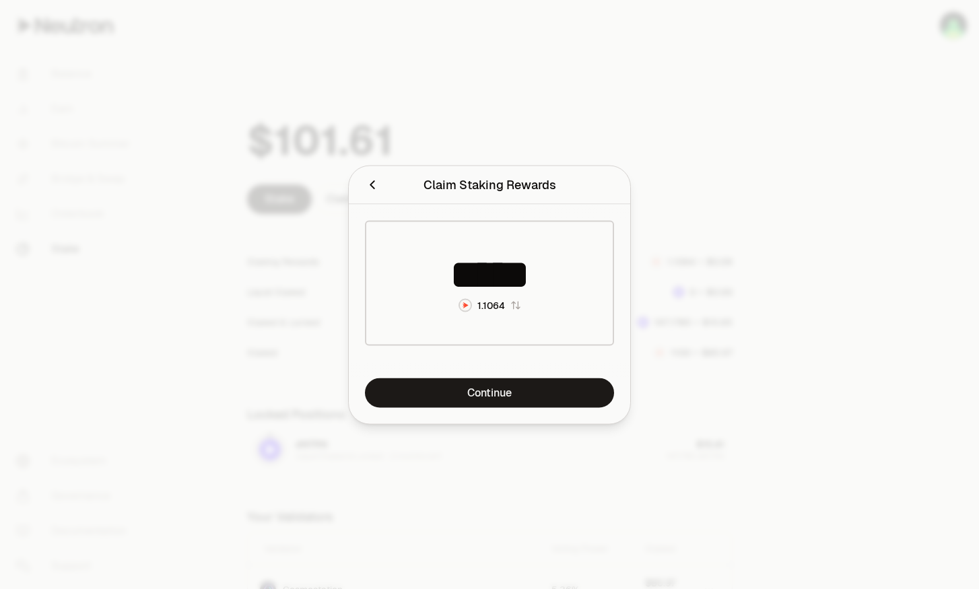
click at [472, 90] on div at bounding box center [489, 294] width 979 height 589
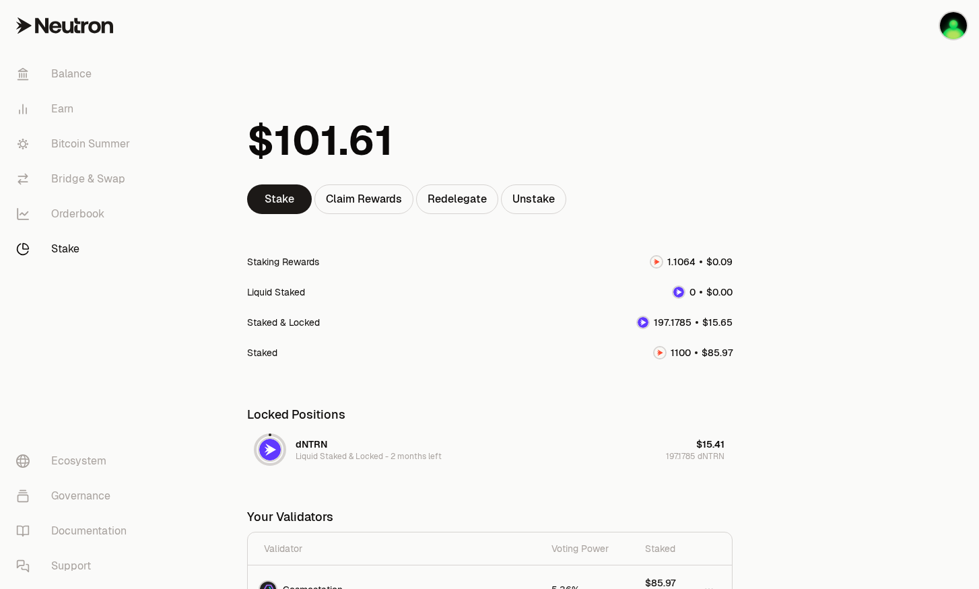
scroll to position [132, 0]
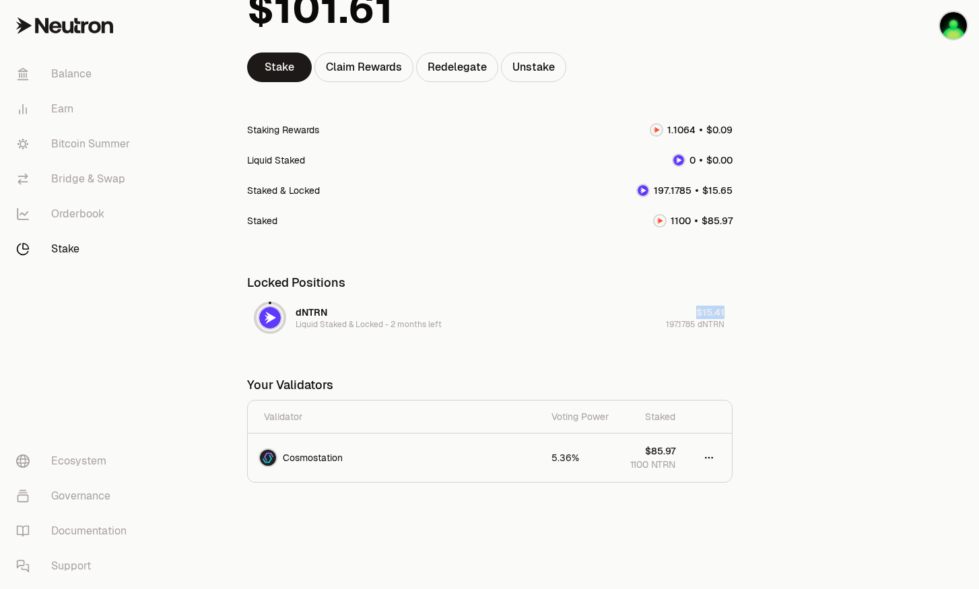
drag, startPoint x: 768, startPoint y: 317, endPoint x: 690, endPoint y: 298, distance: 79.7
click at [690, 298] on main "Stake Claim Rewards Redelegate Unstake Staking Rewards Liquid Staked Staked & L…" at bounding box center [565, 229] width 829 height 723
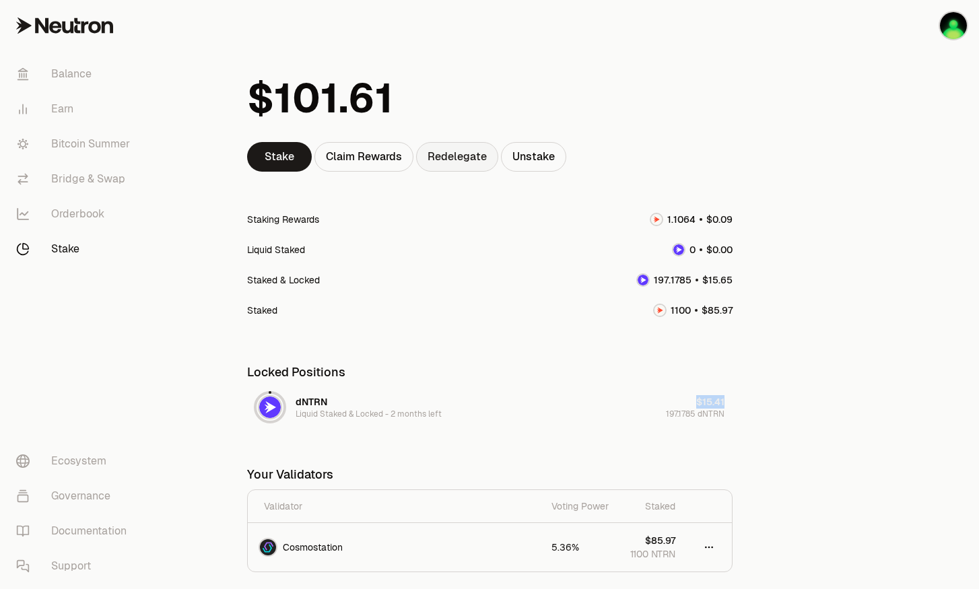
click at [445, 155] on link "Redelegate" at bounding box center [457, 157] width 82 height 30
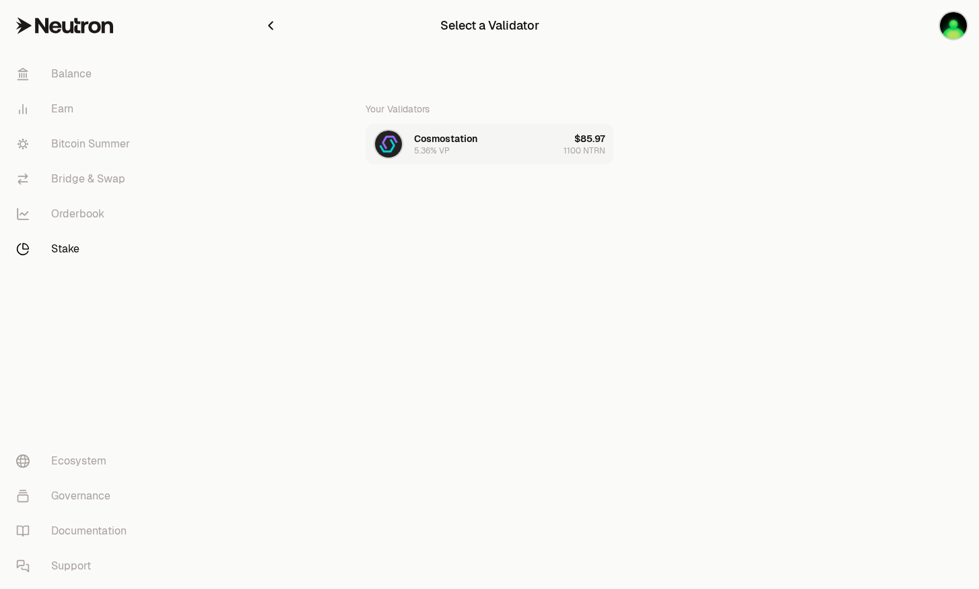
click at [519, 154] on button "Cosmostation 5.36% VP $85.97 1100 NTRN" at bounding box center [490, 144] width 248 height 40
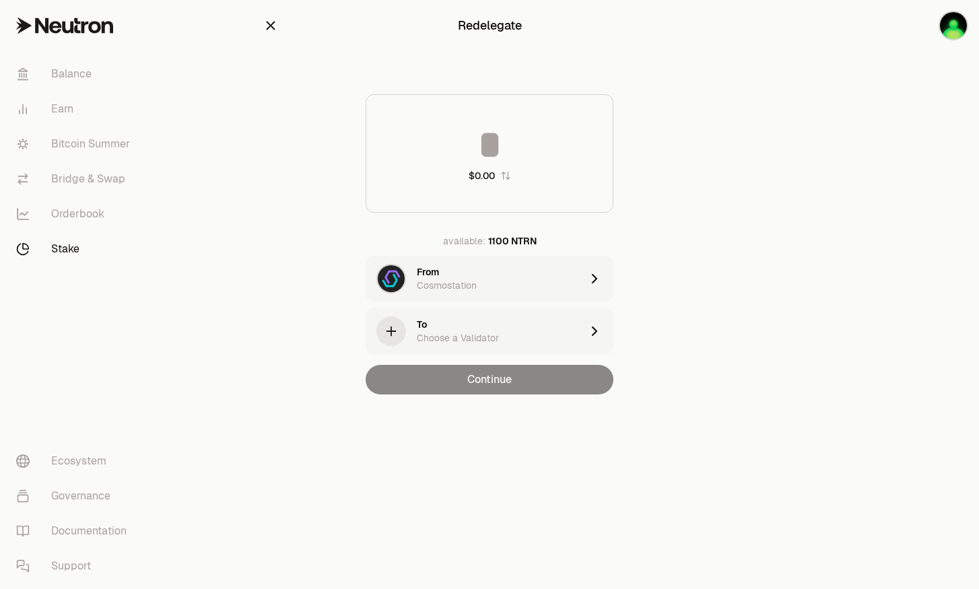
click at [543, 339] on div "To Choose a Validator" at bounding box center [499, 331] width 164 height 27
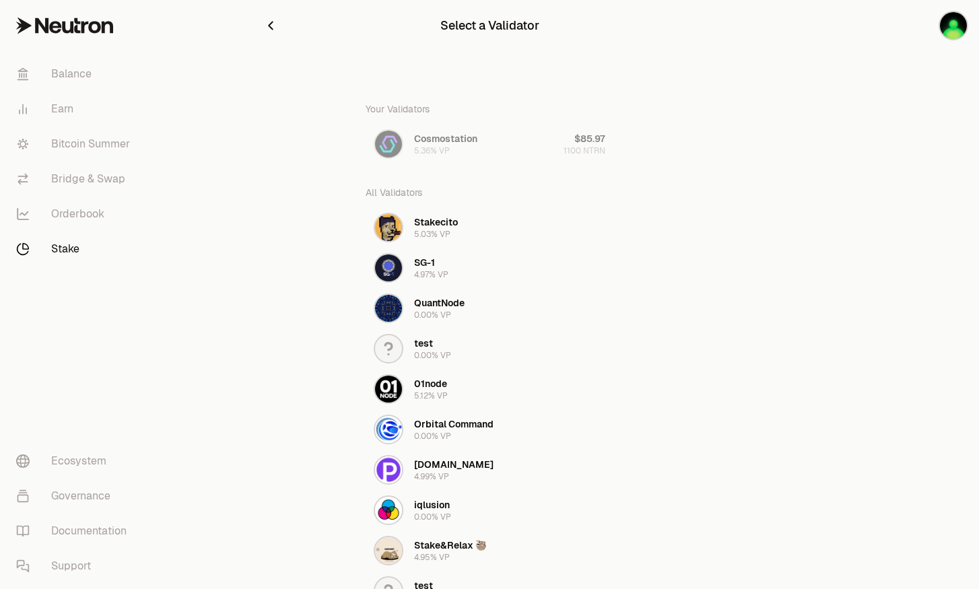
click at [41, 26] on icon at bounding box center [41, 25] width 13 height 15
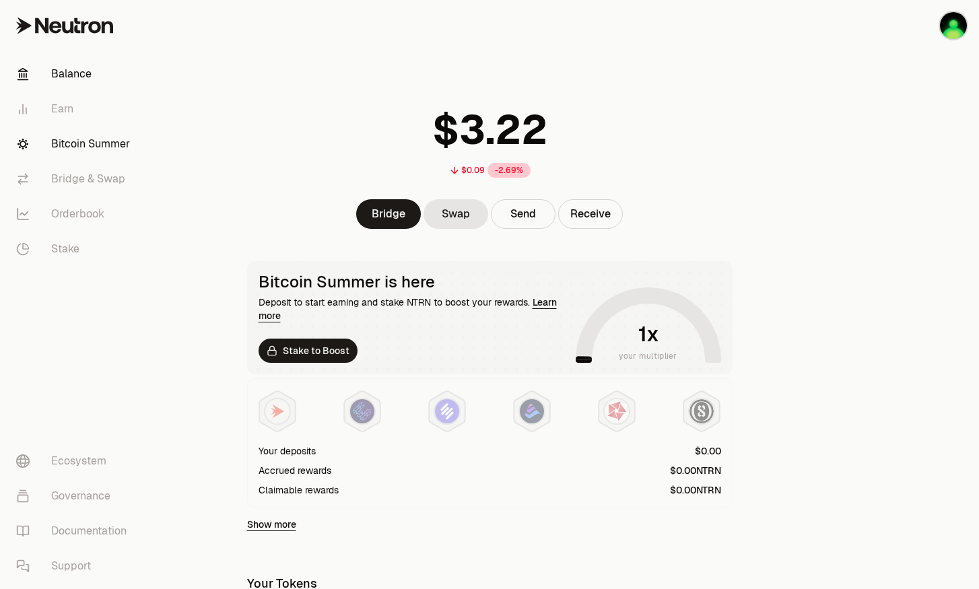
click at [82, 137] on link "Bitcoin Summer" at bounding box center [75, 144] width 140 height 35
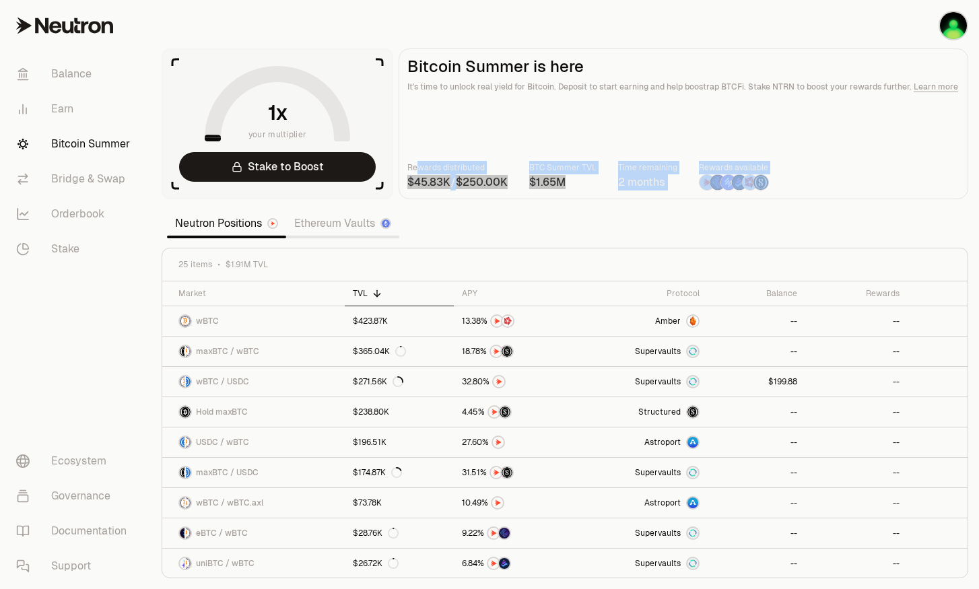
drag, startPoint x: 418, startPoint y: 170, endPoint x: 779, endPoint y: 192, distance: 361.7
click at [779, 192] on main "Bitcoin Summer is here It's time to unlock real yield for Bitcoin. Deposit to s…" at bounding box center [684, 123] width 570 height 151
click at [921, 89] on link "Learn more" at bounding box center [936, 87] width 44 height 11
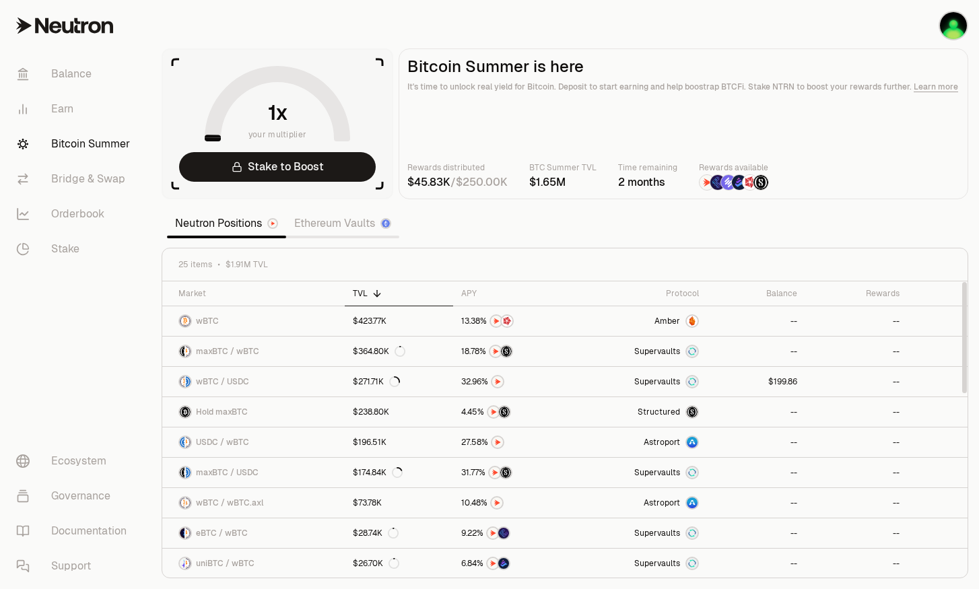
click at [377, 290] on icon at bounding box center [377, 293] width 0 height 6
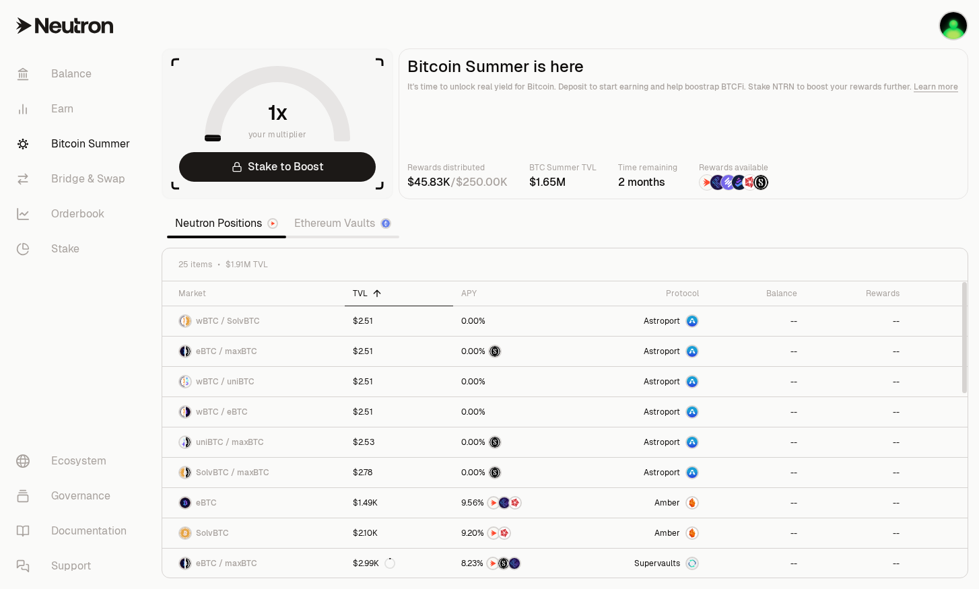
click at [377, 290] on icon at bounding box center [377, 293] width 0 height 6
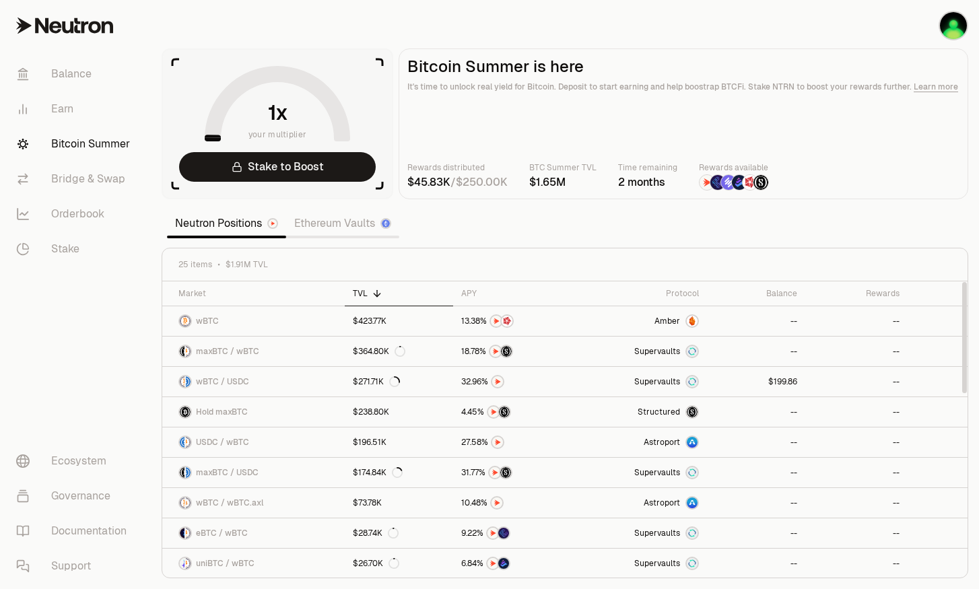
click at [375, 288] on icon at bounding box center [377, 293] width 11 height 11
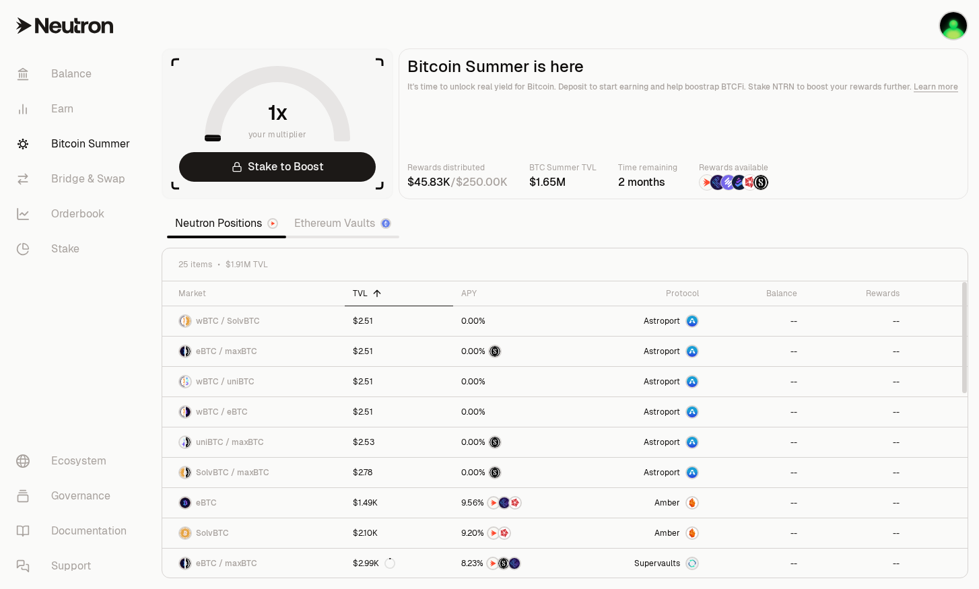
click at [375, 288] on icon at bounding box center [377, 293] width 11 height 11
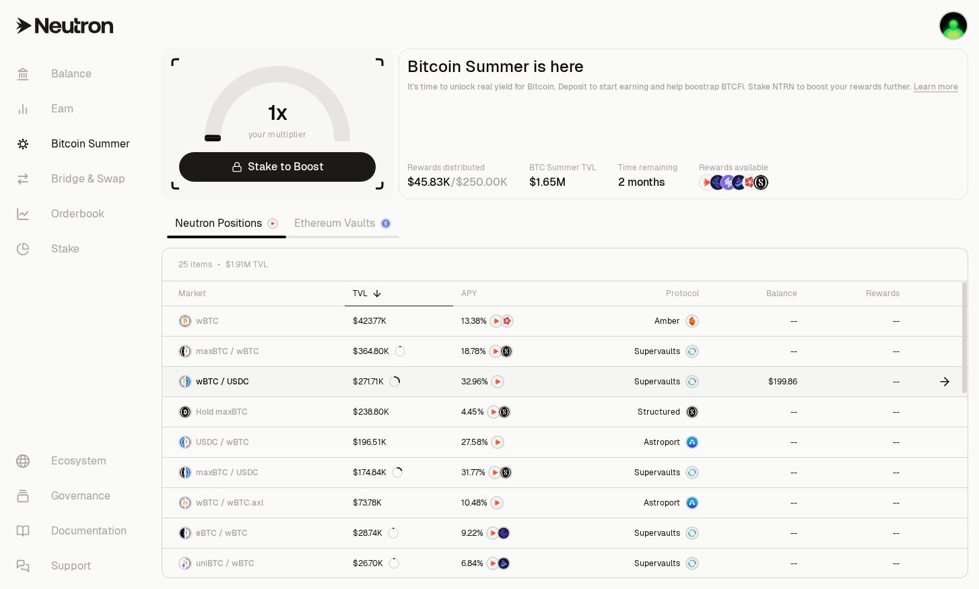
click at [771, 378] on span "$" at bounding box center [771, 382] width 5 height 8
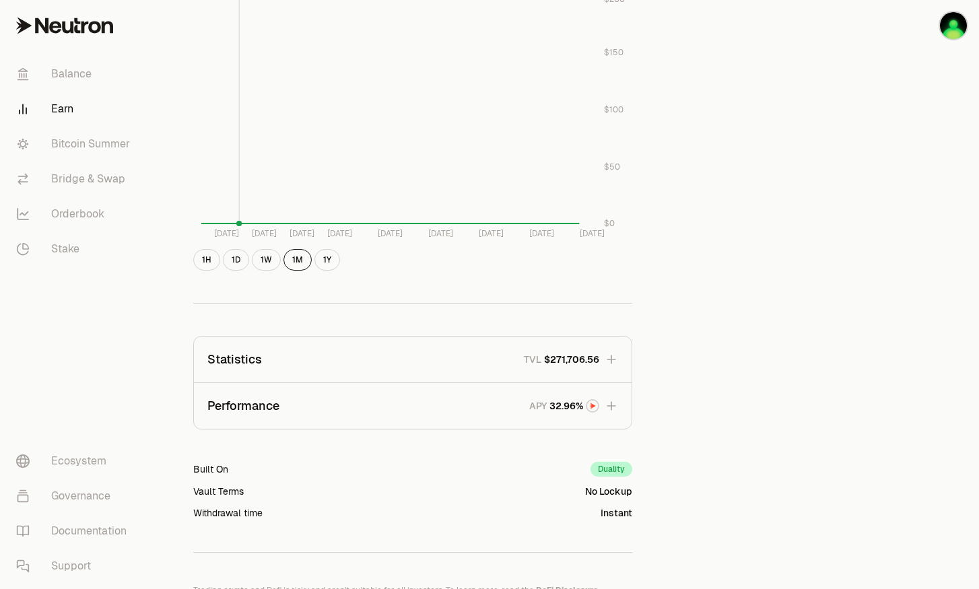
scroll to position [686, 0]
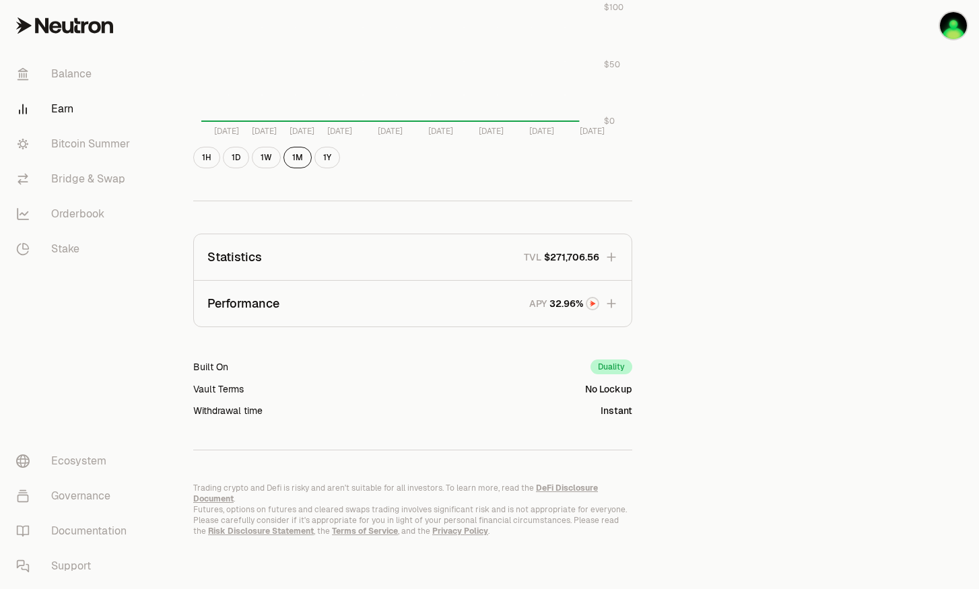
click at [610, 259] on icon "button" at bounding box center [611, 257] width 13 height 13
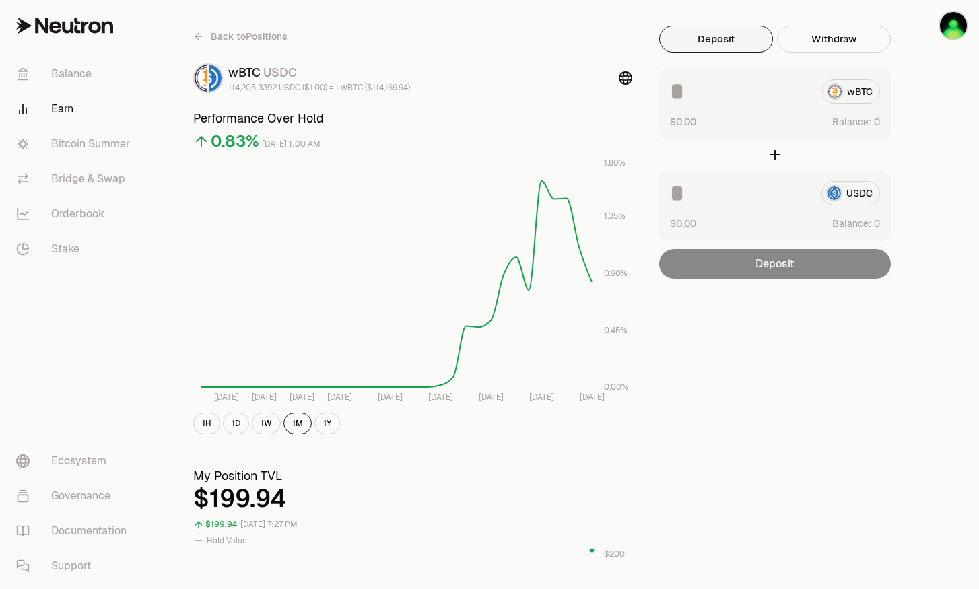
scroll to position [0, 0]
